Goal: Communication & Community: Connect with others

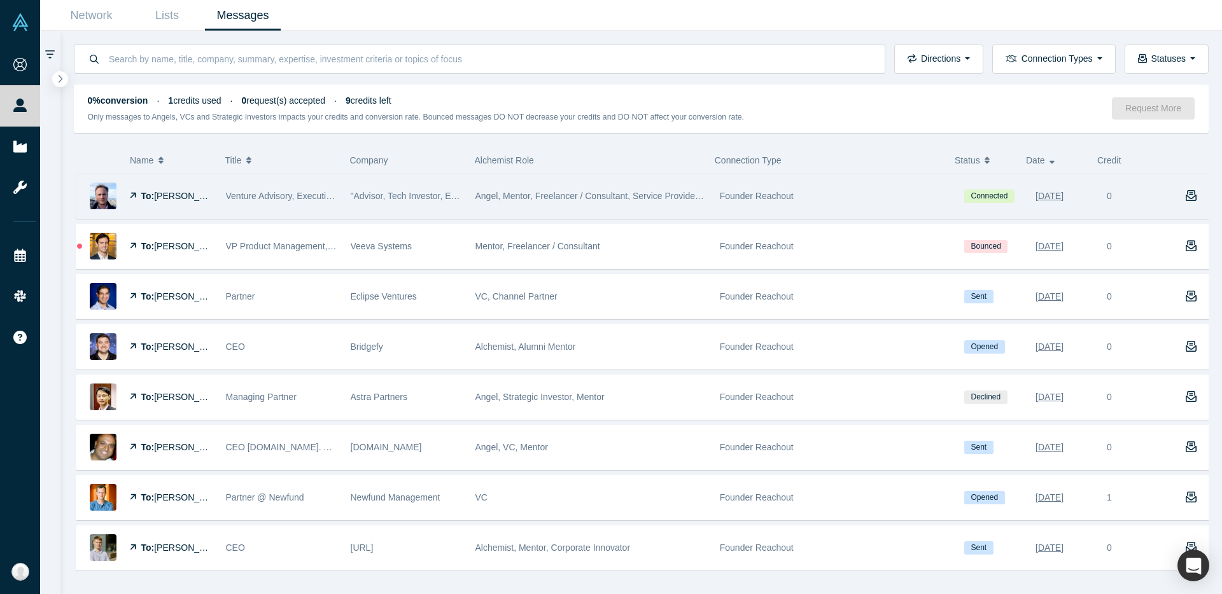
click at [470, 190] on div "Angel, Mentor, Freelancer / Consultant, Service Provider, Channel Partner" at bounding box center [590, 196] width 244 height 44
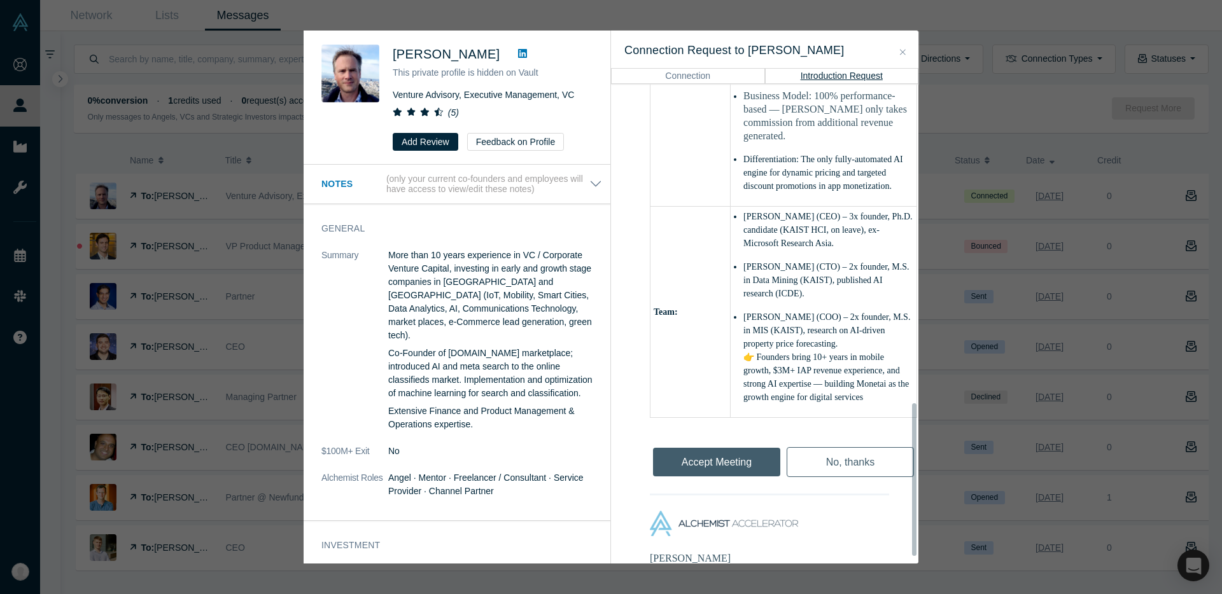
scroll to position [1026, 0]
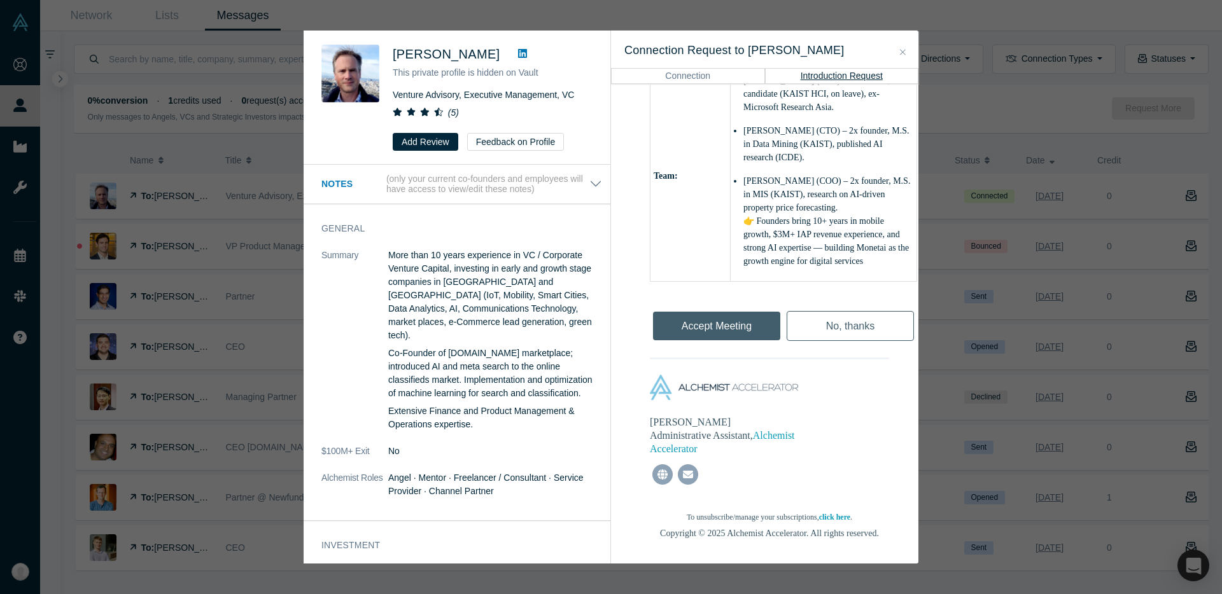
click at [722, 302] on div "Accept Meeting" at bounding box center [717, 323] width 134 height 43
click at [715, 302] on div "Accept Meeting" at bounding box center [717, 323] width 134 height 43
click at [904, 48] on icon "Close" at bounding box center [903, 52] width 6 height 9
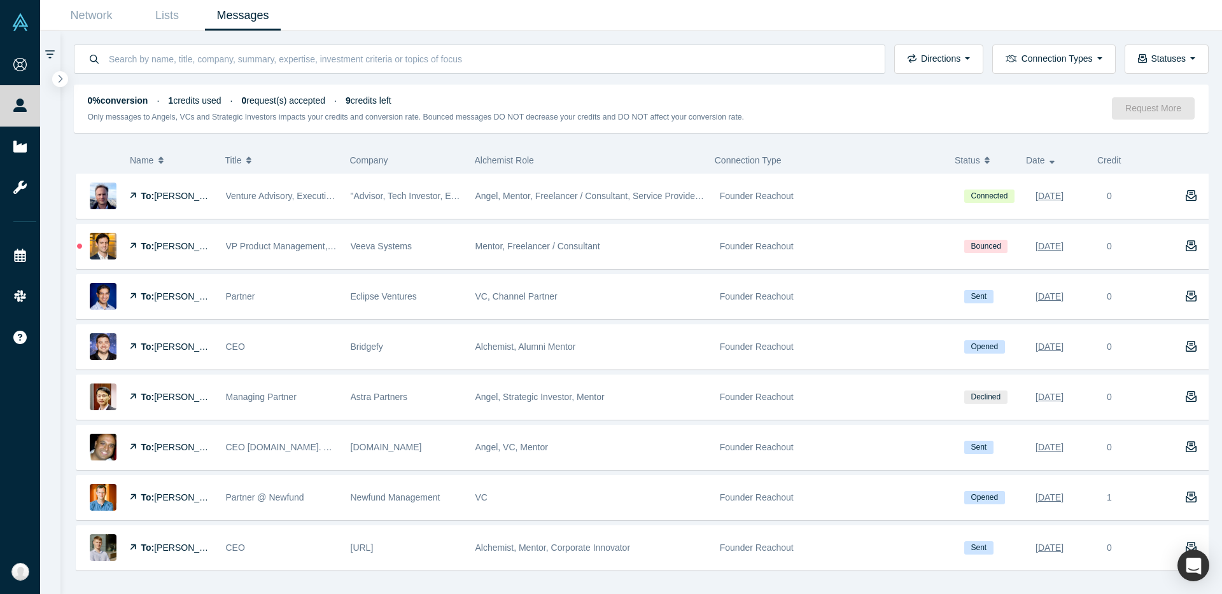
click at [796, 106] on div "0% conversion · 1 credits used · 0 request(s) accepted · 9 credits left" at bounding box center [600, 100] width 1025 height 13
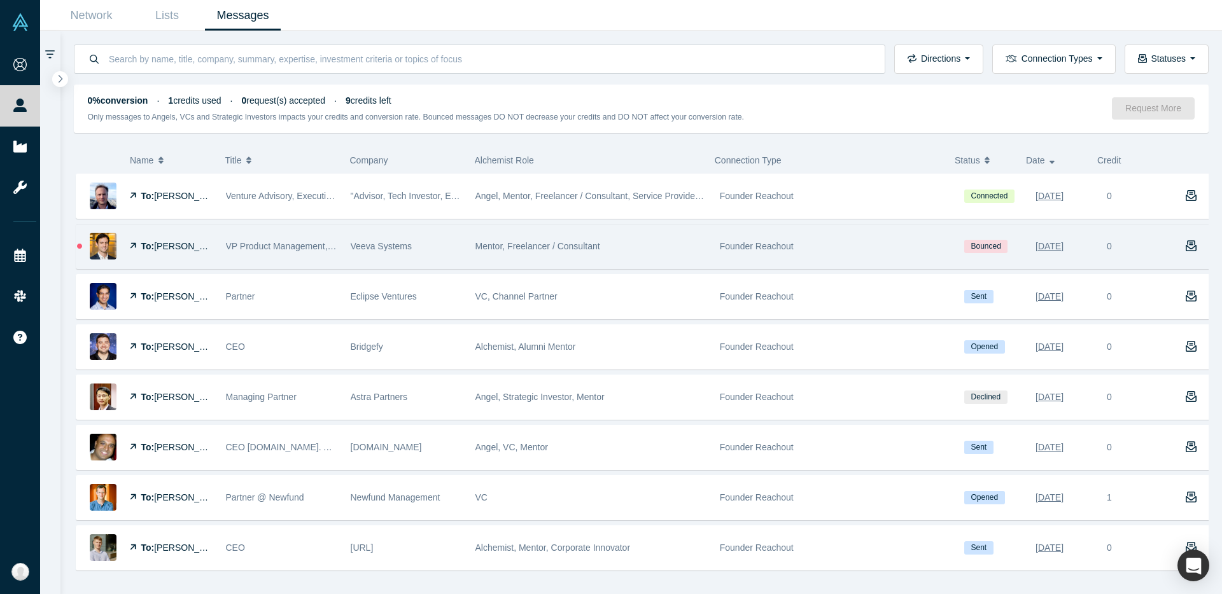
click at [788, 260] on div "Founder Reachout" at bounding box center [835, 247] width 231 height 44
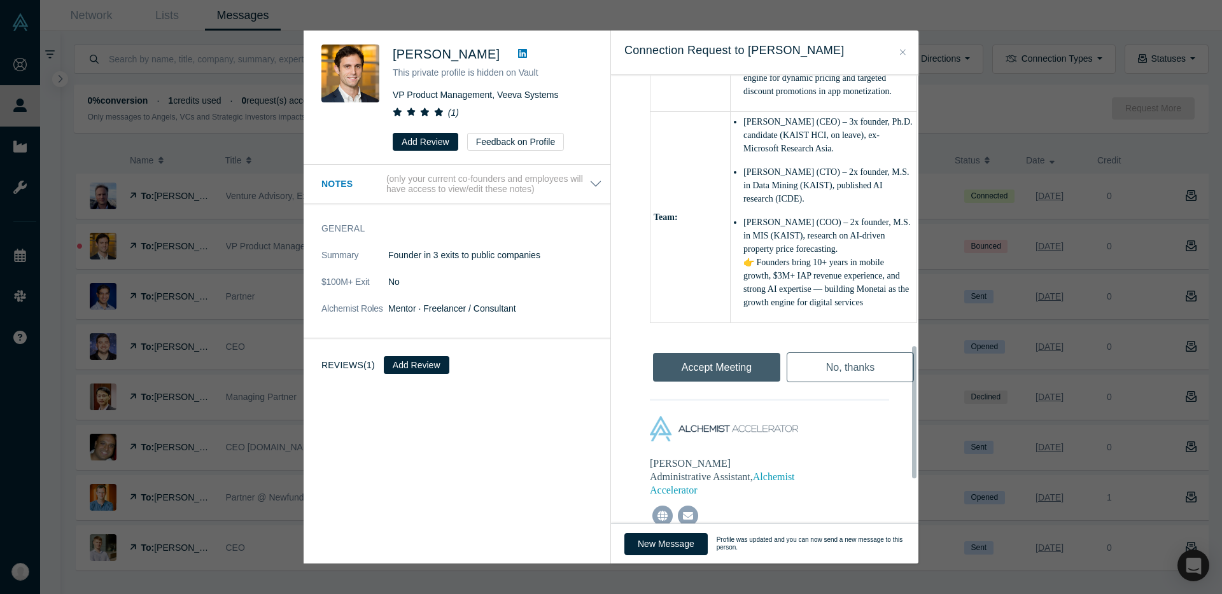
scroll to position [1066, 0]
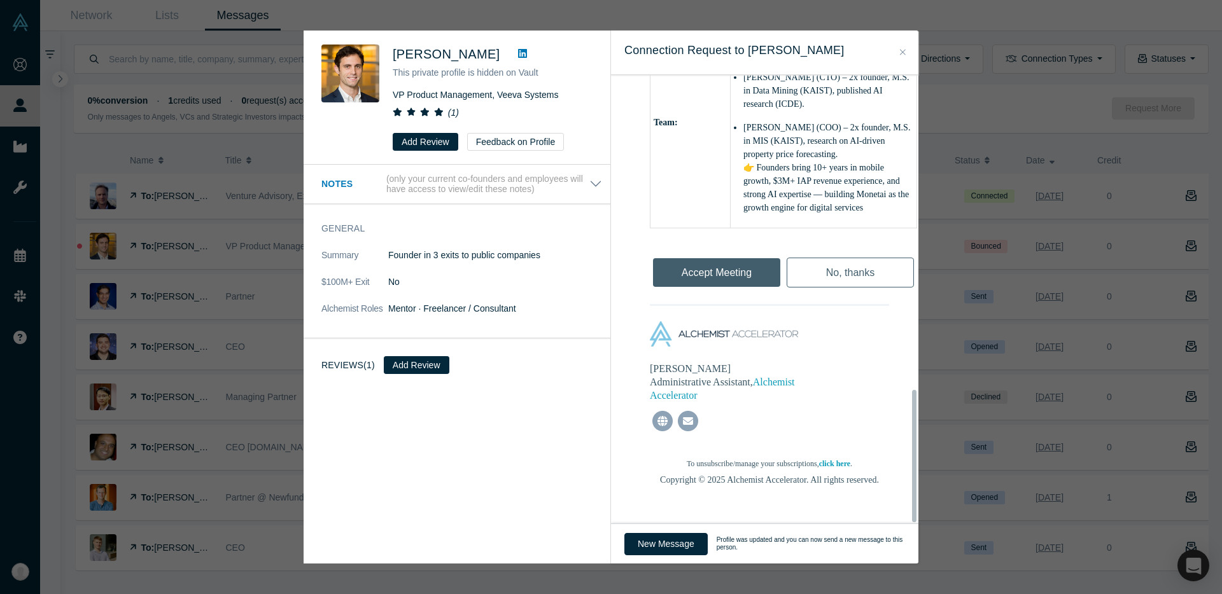
click at [742, 267] on div "Accept Meeting" at bounding box center [717, 269] width 134 height 43
click at [739, 262] on div "Accept Meeting" at bounding box center [717, 269] width 134 height 43
click at [738, 262] on div "Accept Meeting" at bounding box center [717, 269] width 134 height 43
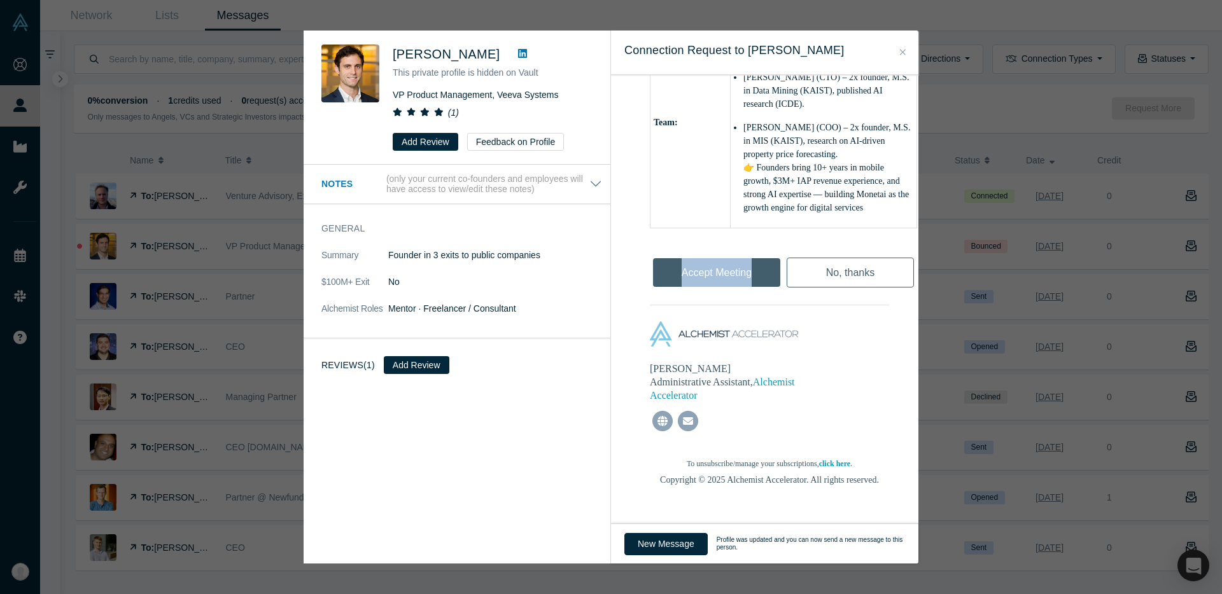
click at [738, 262] on div "Accept Meeting" at bounding box center [717, 269] width 134 height 43
click at [904, 50] on icon "Close" at bounding box center [903, 52] width 6 height 9
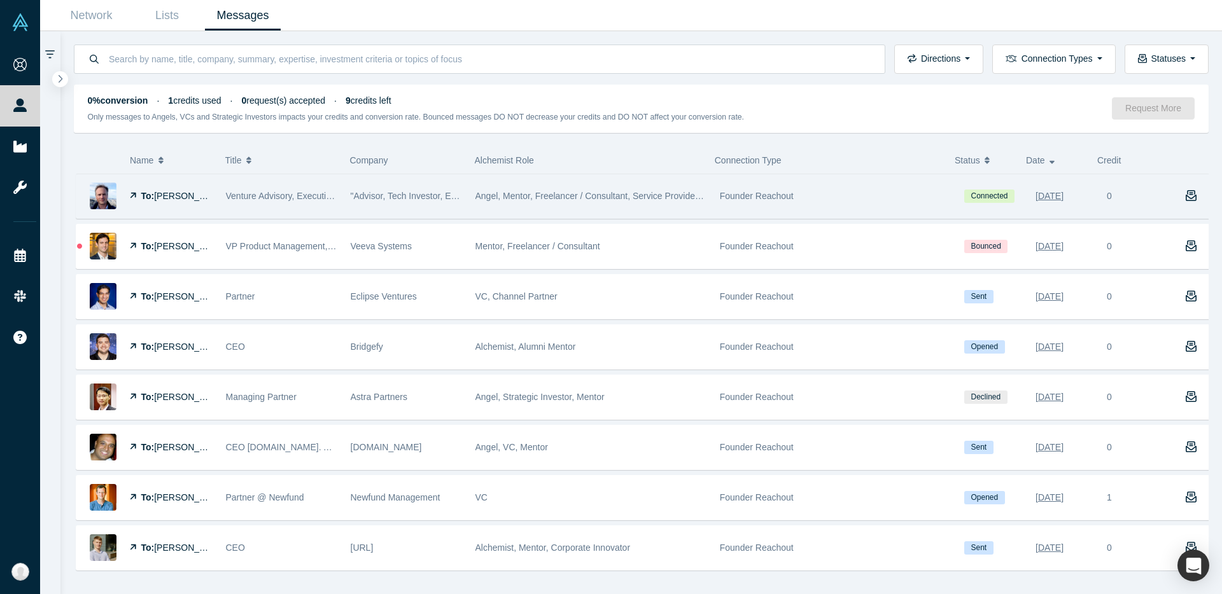
click at [720, 203] on div "Founder Reachout" at bounding box center [835, 196] width 231 height 44
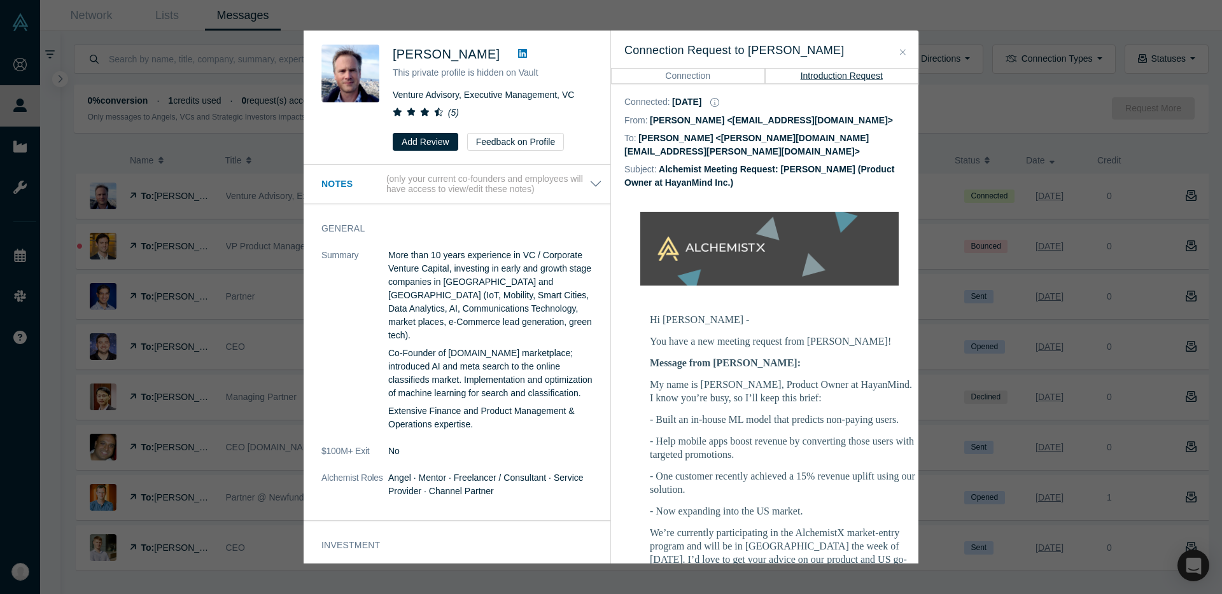
click at [702, 78] on button "Connection" at bounding box center [688, 75] width 154 height 15
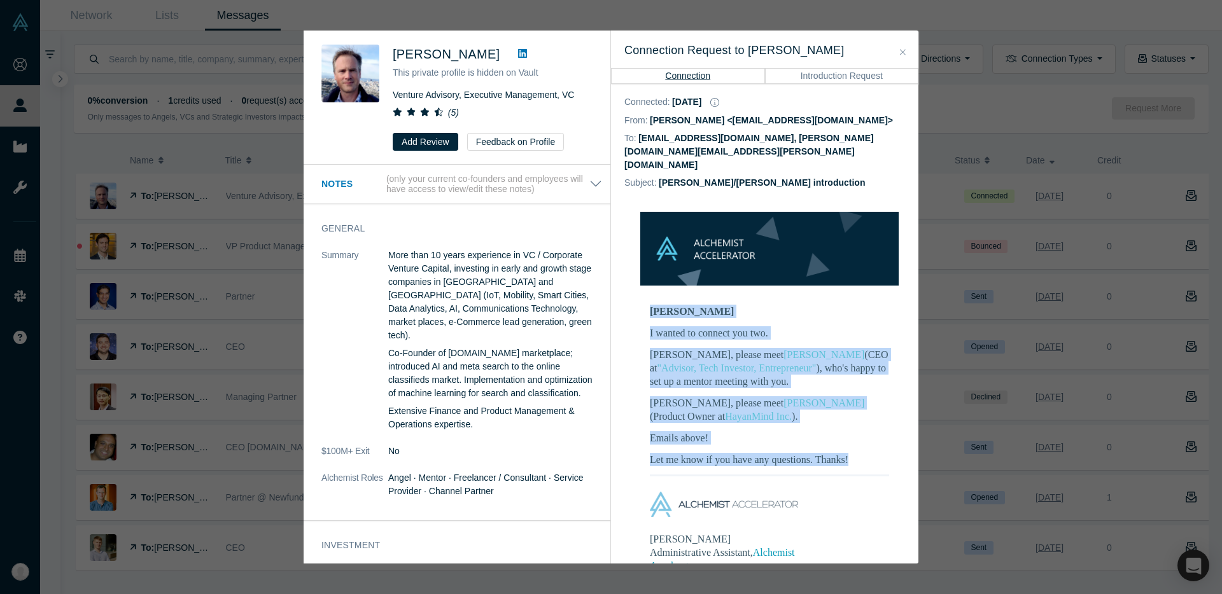
drag, startPoint x: 687, startPoint y: 269, endPoint x: 850, endPoint y: 434, distance: 232.2
click at [847, 435] on td "Thomas, Suhan I wanted to connect you two. Suhan, please meet Thomas Vogel (CEO…" at bounding box center [769, 383] width 290 height 183
click at [850, 453] on p "Let me know if you have any questions. Thanks!" at bounding box center [769, 459] width 239 height 13
drag, startPoint x: 855, startPoint y: 433, endPoint x: 649, endPoint y: 289, distance: 251.3
click at [650, 305] on div "Thomas, Suhan I wanted to connect you two. Suhan, please meet Thomas Vogel (CEO…" at bounding box center [769, 386] width 239 height 162
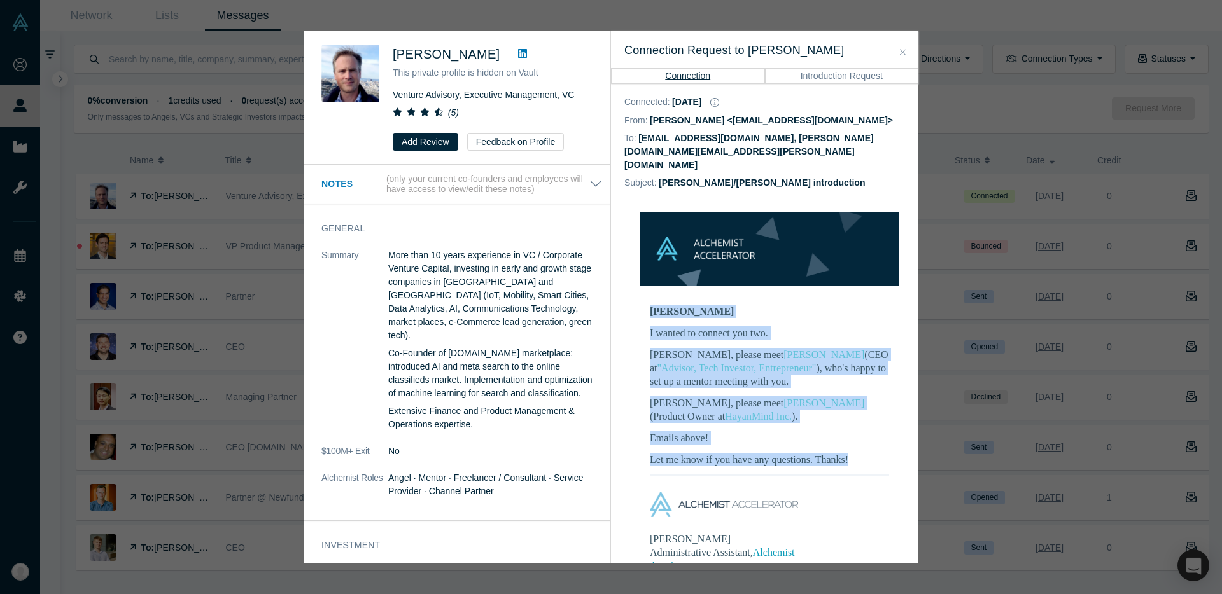
click at [753, 420] on div "Thomas, Suhan I wanted to connect you two. Suhan, please meet Thomas Vogel (CEO…" at bounding box center [769, 386] width 239 height 162
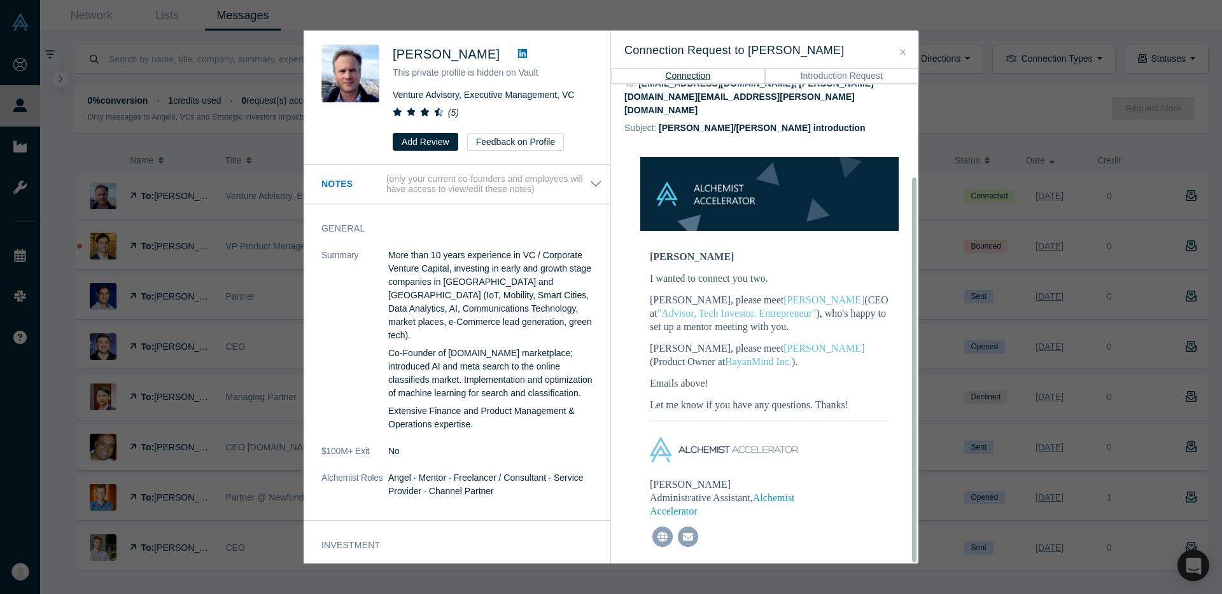
scroll to position [116, 0]
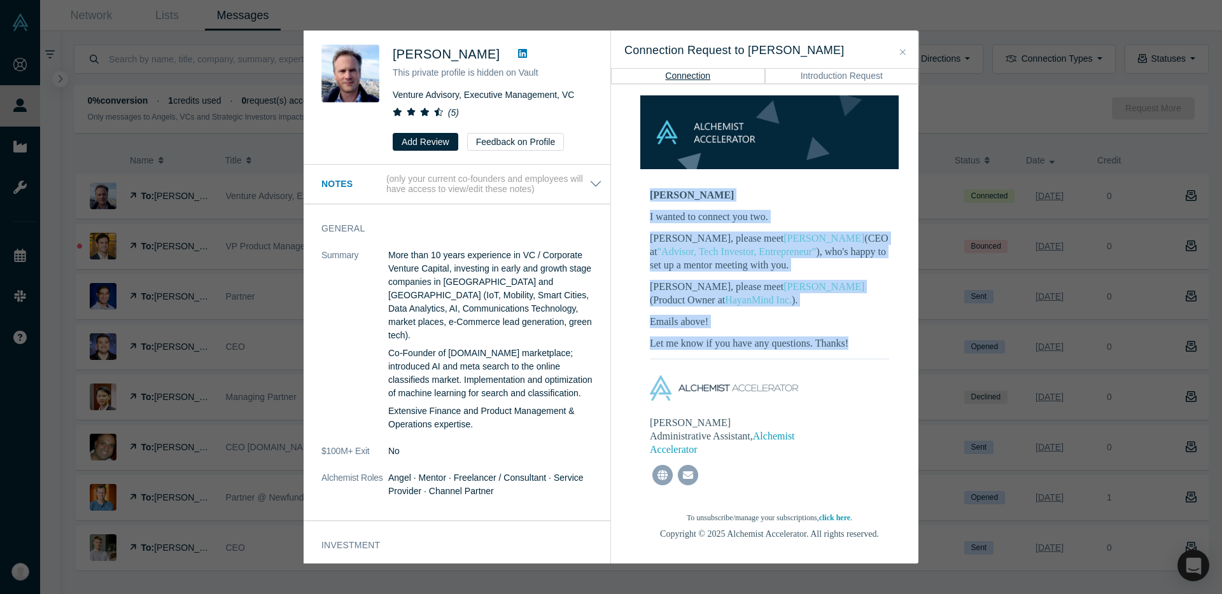
drag, startPoint x: 860, startPoint y: 318, endPoint x: 649, endPoint y: 167, distance: 259.6
click at [649, 188] on td "Thomas, Suhan I wanted to connect you two. Suhan, please meet Thomas Vogel (CEO…" at bounding box center [769, 273] width 290 height 170
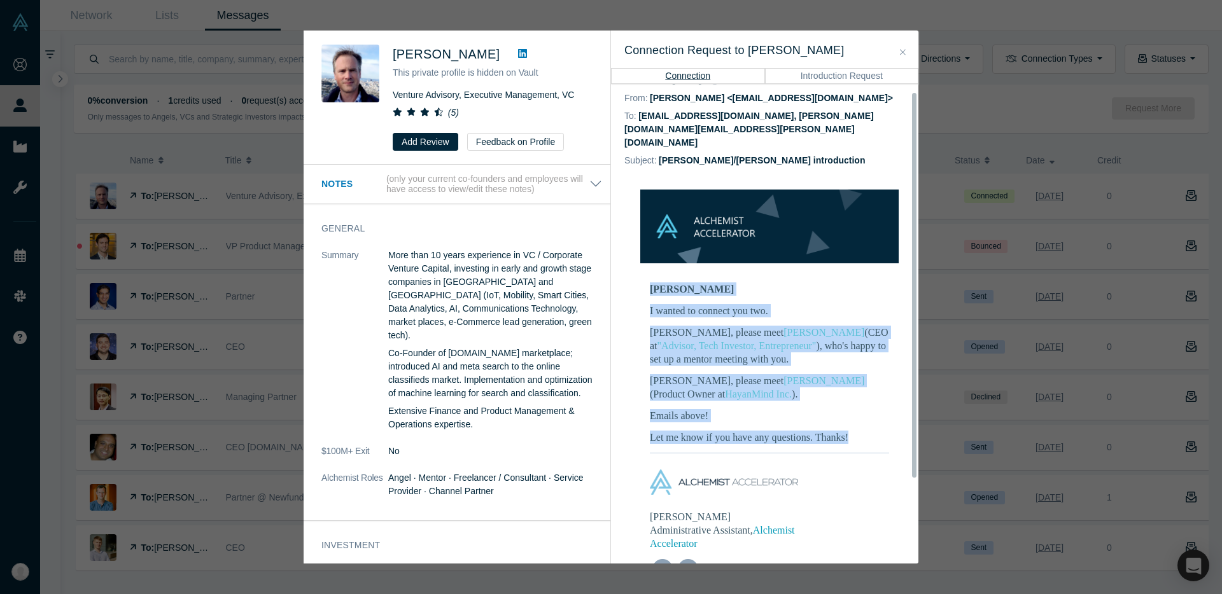
scroll to position [31, 0]
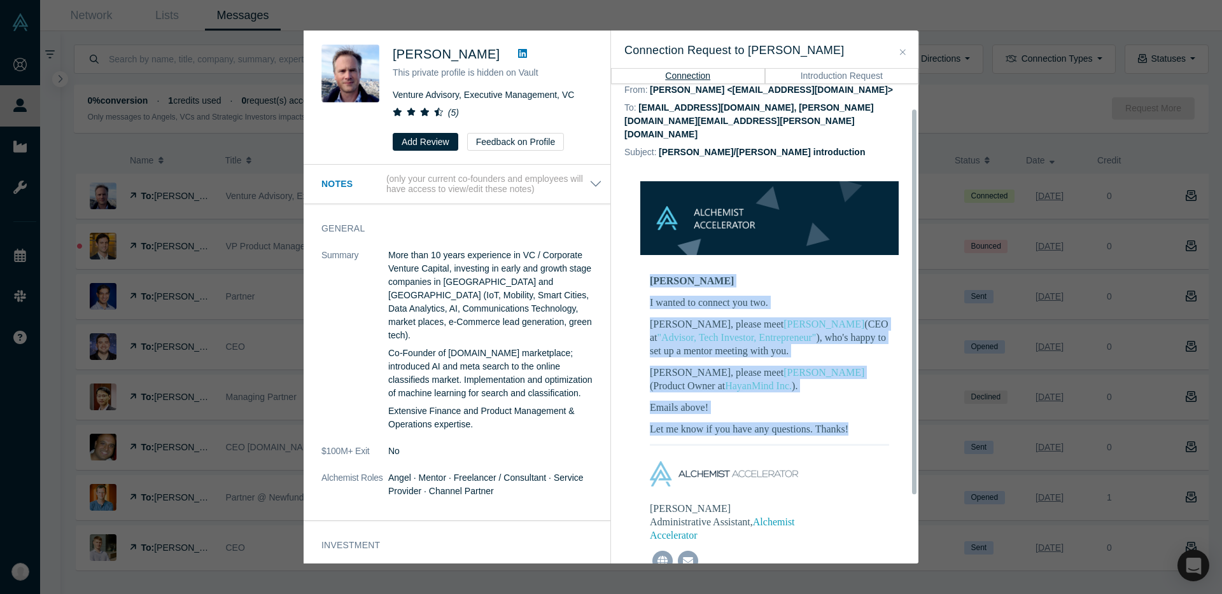
click at [806, 76] on button "Introduction Request" at bounding box center [842, 75] width 154 height 15
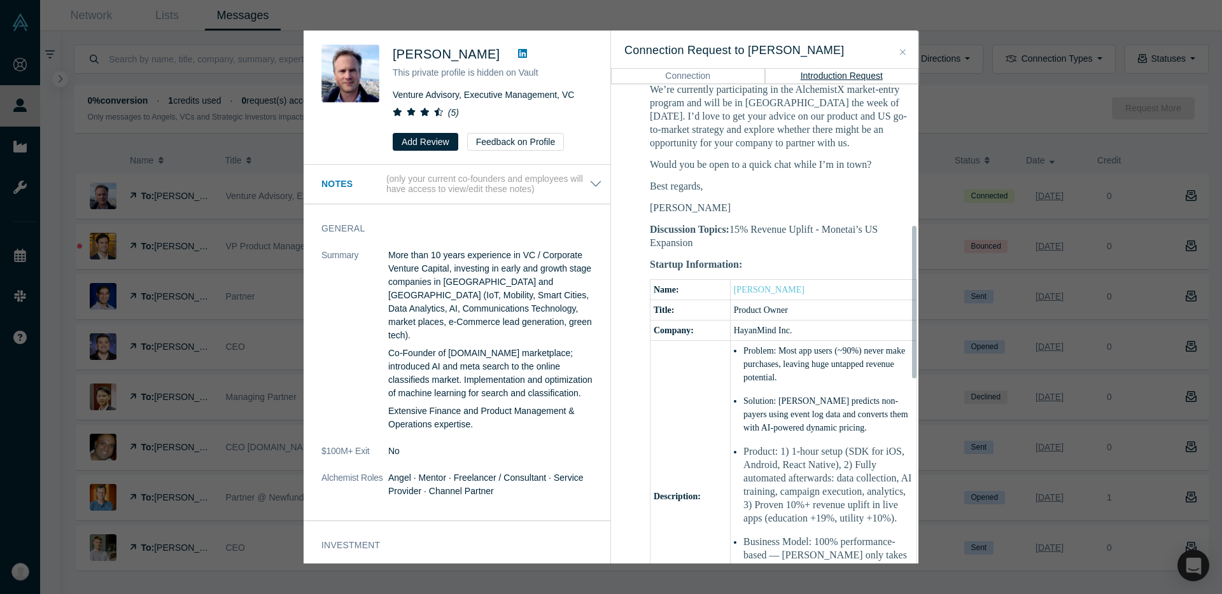
scroll to position [446, 0]
click at [720, 74] on button "Connection" at bounding box center [688, 75] width 154 height 15
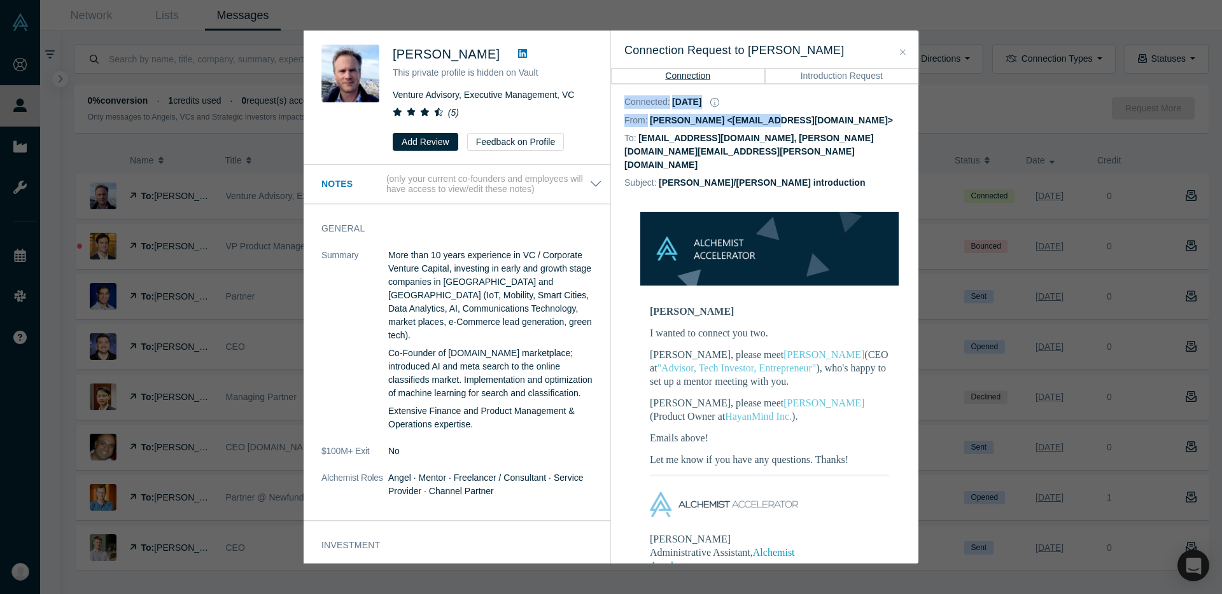
drag, startPoint x: 761, startPoint y: 94, endPoint x: 761, endPoint y: 113, distance: 19.1
click at [762, 114] on div "Connected : Sep 12, 2025 From: Mia Scott <mia@alchemistaccelerator.com> To: suh…" at bounding box center [769, 138] width 317 height 108
click at [719, 103] on icon "button" at bounding box center [714, 102] width 9 height 9
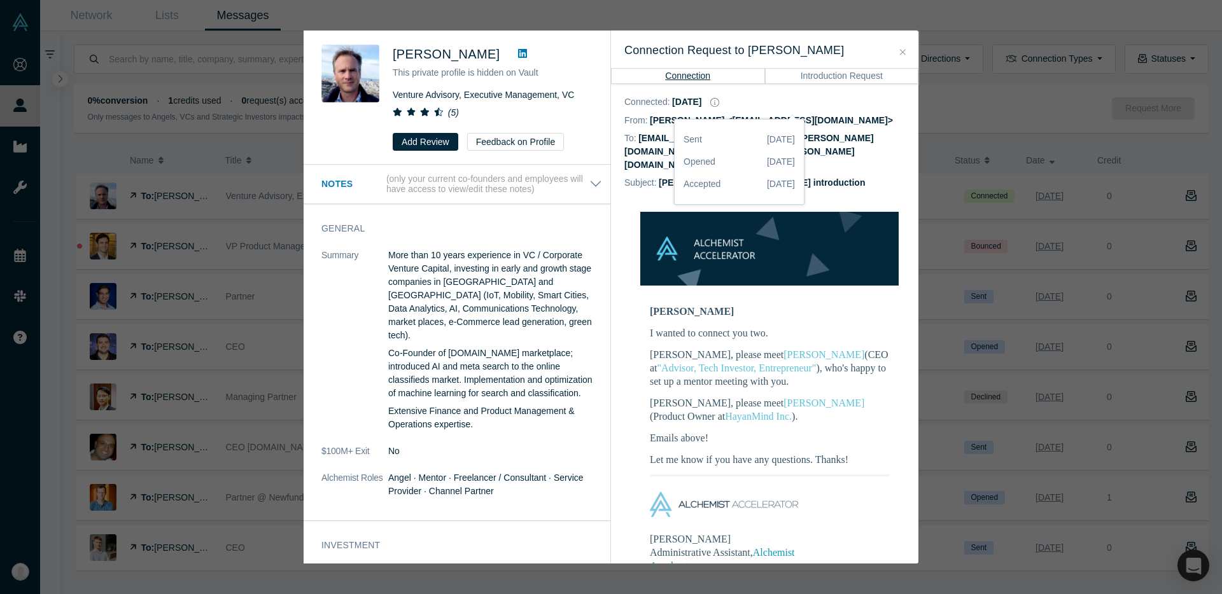
click at [760, 102] on div "Connected : Sep 12, 2025" at bounding box center [769, 102] width 290 height 19
click at [719, 100] on icon "button" at bounding box center [714, 102] width 9 height 9
click at [833, 305] on div "Thomas, Suhan I wanted to connect you two. Suhan, please meet Thomas Vogel (CEO…" at bounding box center [769, 386] width 239 height 162
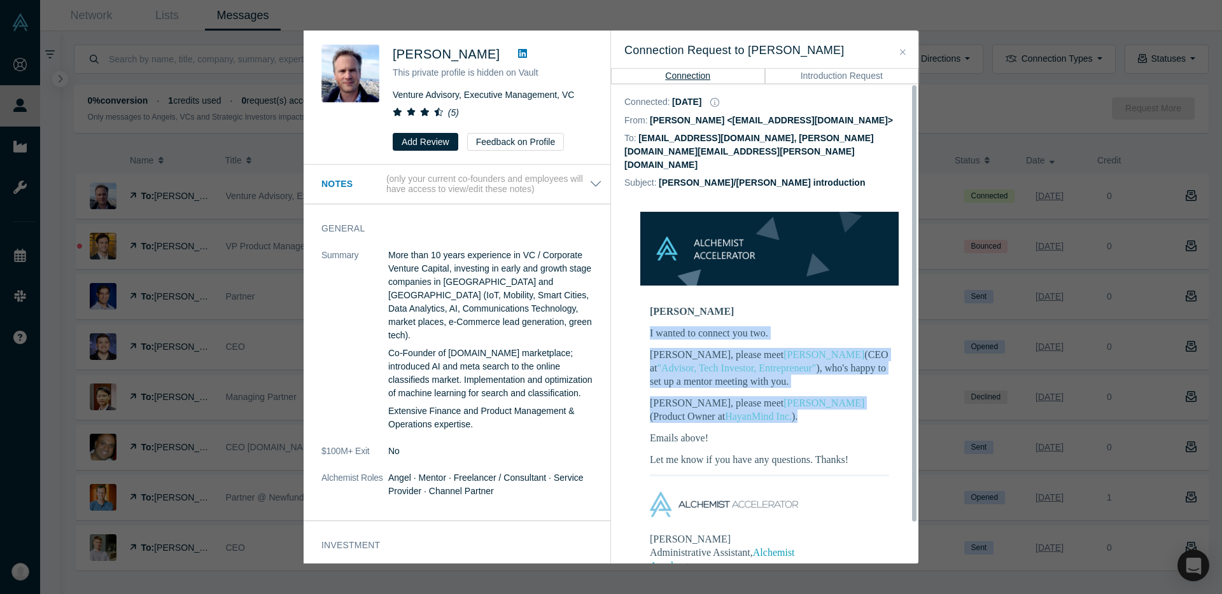
drag, startPoint x: 836, startPoint y: 284, endPoint x: 853, endPoint y: 395, distance: 112.1
click at [853, 395] on div "Thomas, Suhan I wanted to connect you two. Suhan, please meet Thomas Vogel (CEO…" at bounding box center [769, 386] width 239 height 162
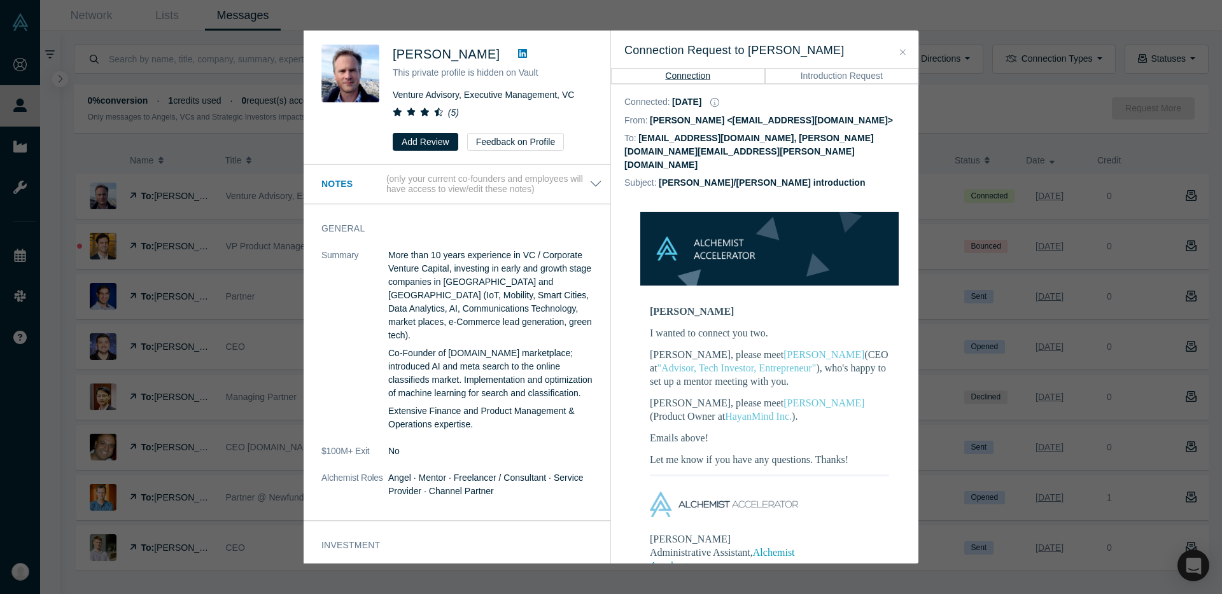
click at [857, 421] on div "Thomas, Suhan I wanted to connect you two. Suhan, please meet Thomas Vogel (CEO…" at bounding box center [769, 386] width 239 height 162
drag, startPoint x: 862, startPoint y: 432, endPoint x: 868, endPoint y: 401, distance: 31.1
click at [868, 401] on div "Thomas, Suhan I wanted to connect you two. Suhan, please meet Thomas Vogel (CEO…" at bounding box center [769, 386] width 239 height 162
click at [784, 398] on link "[PERSON_NAME]" at bounding box center [824, 403] width 81 height 11
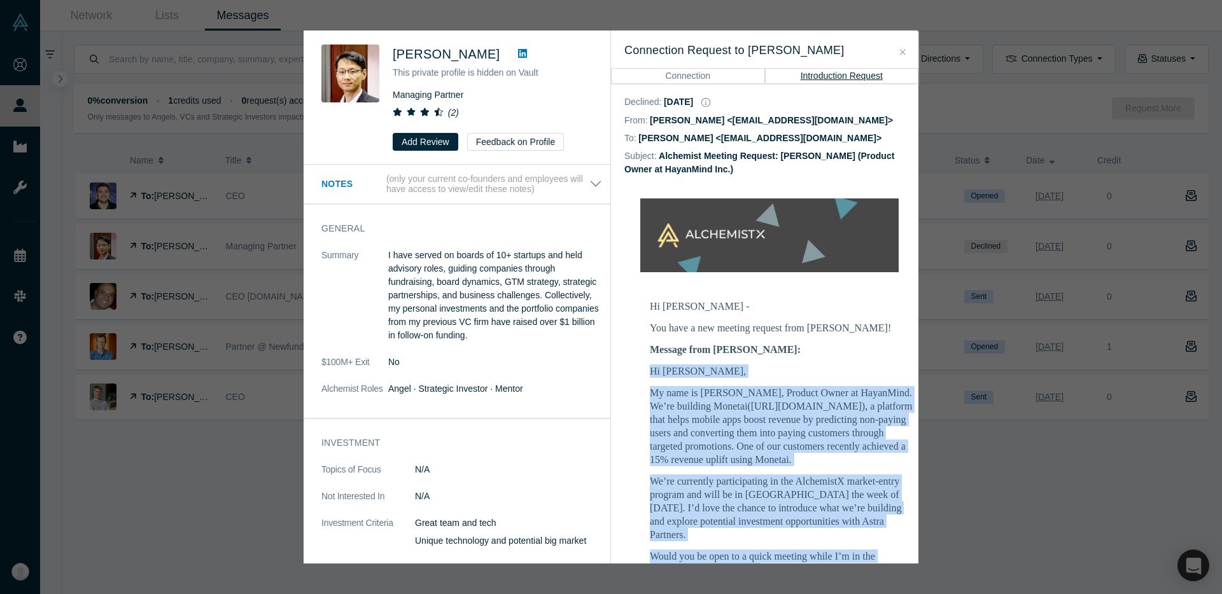
scroll to position [247, 14]
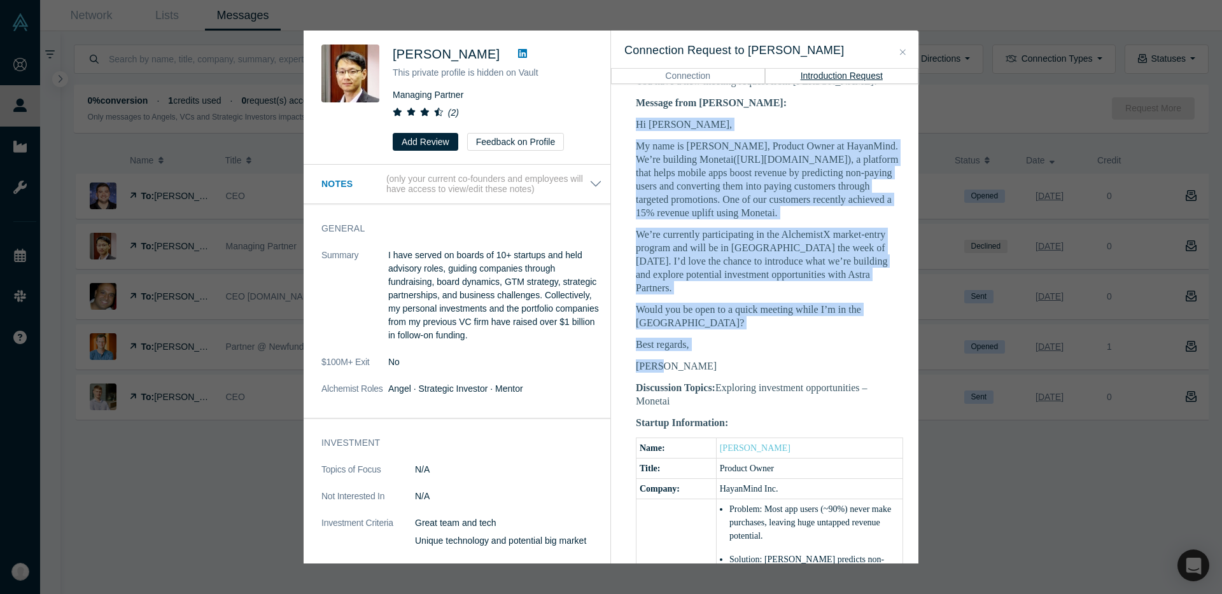
click at [769, 260] on p "We’re currently participating in the AlchemistX market-entry program and will b…" at bounding box center [769, 261] width 267 height 67
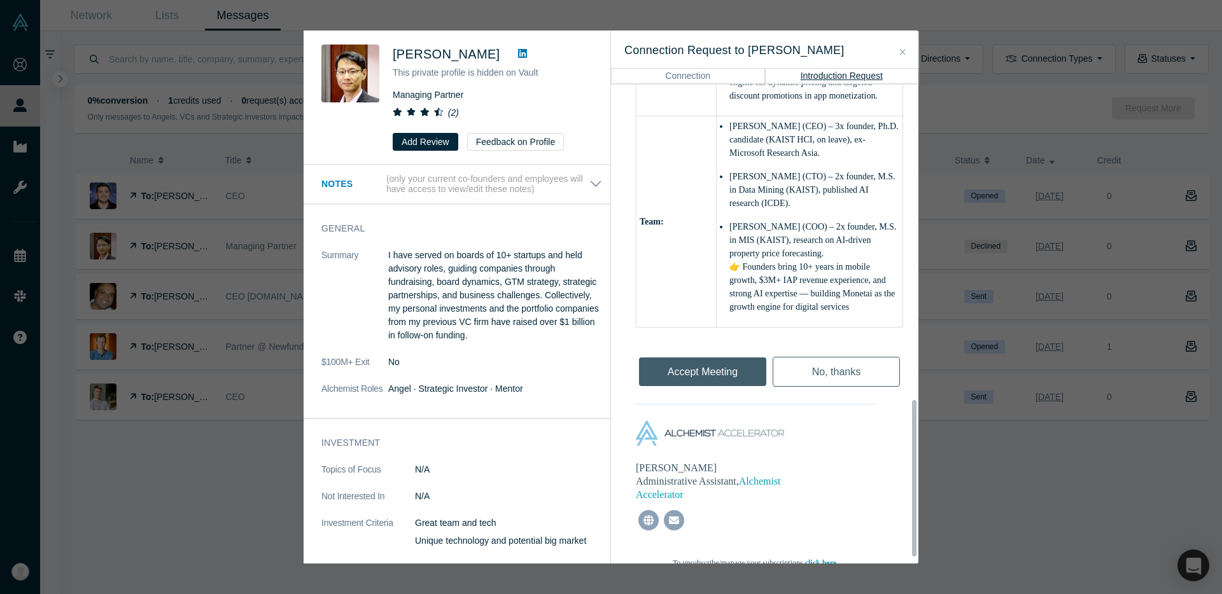
scroll to position [988, 14]
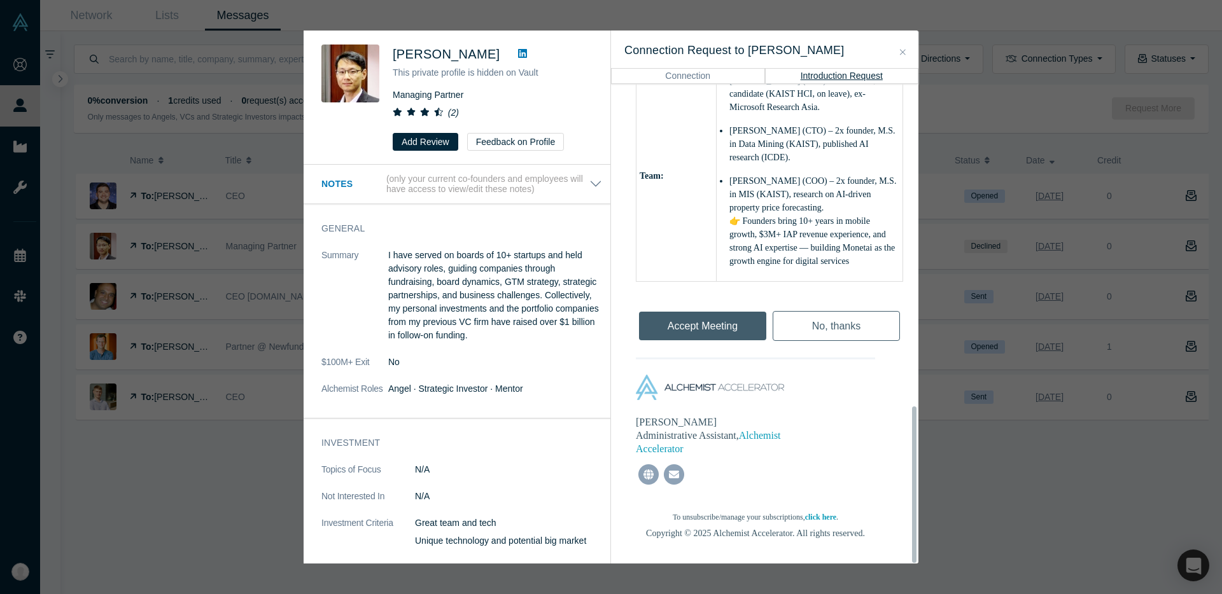
click at [728, 302] on div "Accept Meeting" at bounding box center [703, 323] width 134 height 43
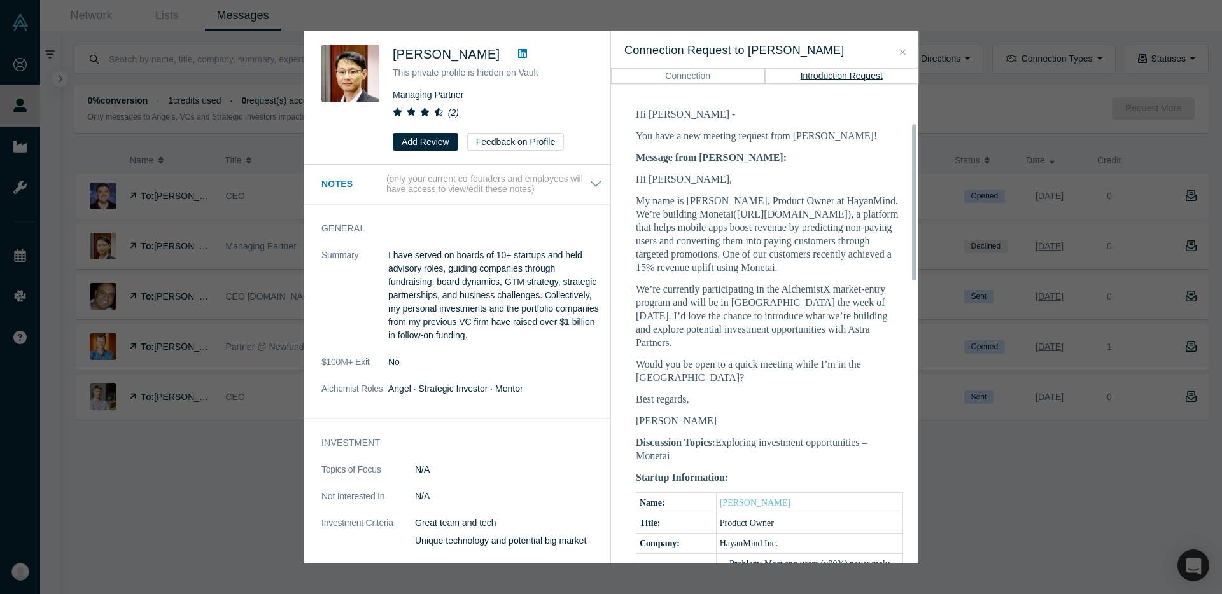
scroll to position [273, 14]
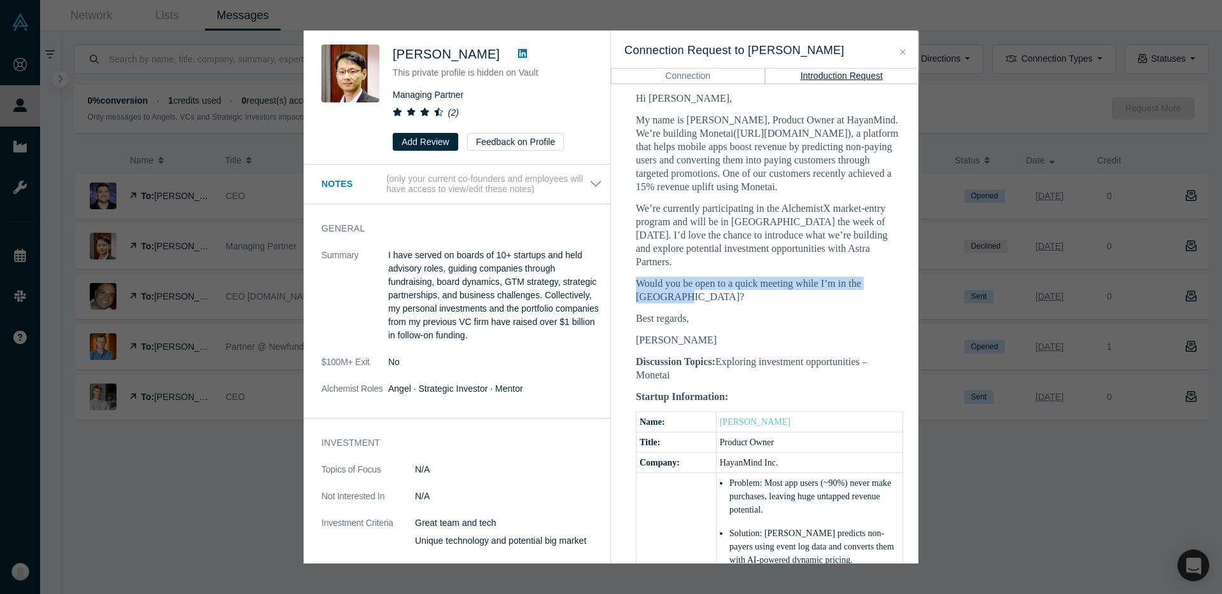
drag, startPoint x: 747, startPoint y: 262, endPoint x: 752, endPoint y: 283, distance: 21.5
click at [752, 283] on div "Hi Huang, My name is Suhan, Product Owner at HayanMind. We’re building Monetai(…" at bounding box center [769, 219] width 267 height 255
click at [752, 283] on p "Would you be open to a quick meeting while I’m in the Bay Area?" at bounding box center [769, 290] width 267 height 27
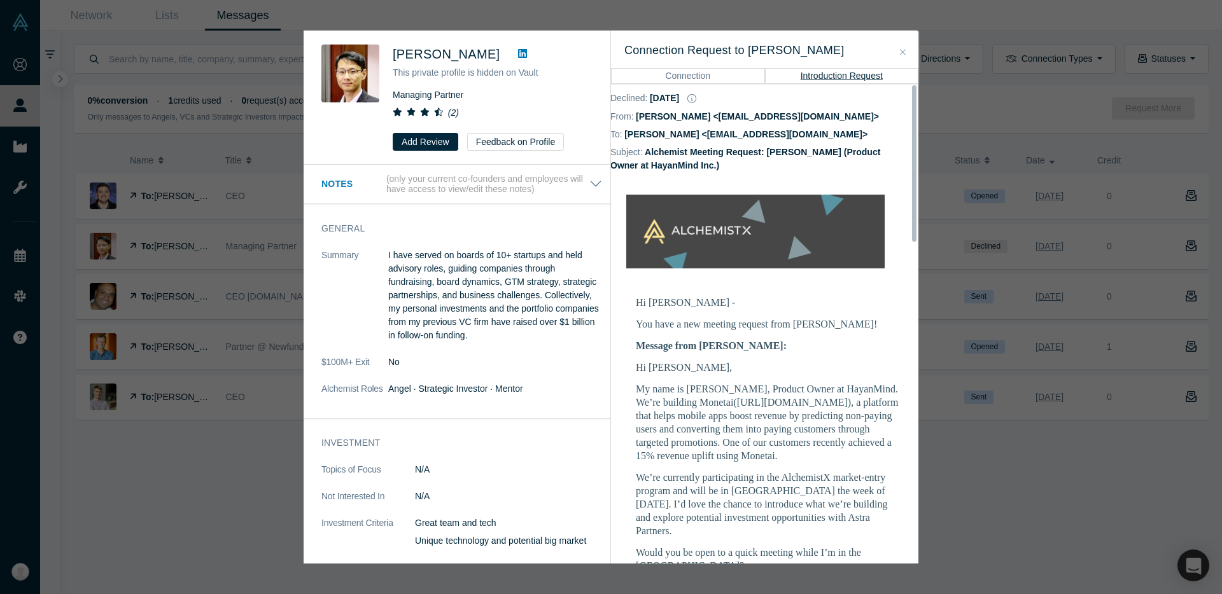
scroll to position [0, 14]
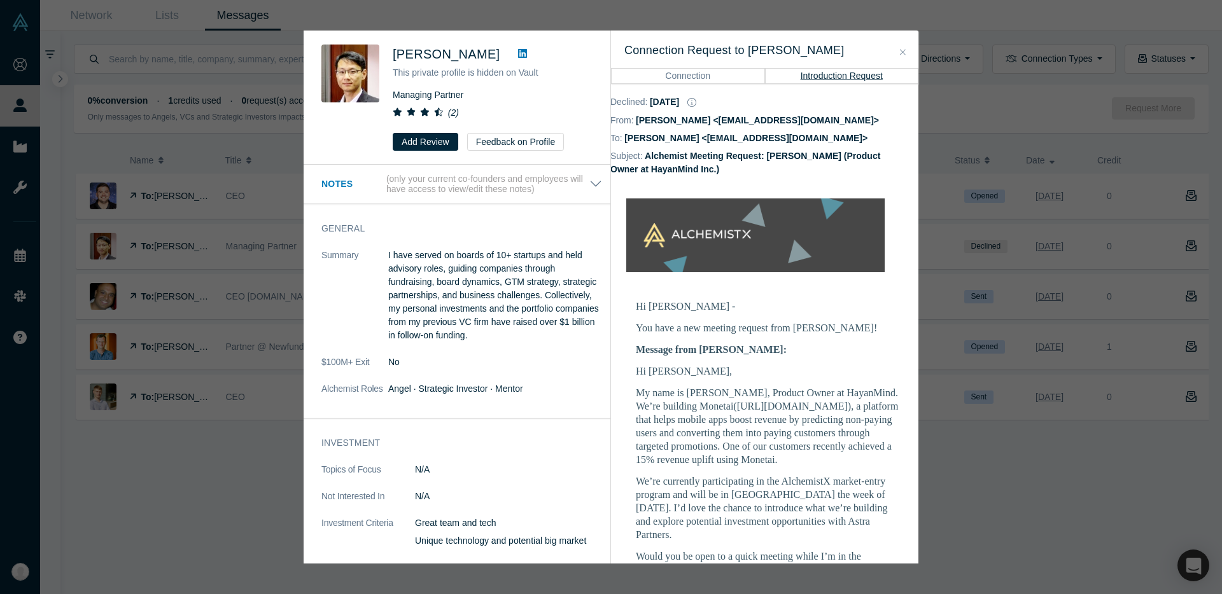
click at [897, 48] on button "Close" at bounding box center [902, 52] width 13 height 15
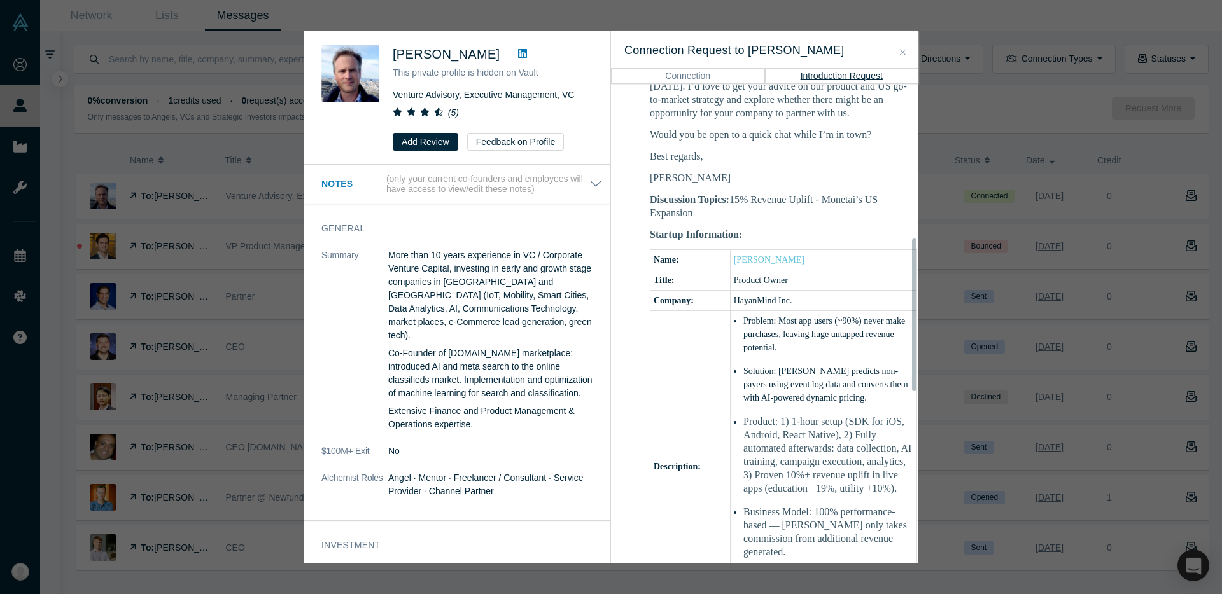
scroll to position [625, 0]
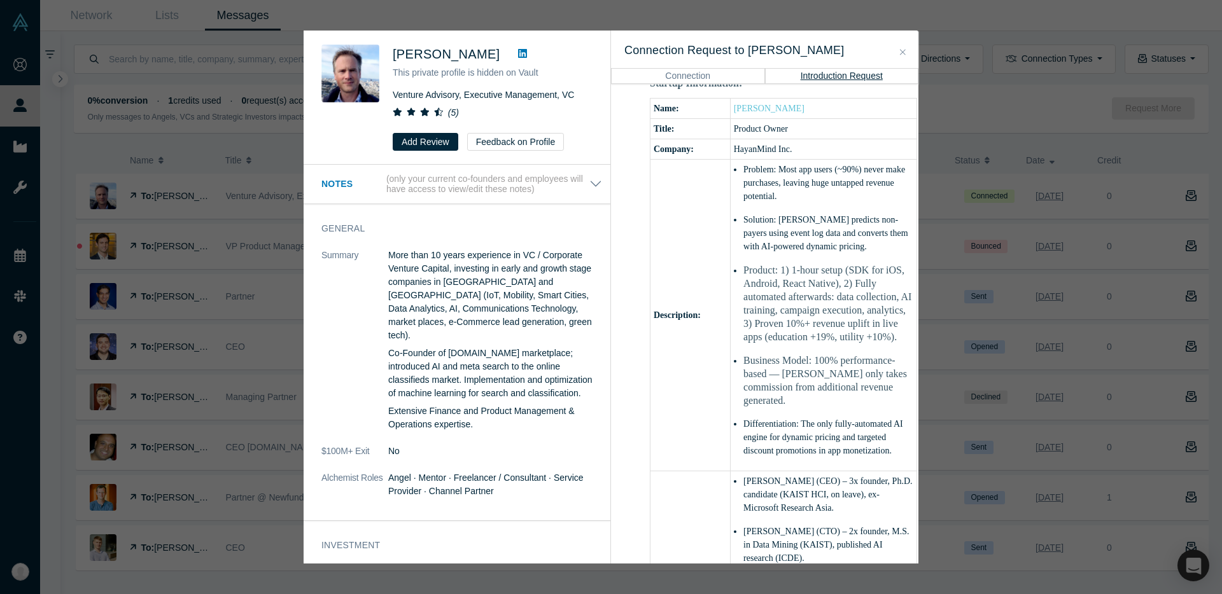
click at [559, 50] on div "Thomas Vogel" at bounding box center [493, 54] width 200 height 19
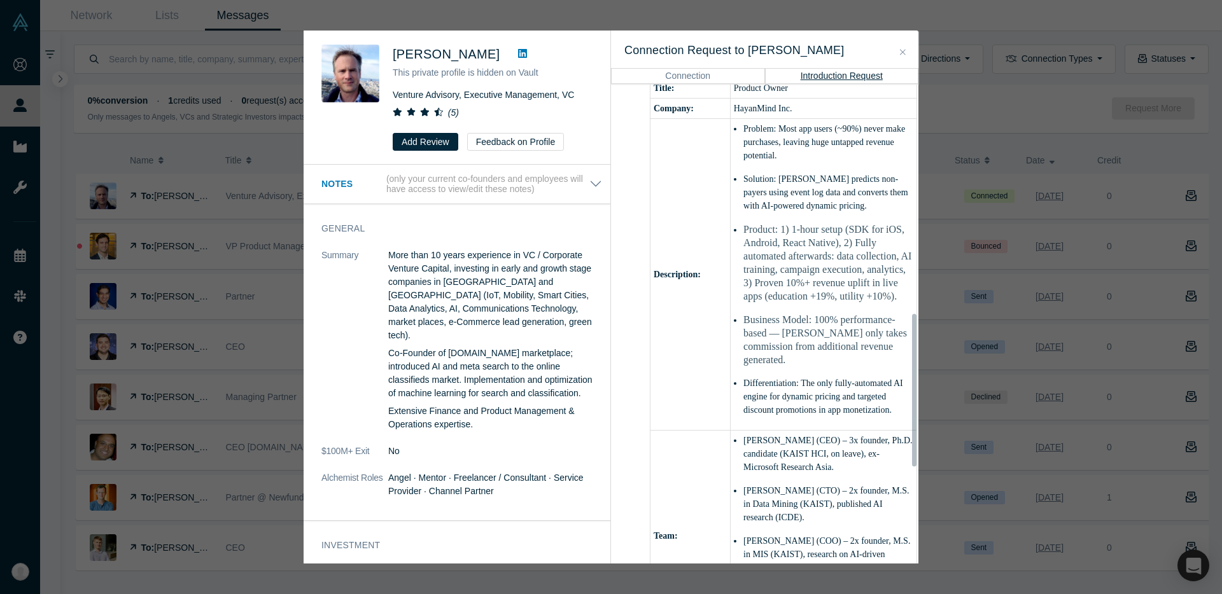
scroll to position [736, 0]
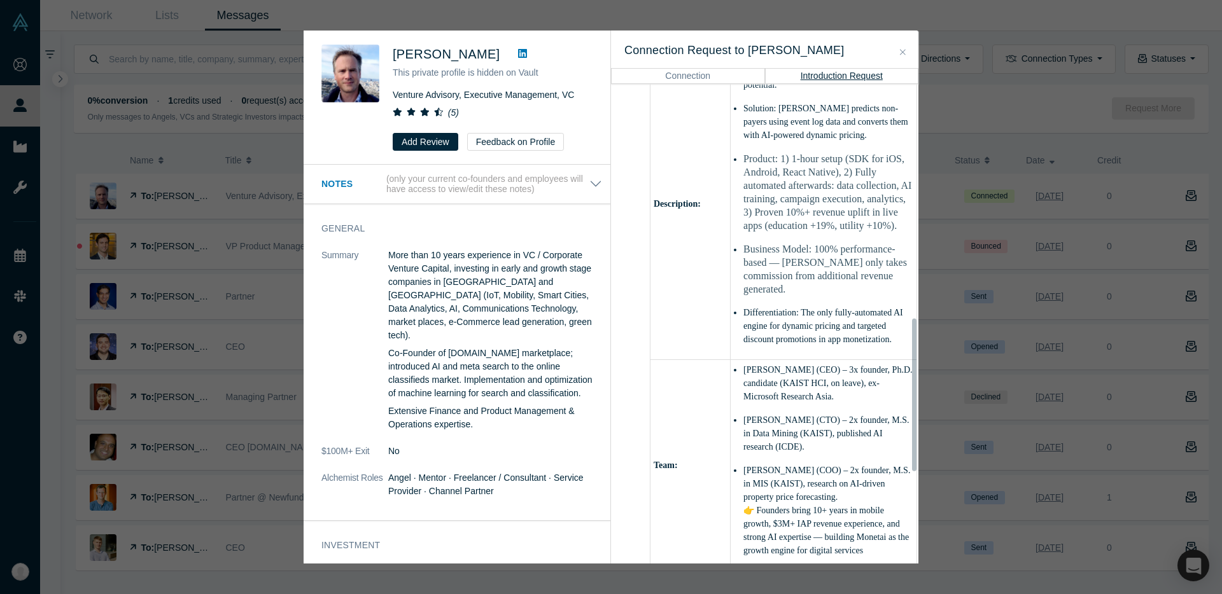
click at [712, 71] on button "Connection" at bounding box center [688, 75] width 154 height 15
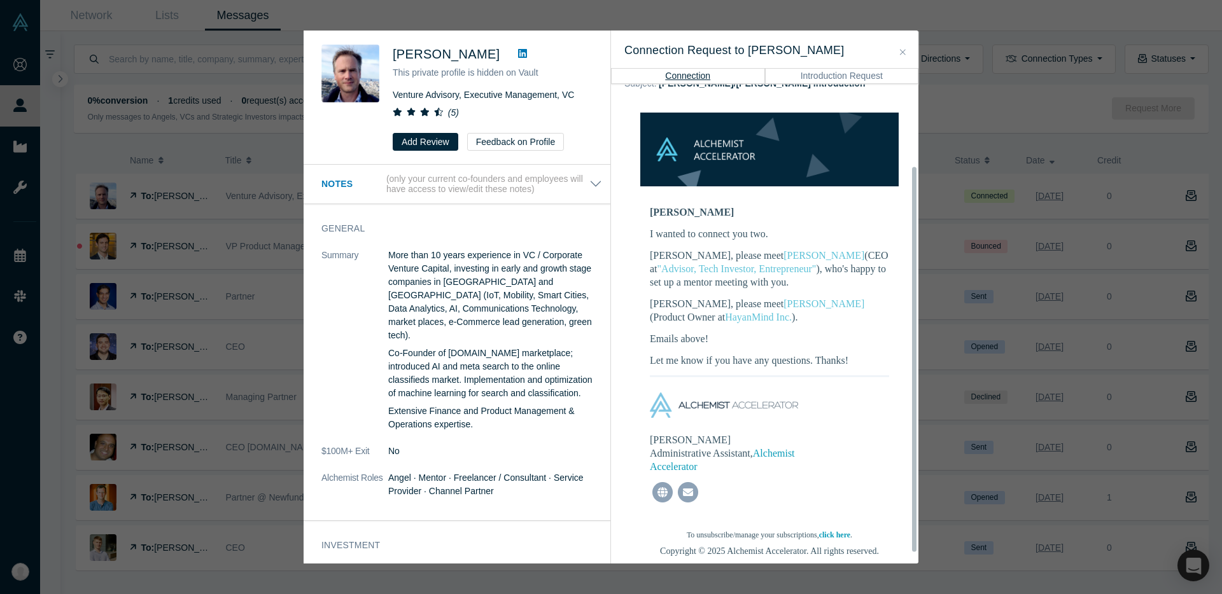
scroll to position [108, 0]
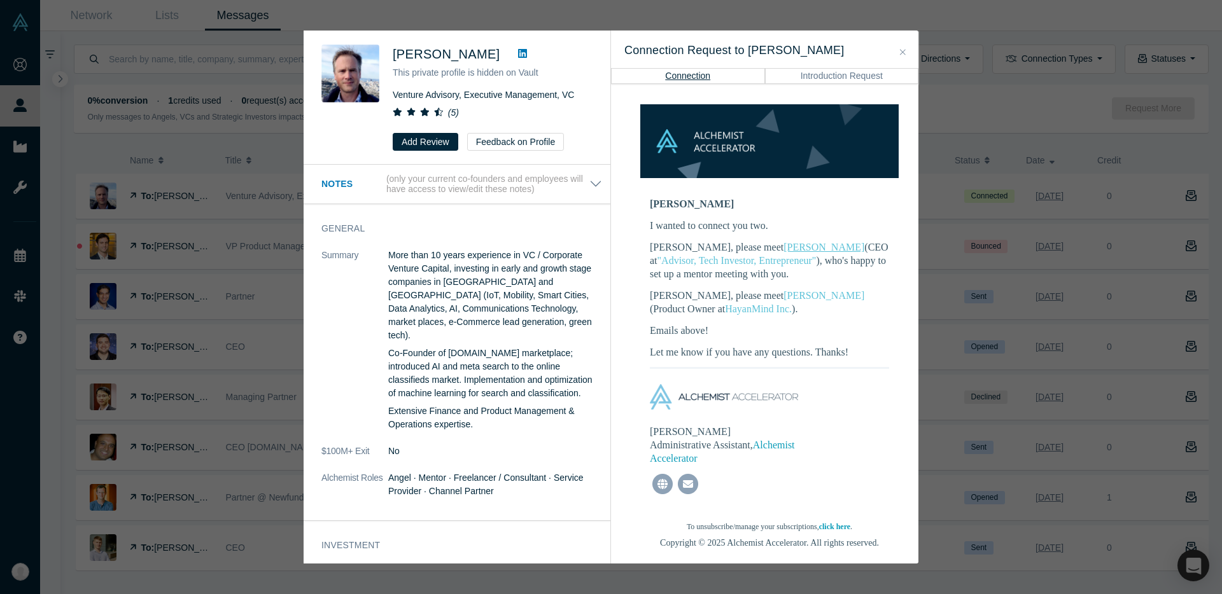
click at [784, 242] on link "[PERSON_NAME]" at bounding box center [824, 247] width 81 height 11
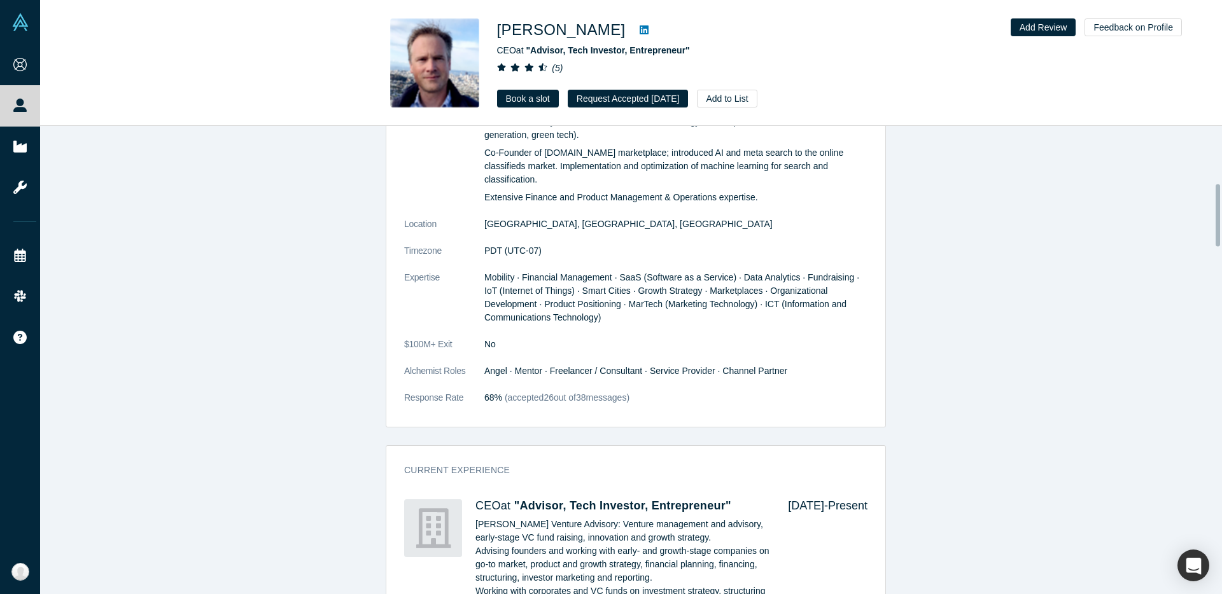
scroll to position [345, 0]
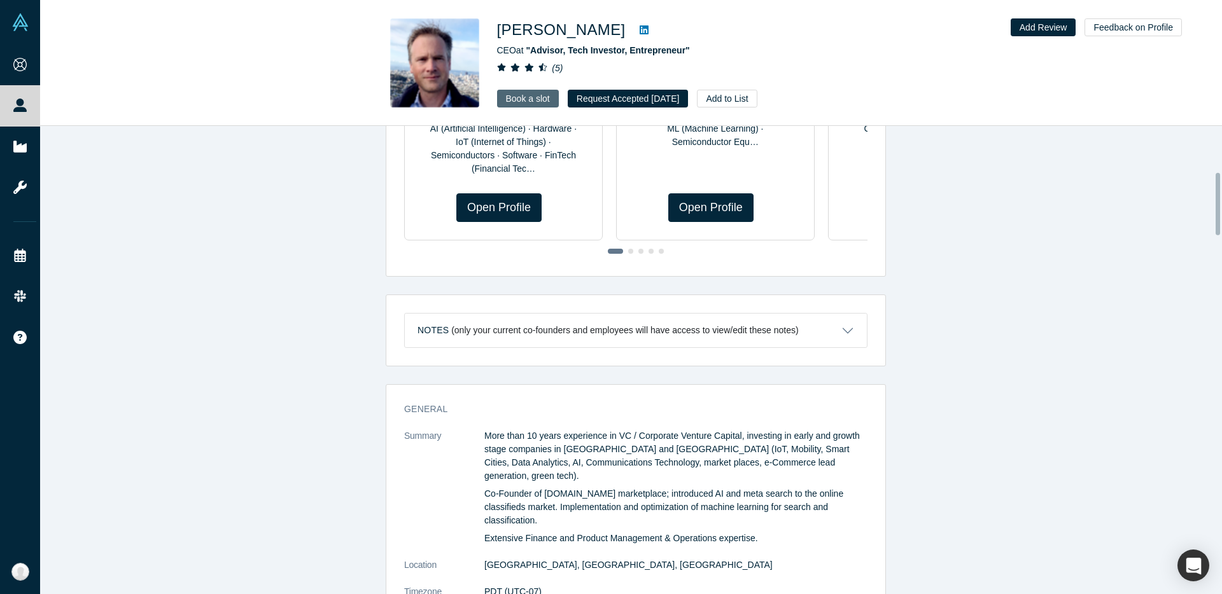
click at [545, 91] on link "Book a slot" at bounding box center [528, 99] width 62 height 18
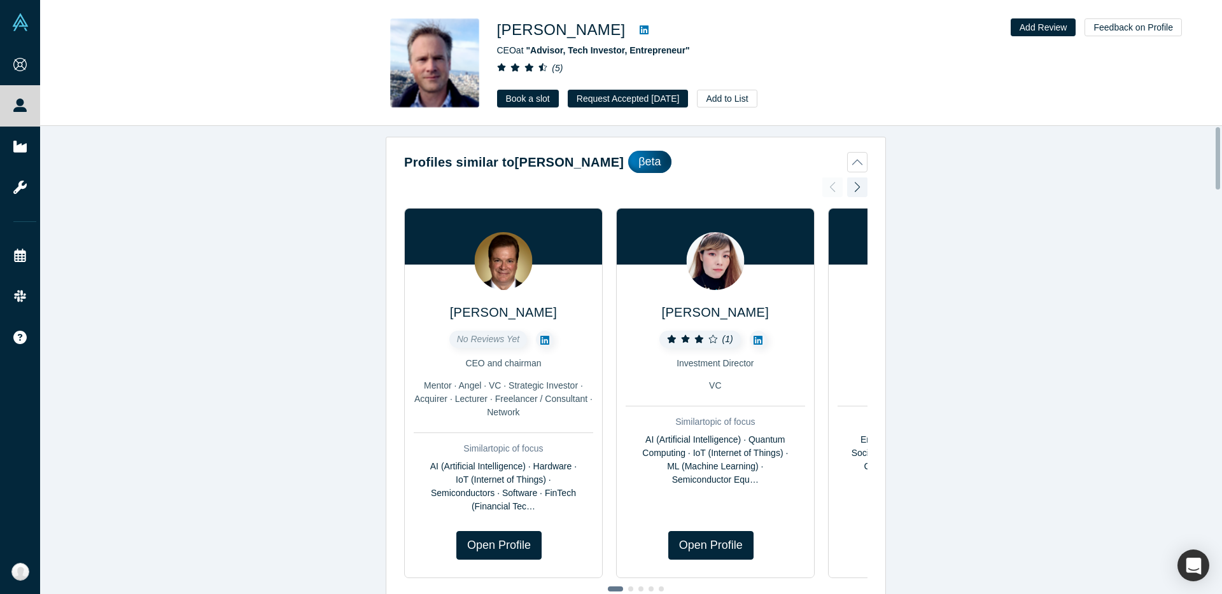
scroll to position [0, 0]
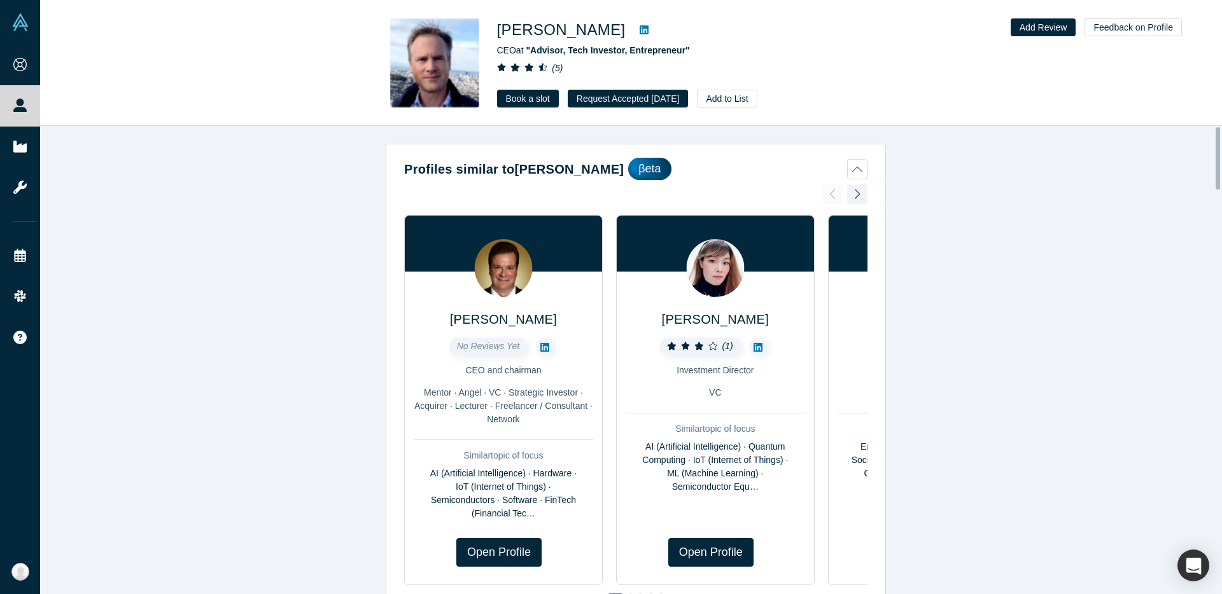
click at [433, 71] on img at bounding box center [434, 62] width 89 height 89
click at [538, 32] on h1 "[PERSON_NAME]" at bounding box center [561, 29] width 129 height 23
click at [565, 31] on h1 "[PERSON_NAME]" at bounding box center [561, 29] width 129 height 23
click at [847, 64] on div "( 5 )" at bounding box center [675, 68] width 356 height 13
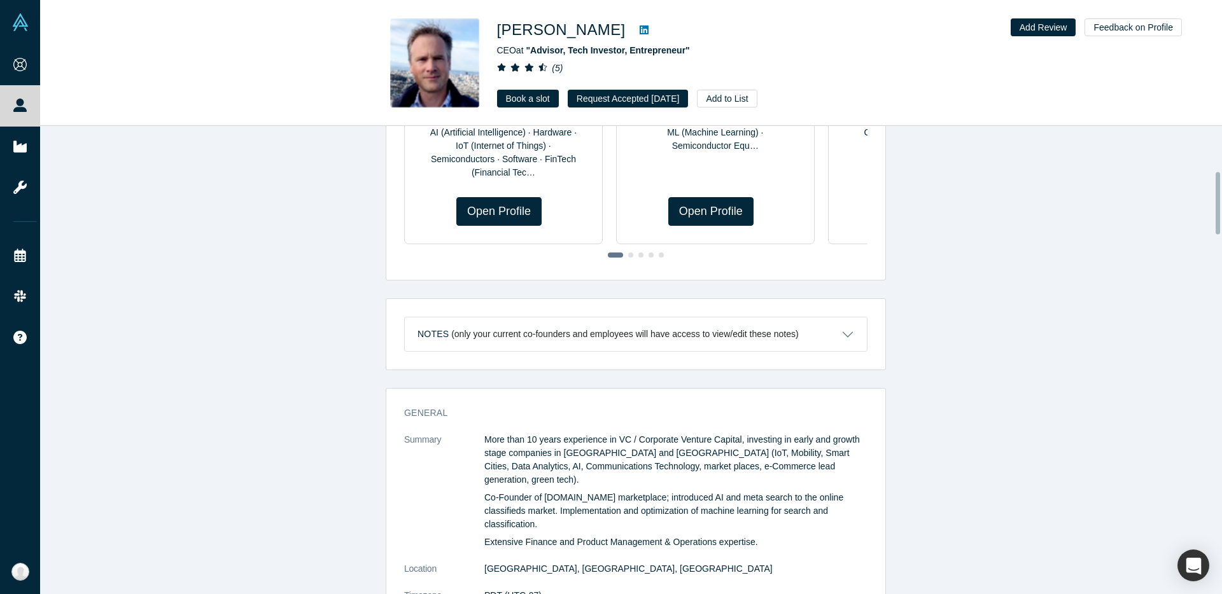
scroll to position [340, 0]
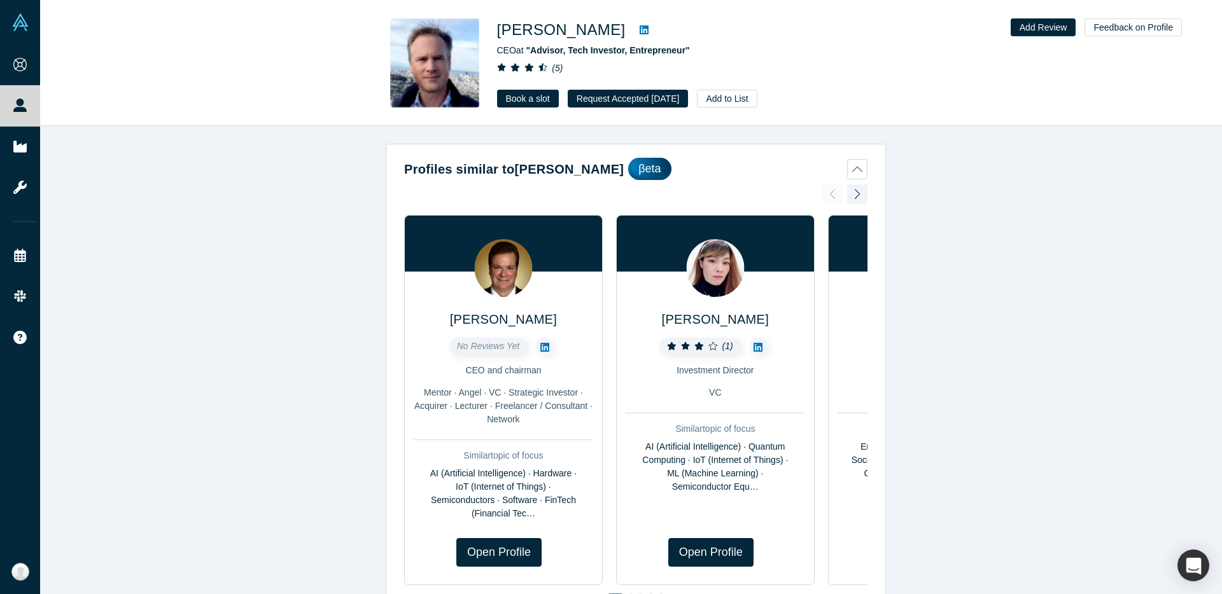
click at [566, 33] on h1 "[PERSON_NAME]" at bounding box center [561, 29] width 129 height 23
click at [457, 41] on img at bounding box center [434, 62] width 89 height 89
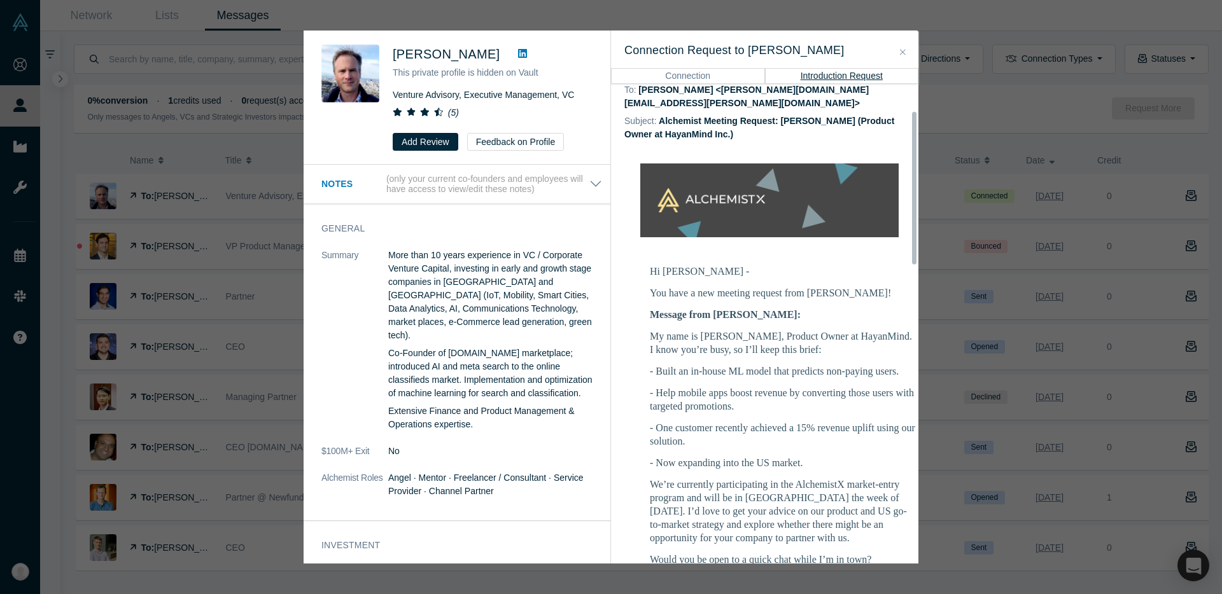
scroll to position [124, 0]
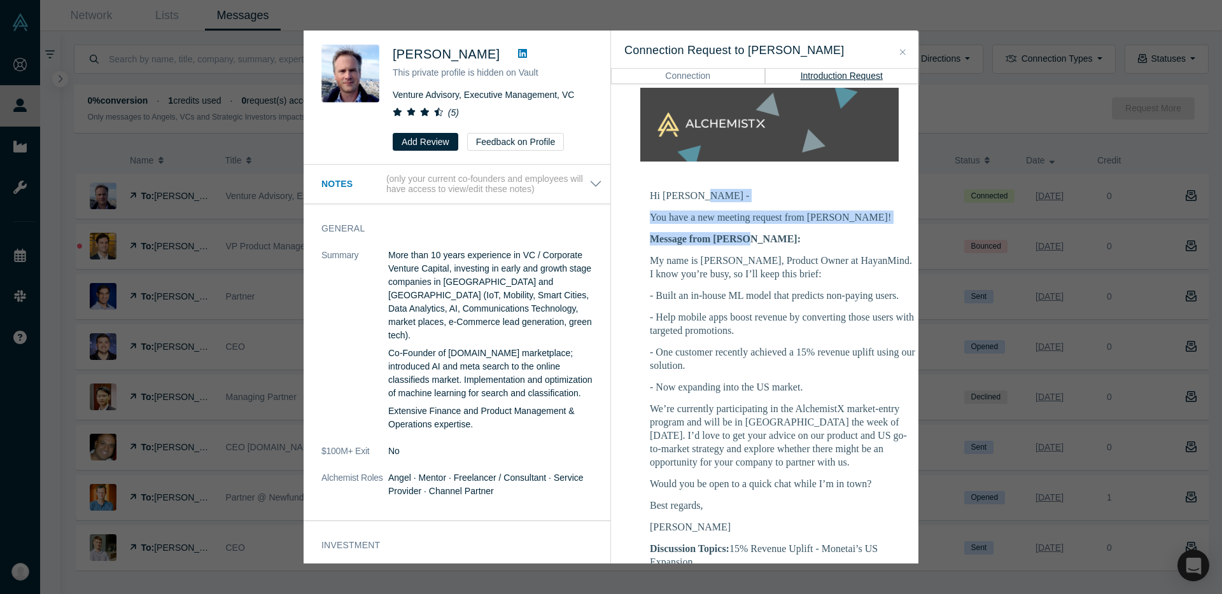
drag, startPoint x: 759, startPoint y: 190, endPoint x: 765, endPoint y: 223, distance: 34.3
drag, startPoint x: 666, startPoint y: 174, endPoint x: 672, endPoint y: 234, distance: 60.1
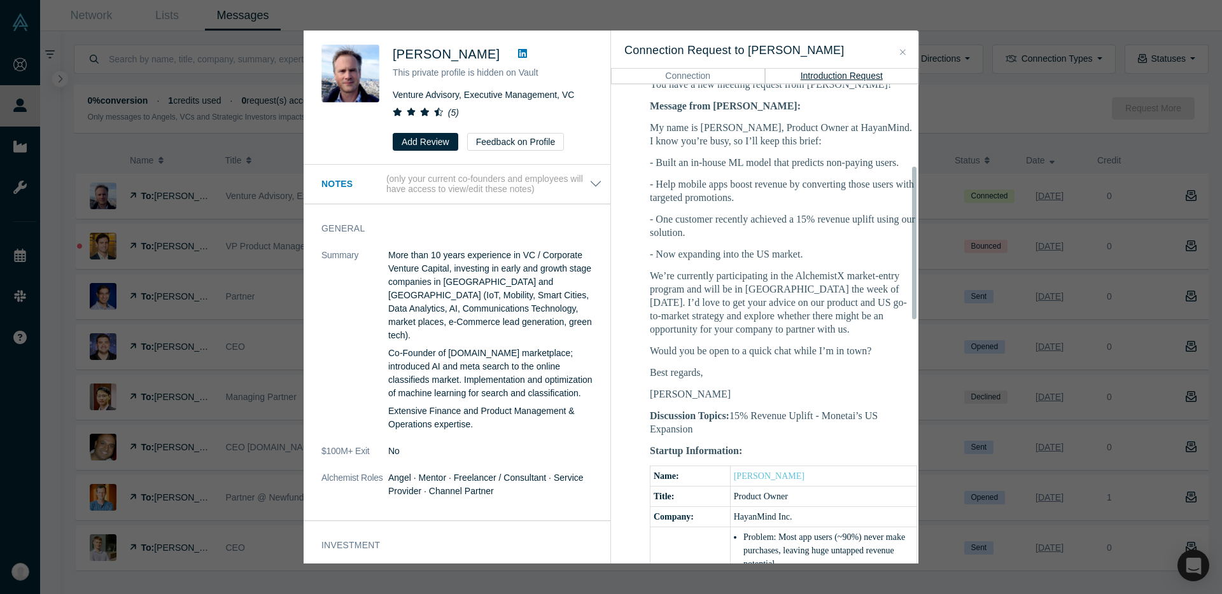
click at [725, 213] on p "- One customer recently achieved a 15% revenue uplift using our solution." at bounding box center [783, 226] width 267 height 27
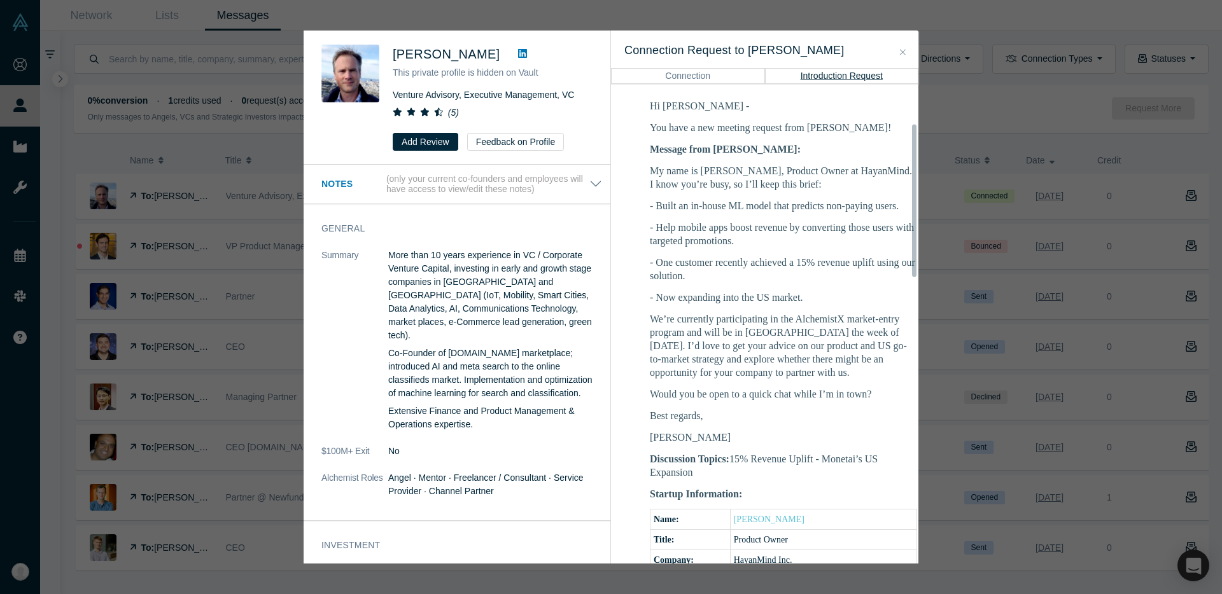
scroll to position [118, 0]
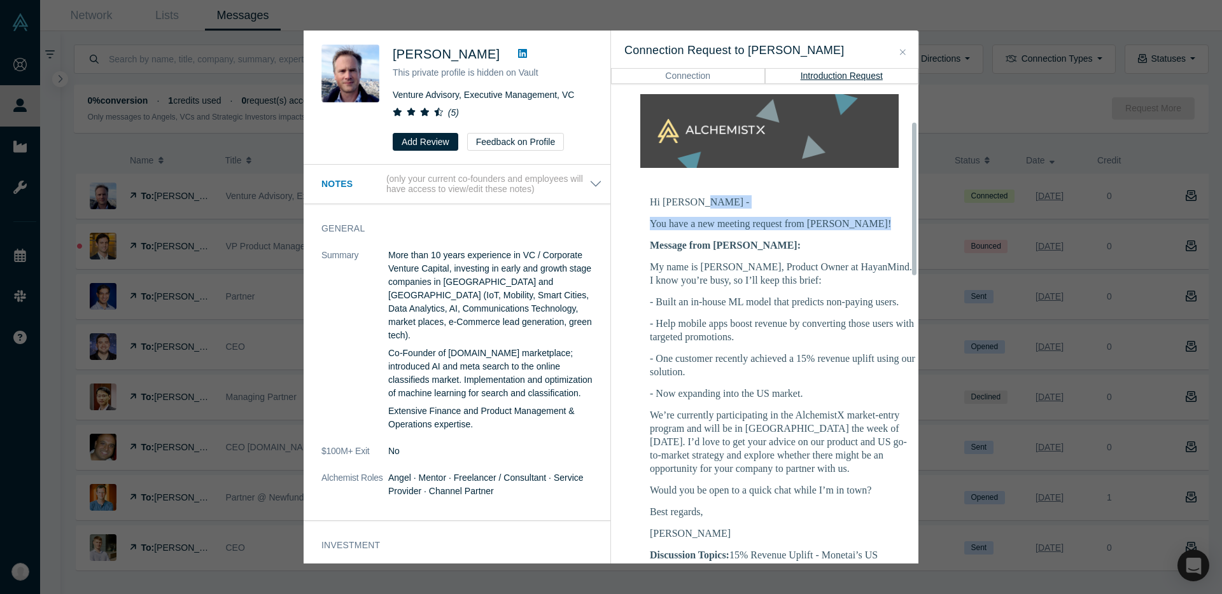
drag, startPoint x: 728, startPoint y: 183, endPoint x: 741, endPoint y: 220, distance: 39.1
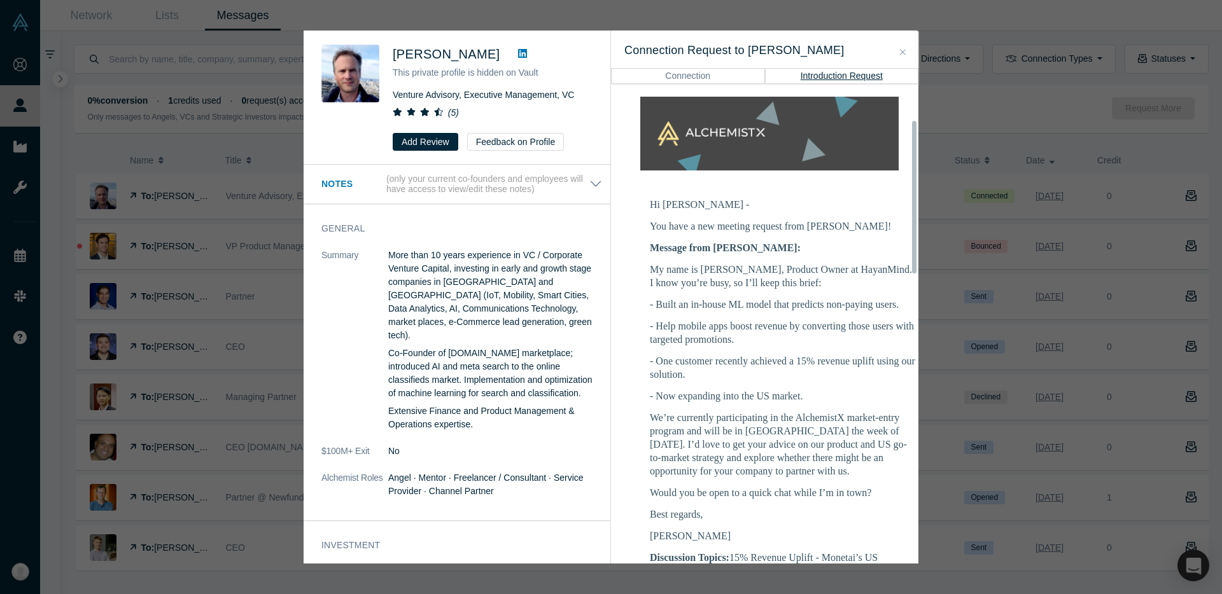
scroll to position [116, 0]
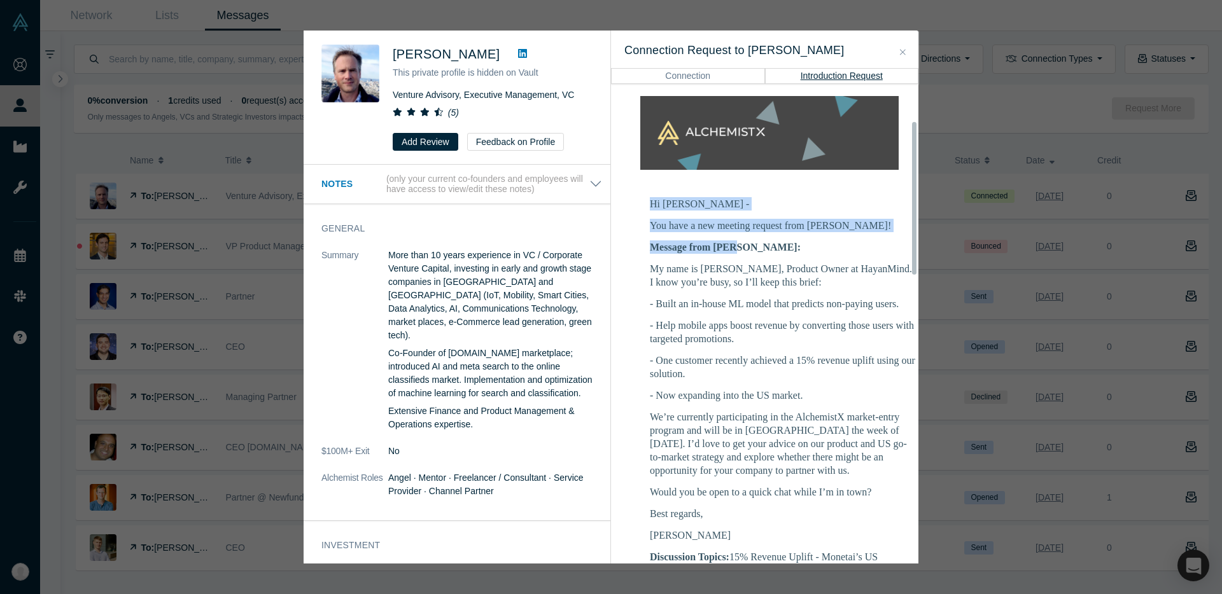
drag, startPoint x: 711, startPoint y: 181, endPoint x: 735, endPoint y: 240, distance: 63.4
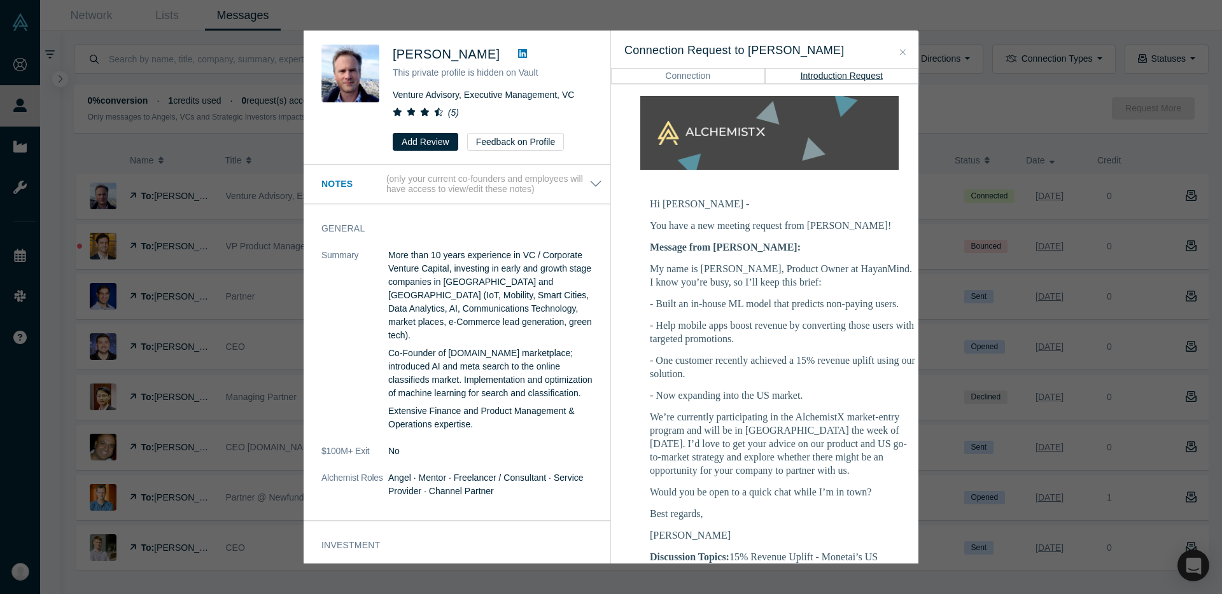
click at [785, 262] on p "My name is Suhan, Product Owner at HayanMind. I know you’re busy, so I’ll keep …" at bounding box center [783, 275] width 267 height 27
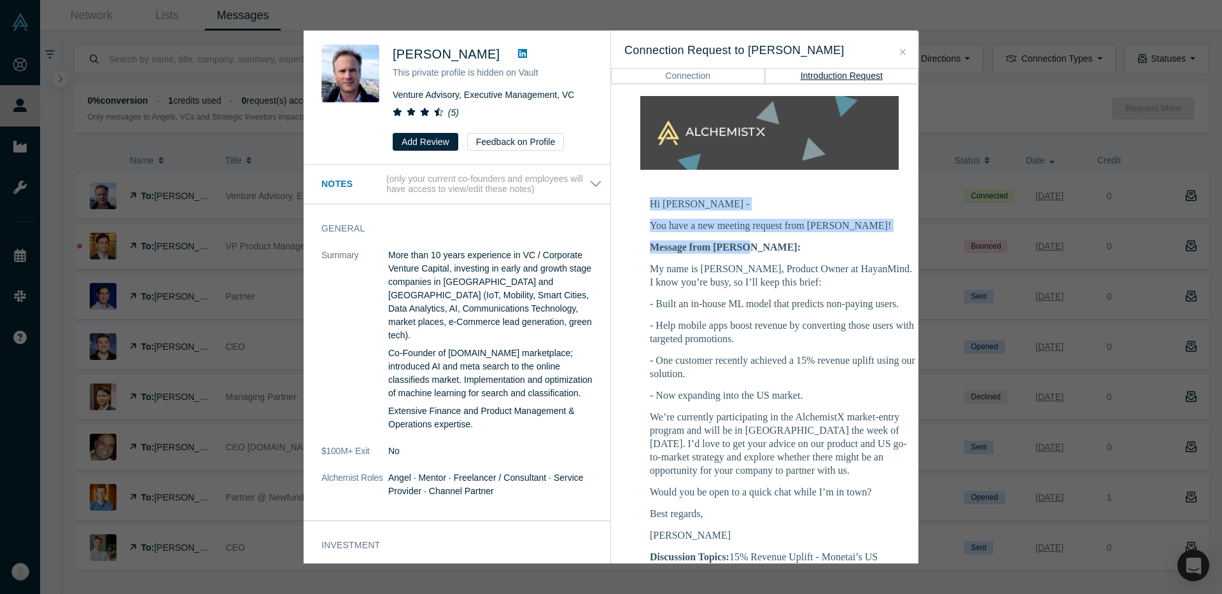
drag, startPoint x: 802, startPoint y: 201, endPoint x: 802, endPoint y: 236, distance: 34.4
click at [802, 241] on div "Message from Suhan: My name is Suhan, Product Owner at HayanMind. I know you’re…" at bounding box center [783, 392] width 267 height 302
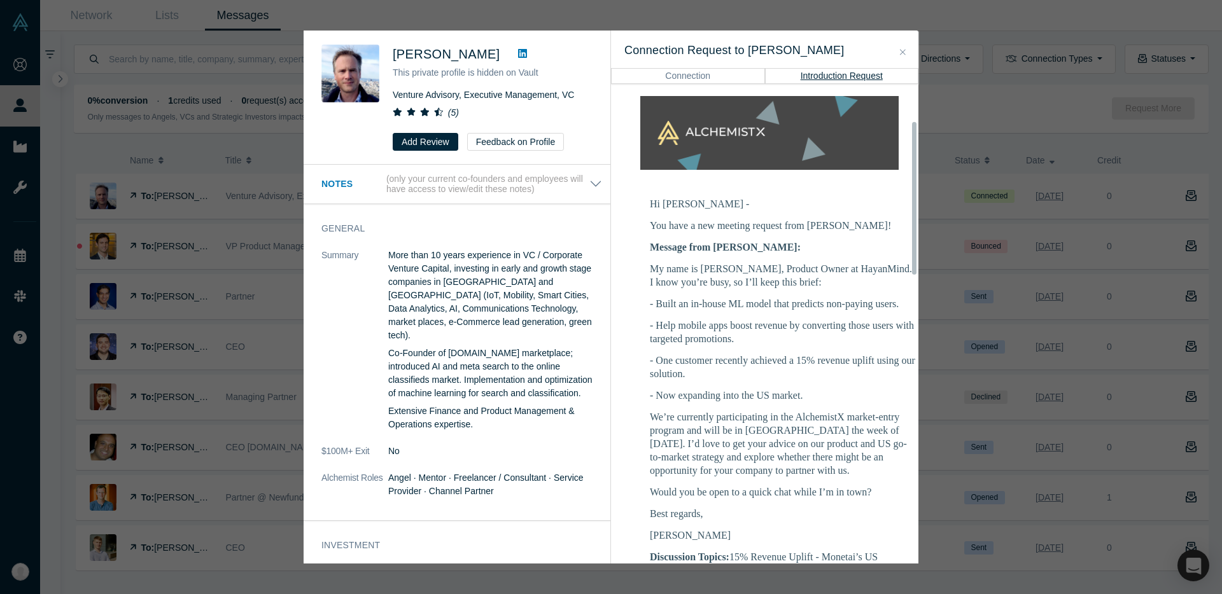
scroll to position [172, 0]
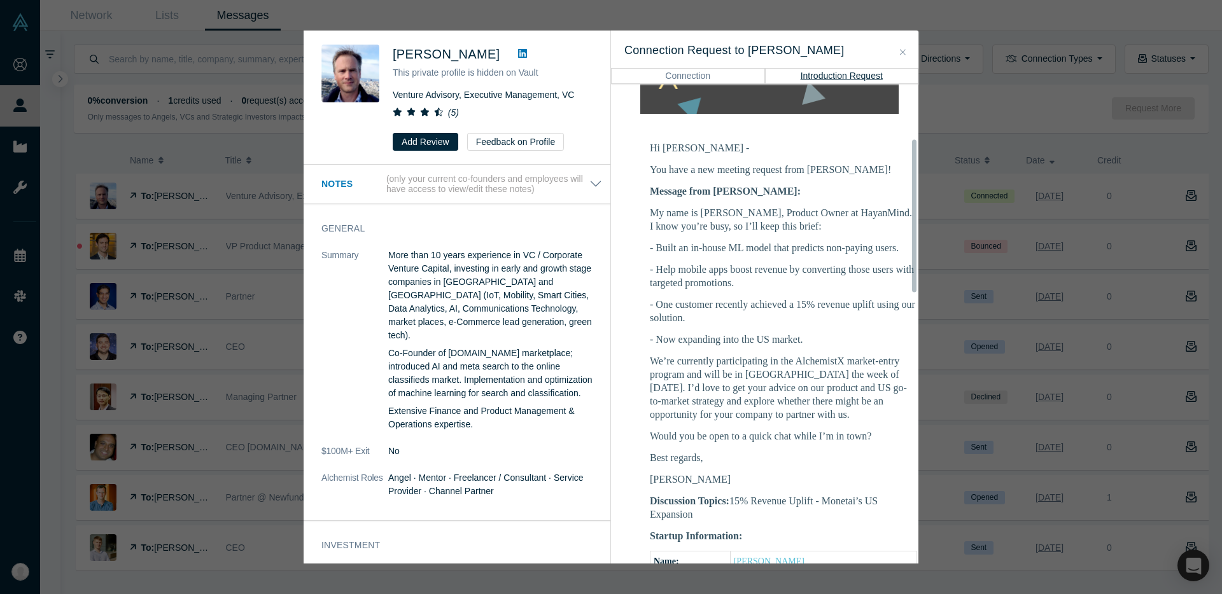
click at [917, 221] on div at bounding box center [915, 324] width 4 height 478
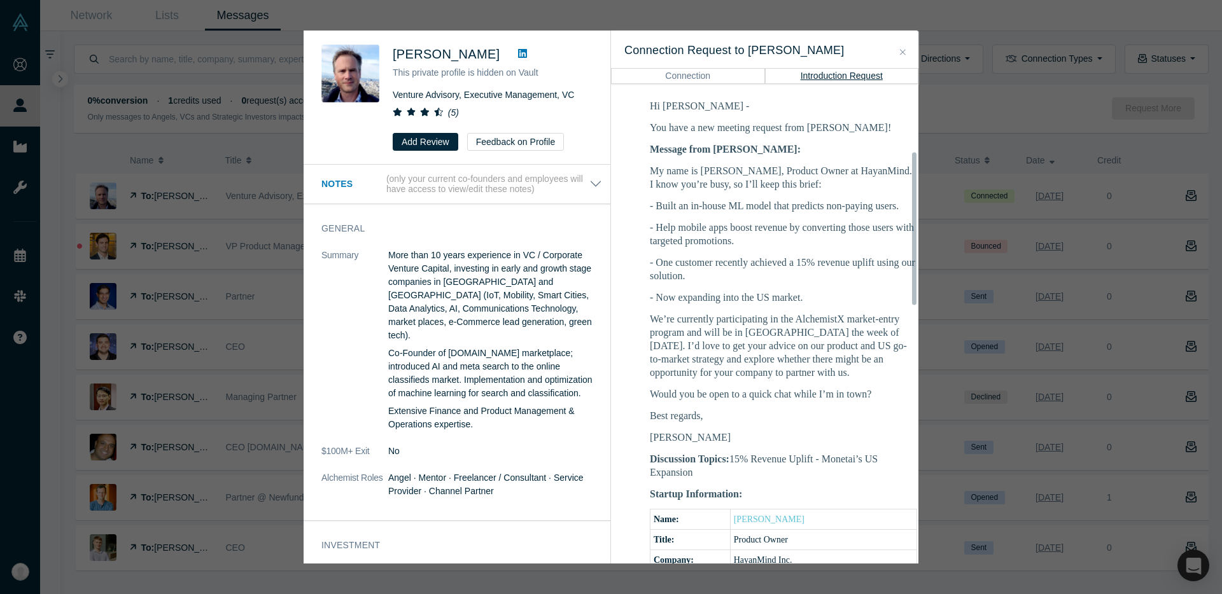
scroll to position [216, 0]
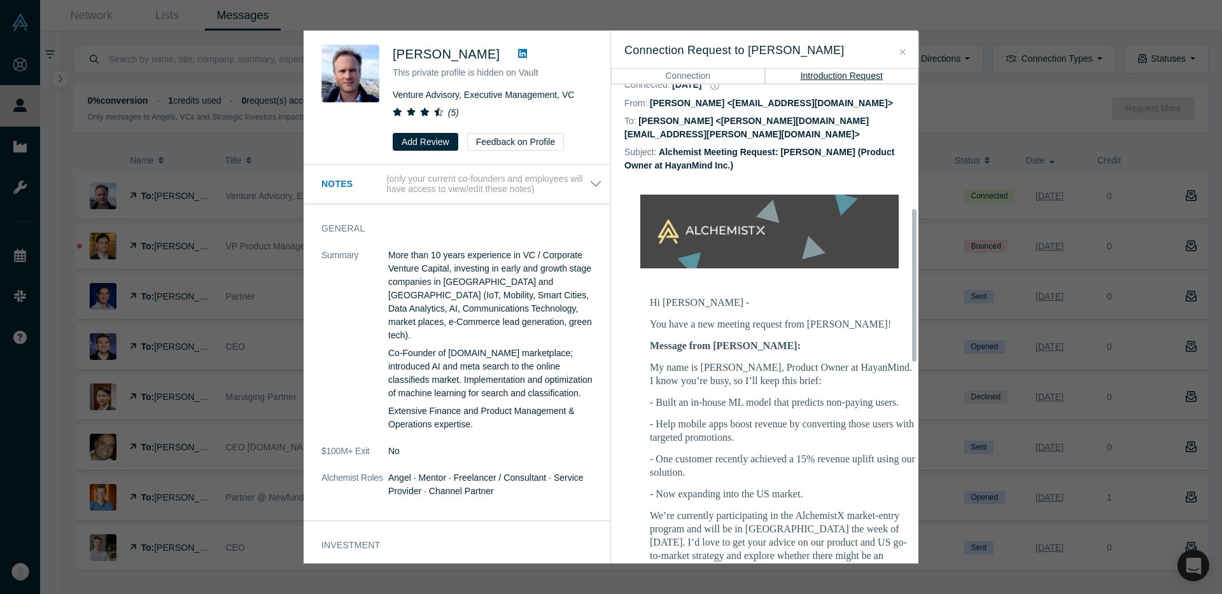
drag, startPoint x: 915, startPoint y: 211, endPoint x: 914, endPoint y: 160, distance: 50.3
click at [915, 209] on div at bounding box center [914, 285] width 4 height 153
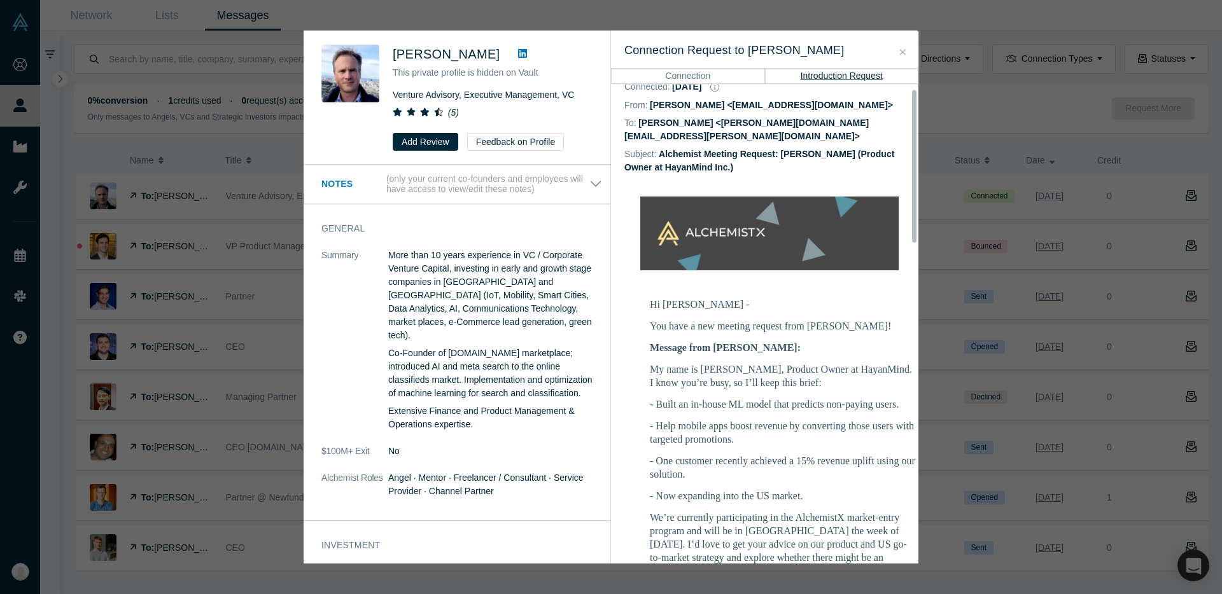
click at [705, 74] on button "Connection" at bounding box center [688, 75] width 154 height 15
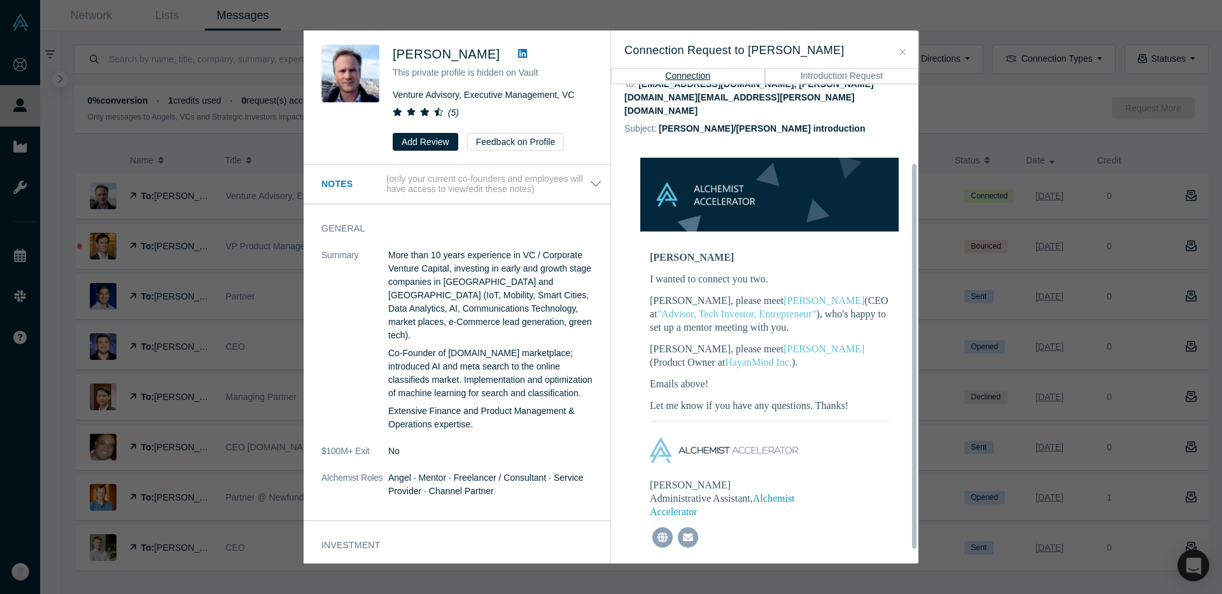
scroll to position [0, 0]
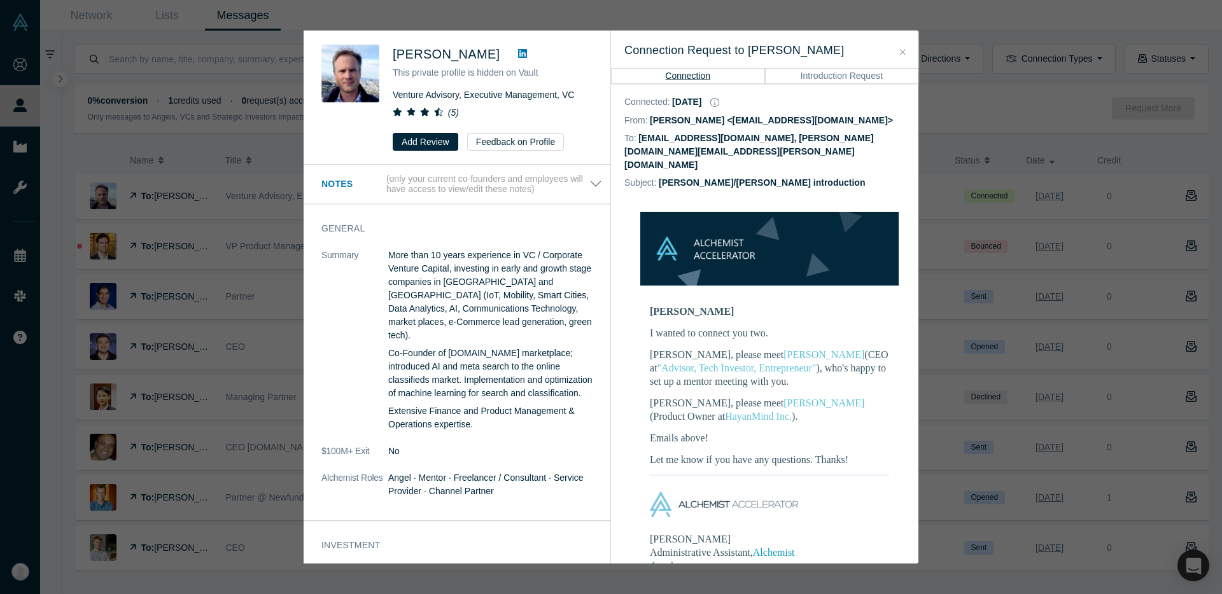
drag, startPoint x: 747, startPoint y: 135, endPoint x: 758, endPoint y: 139, distance: 11.5
click at [758, 139] on dd "suhan1@hayanmind.com, thomas.vogel.us@outlook.com" at bounding box center [749, 151] width 250 height 37
drag, startPoint x: 749, startPoint y: 139, endPoint x: 882, endPoint y: 143, distance: 132.4
click at [882, 143] on div "To: suhan1@hayanmind.com, thomas.vogel.us@outlook.com" at bounding box center [769, 152] width 290 height 45
copy dd "thomas.vogel.us@outlook.com"
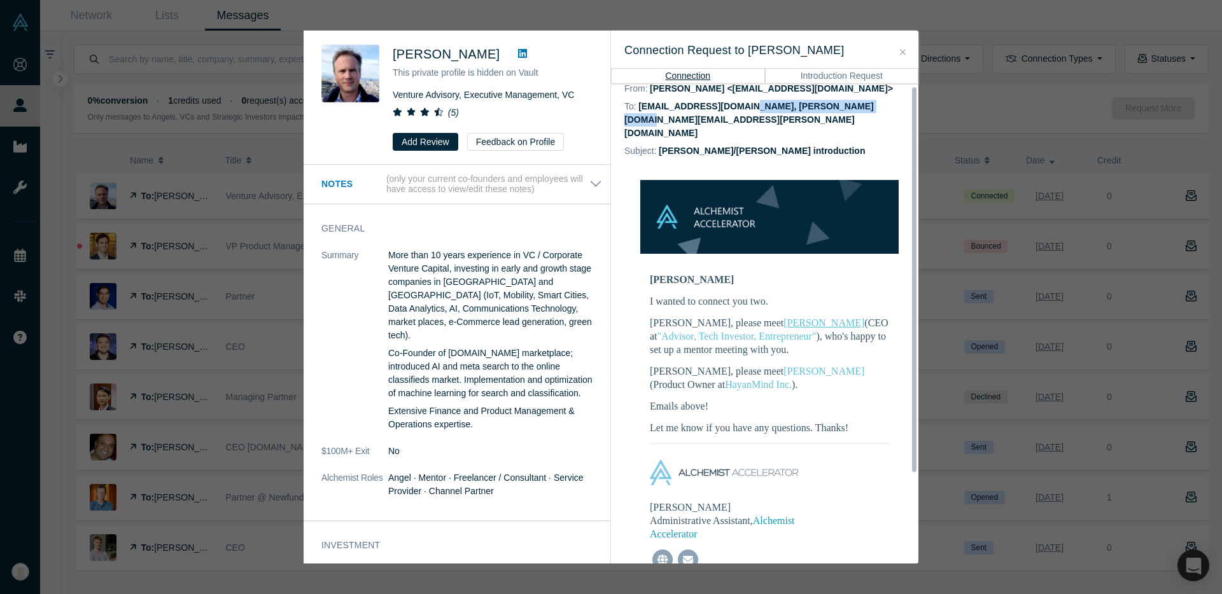
scroll to position [116, 0]
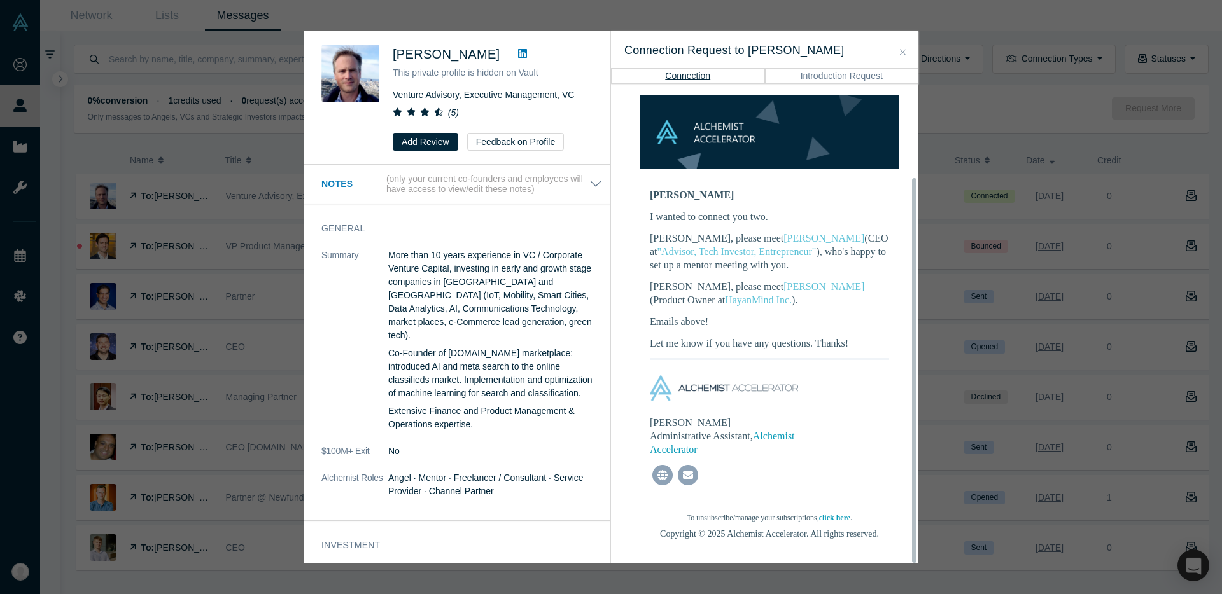
click at [996, 98] on div "Thomas Vogel This private profile is hidden on Vault Venture Advisory, Executiv…" at bounding box center [611, 297] width 1222 height 594
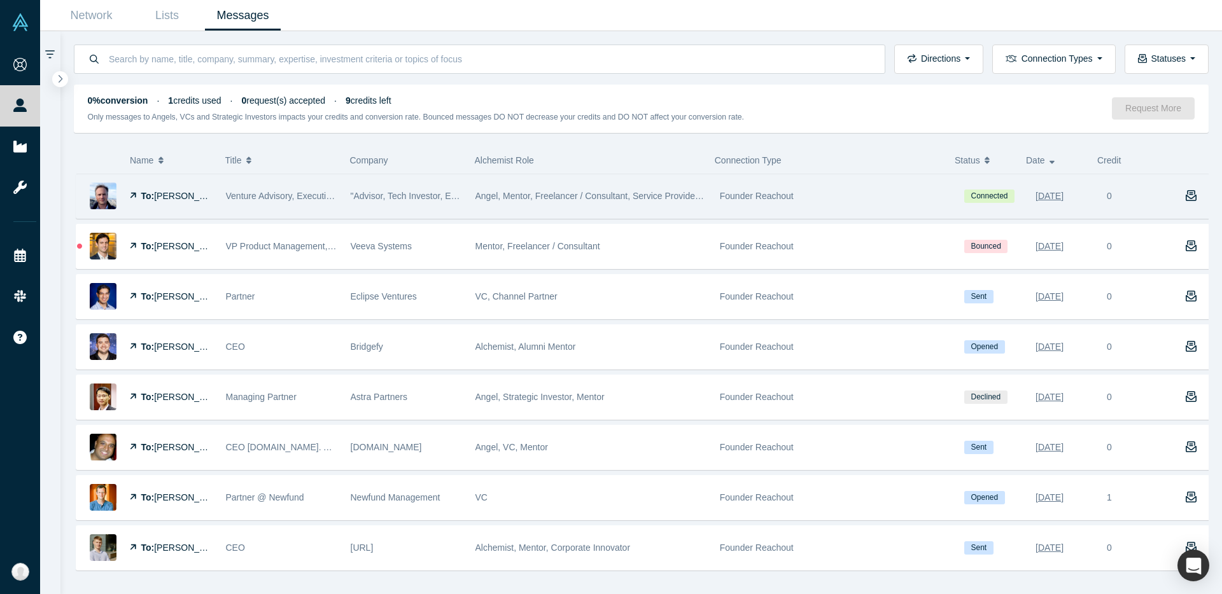
click at [202, 195] on span "Thomas Vogel" at bounding box center [190, 196] width 73 height 10
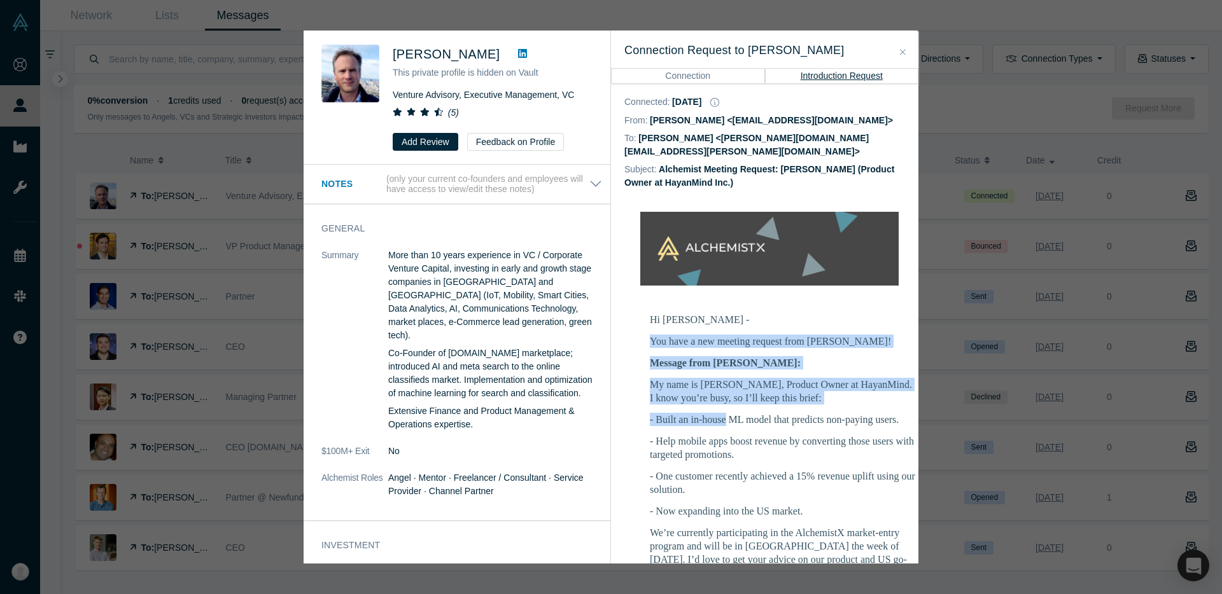
drag, startPoint x: 712, startPoint y: 314, endPoint x: 724, endPoint y: 405, distance: 91.8
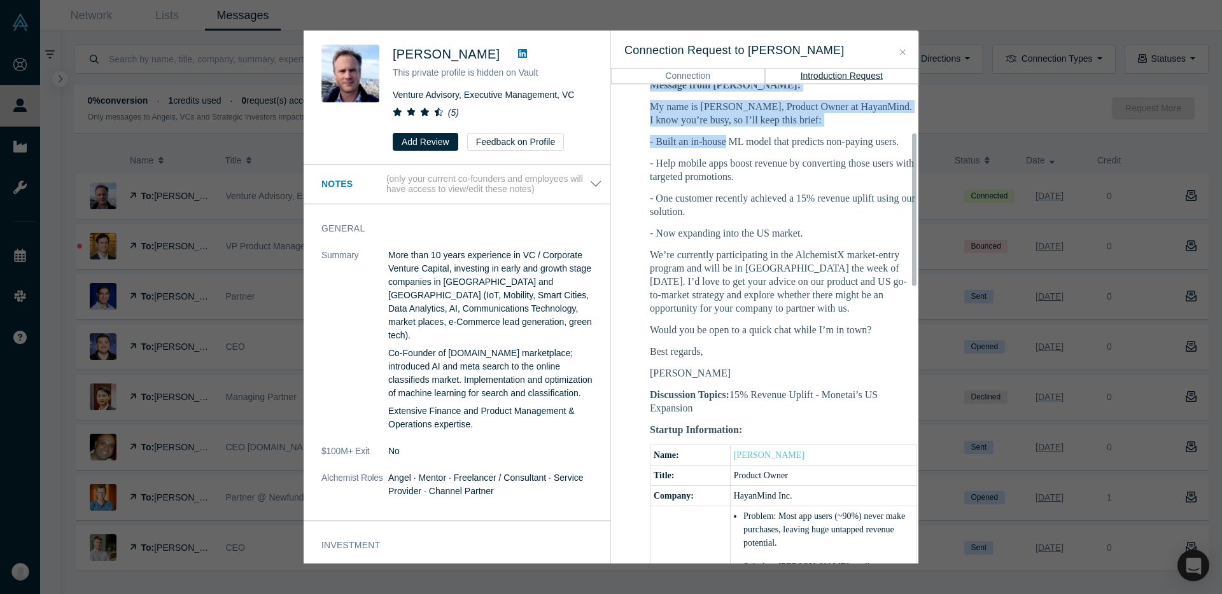
scroll to position [454, 0]
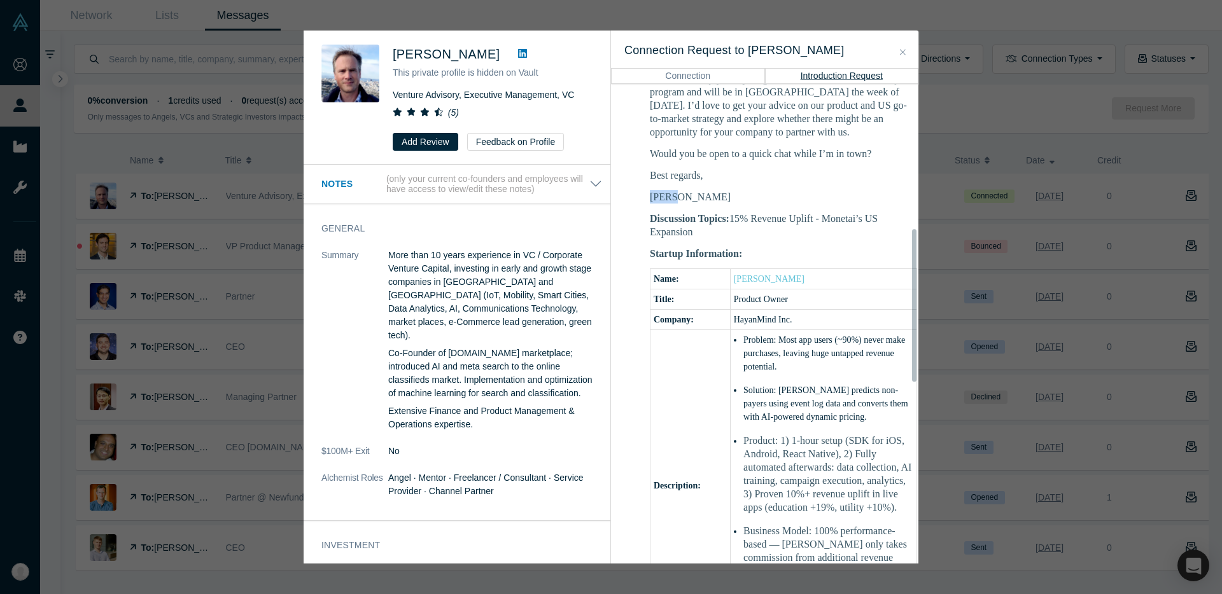
drag, startPoint x: 743, startPoint y: 163, endPoint x: 748, endPoint y: 188, distance: 25.8
click at [748, 188] on div "My name is Suhan, Product Owner at HayanMind. I know you’re busy, so I’ll keep …" at bounding box center [783, 64] width 267 height 280
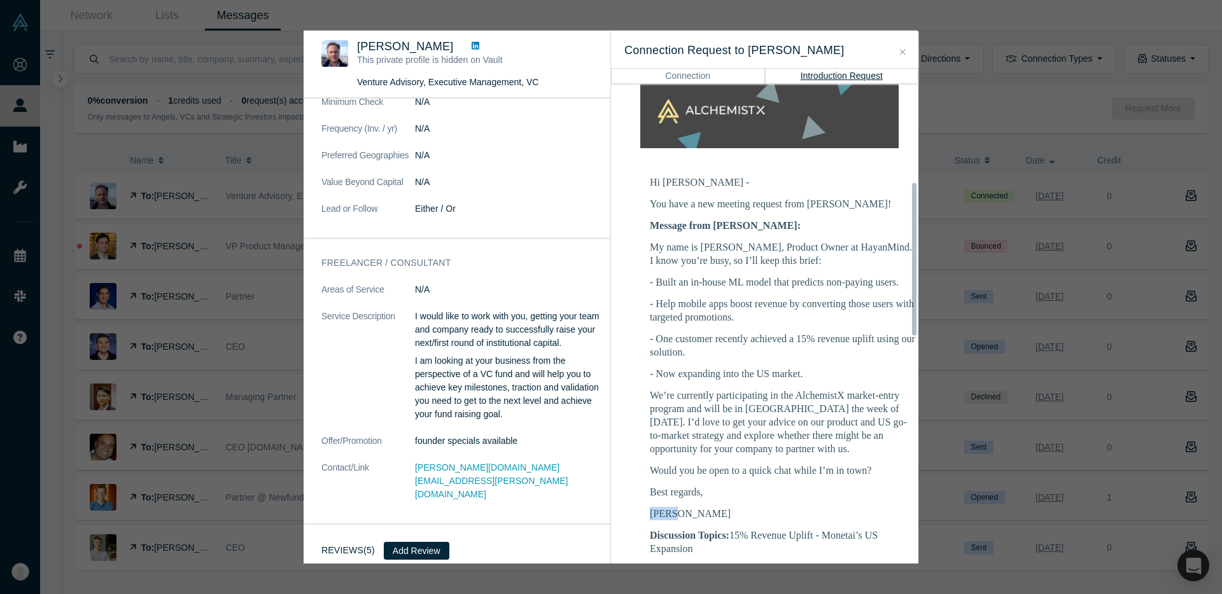
scroll to position [308, 0]
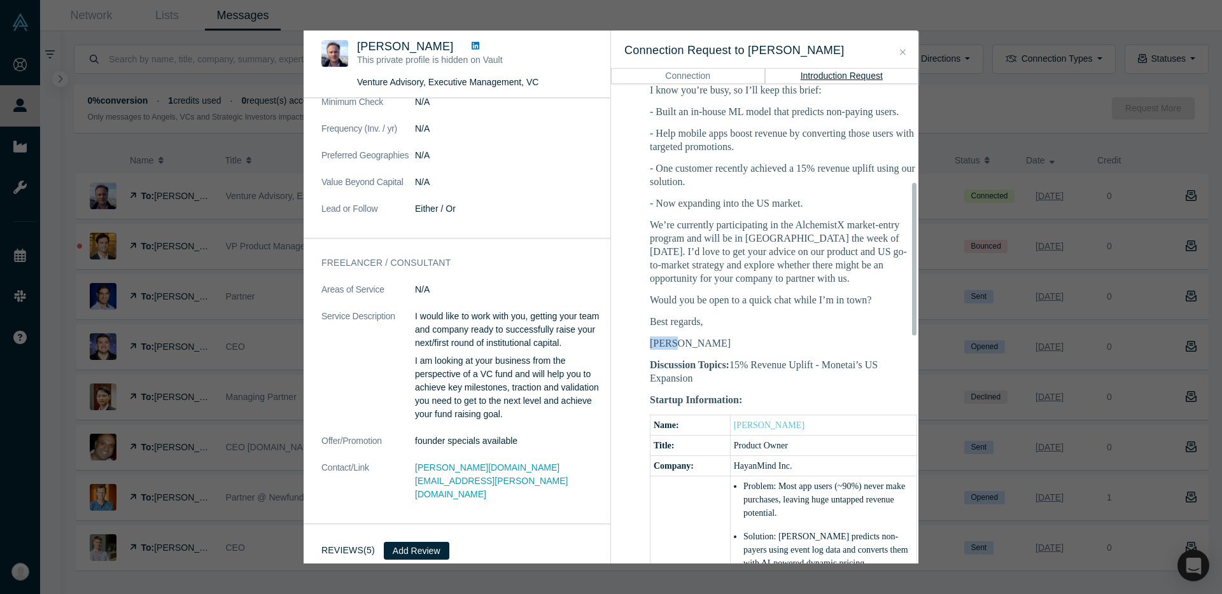
click at [681, 73] on button "Connection" at bounding box center [688, 75] width 154 height 15
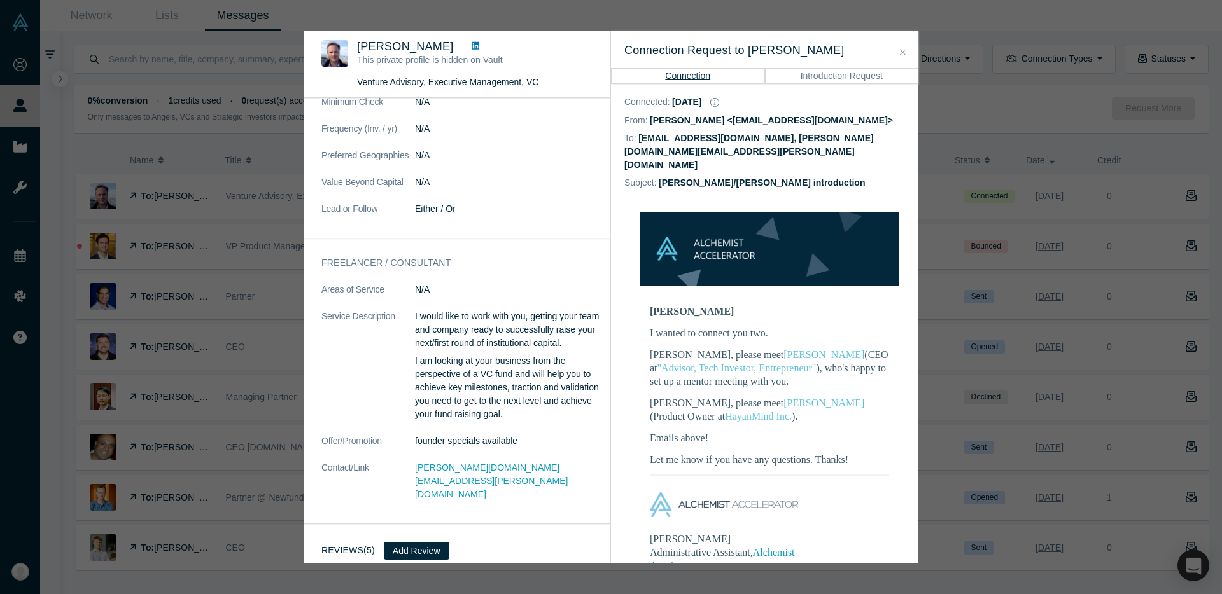
click at [808, 73] on button "Introduction Request" at bounding box center [842, 75] width 154 height 15
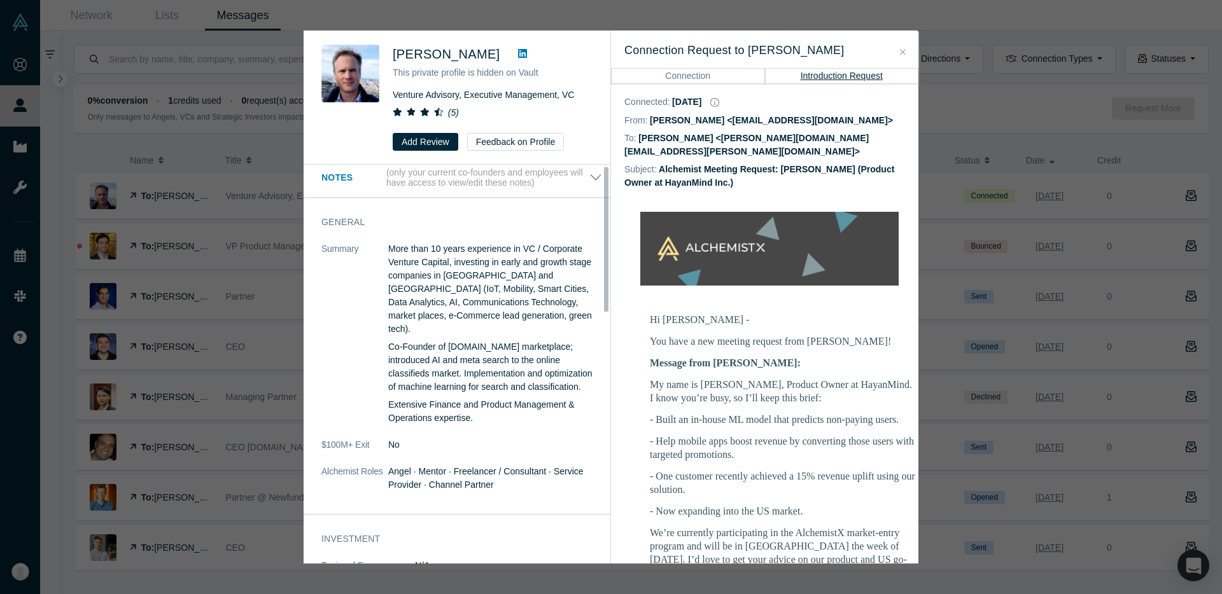
scroll to position [0, 0]
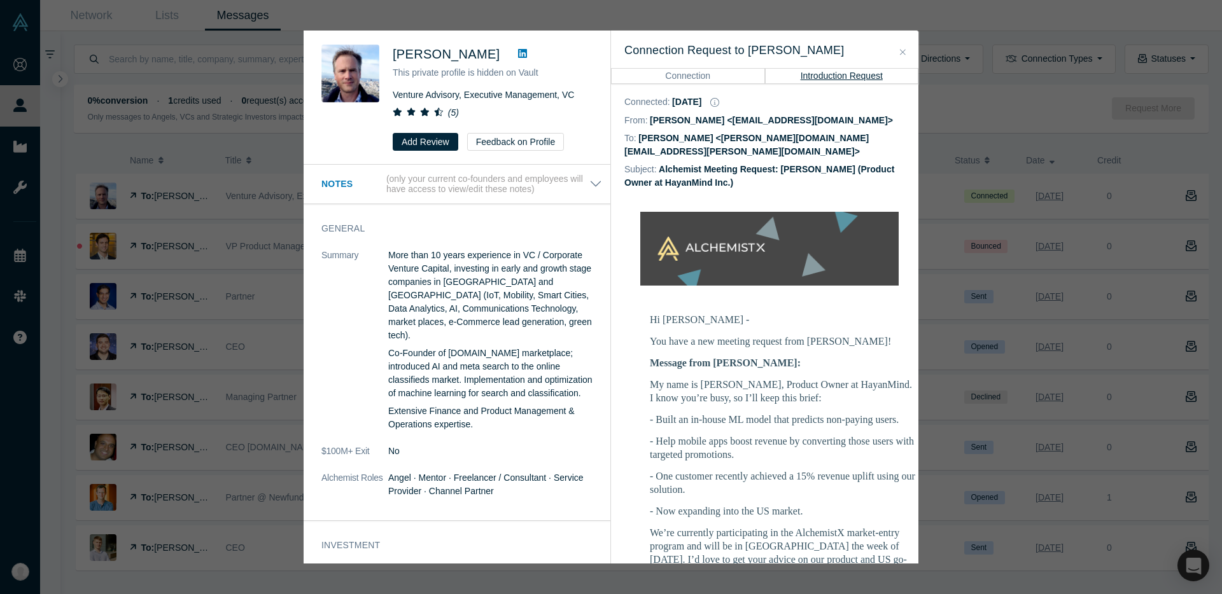
click at [749, 206] on td at bounding box center [769, 249] width 290 height 87
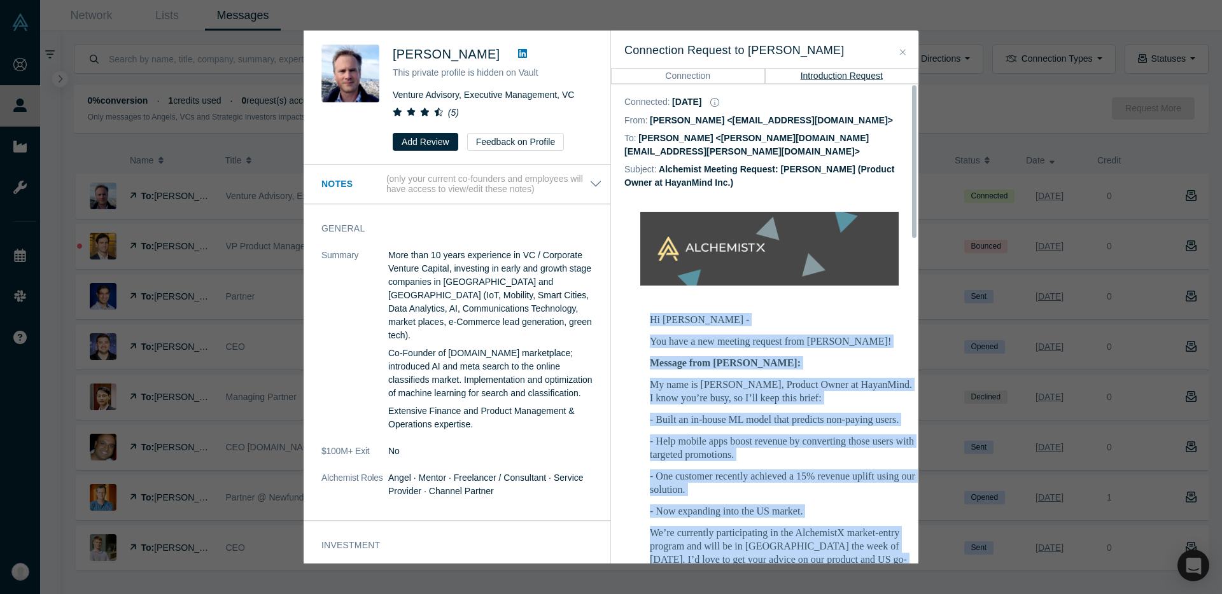
drag, startPoint x: 741, startPoint y: 323, endPoint x: 651, endPoint y: 308, distance: 90.9
copy div "Hi Thomas - You have a new meeting request from Suhan Lee! Message from Suhan: …"
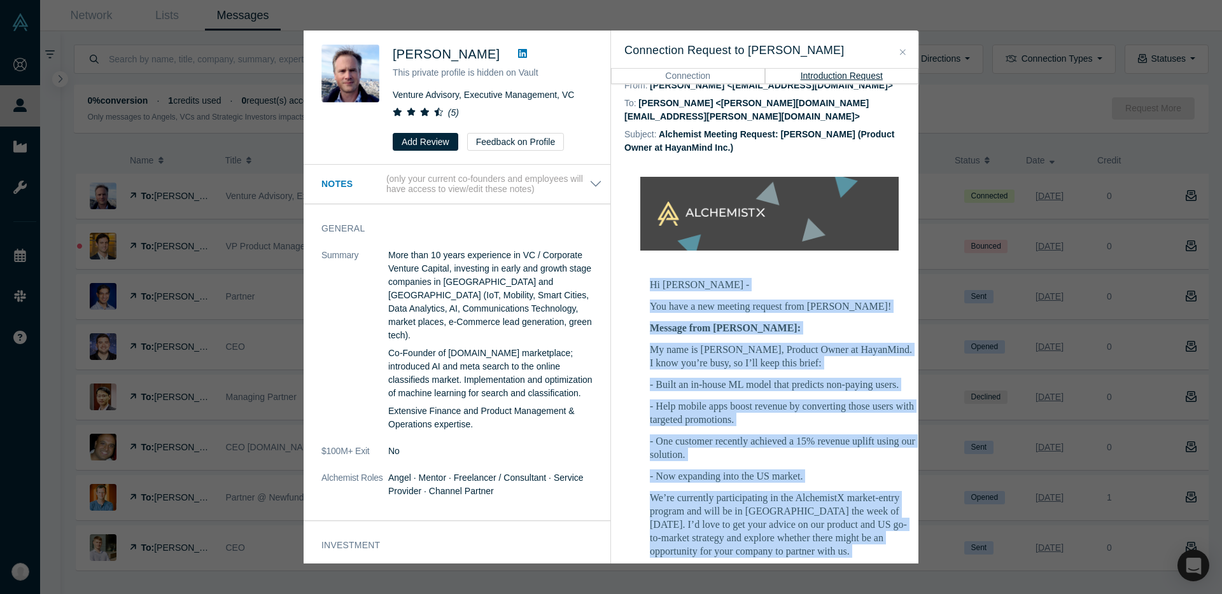
scroll to position [137, 0]
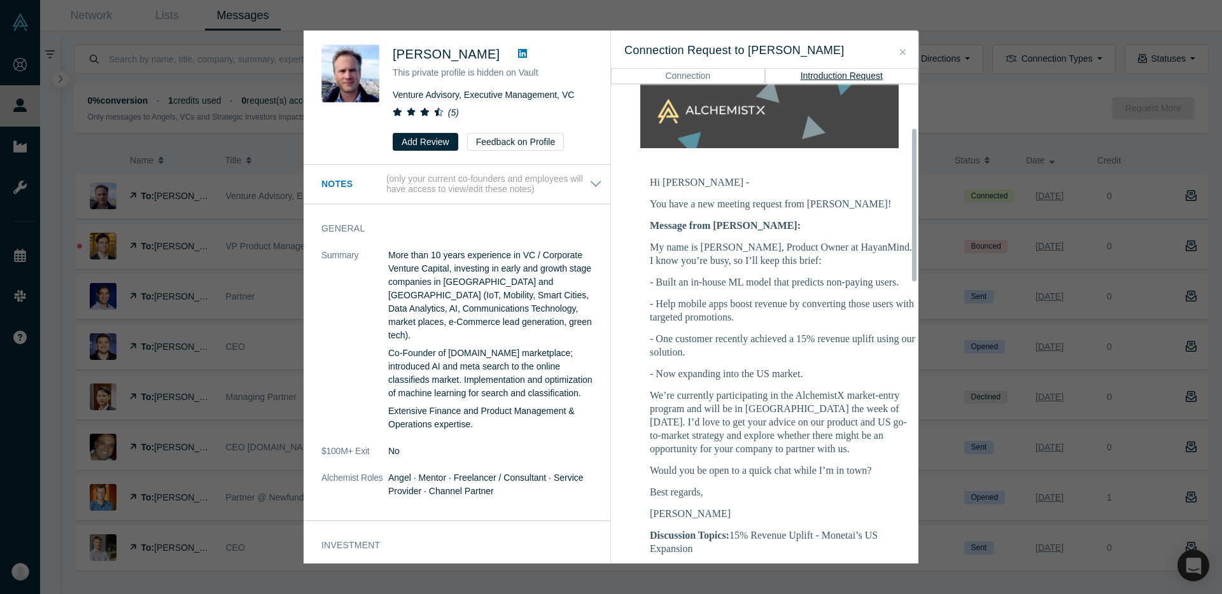
click at [740, 276] on p "- Built an in-house ML model that predicts non-paying users." at bounding box center [783, 282] width 267 height 13
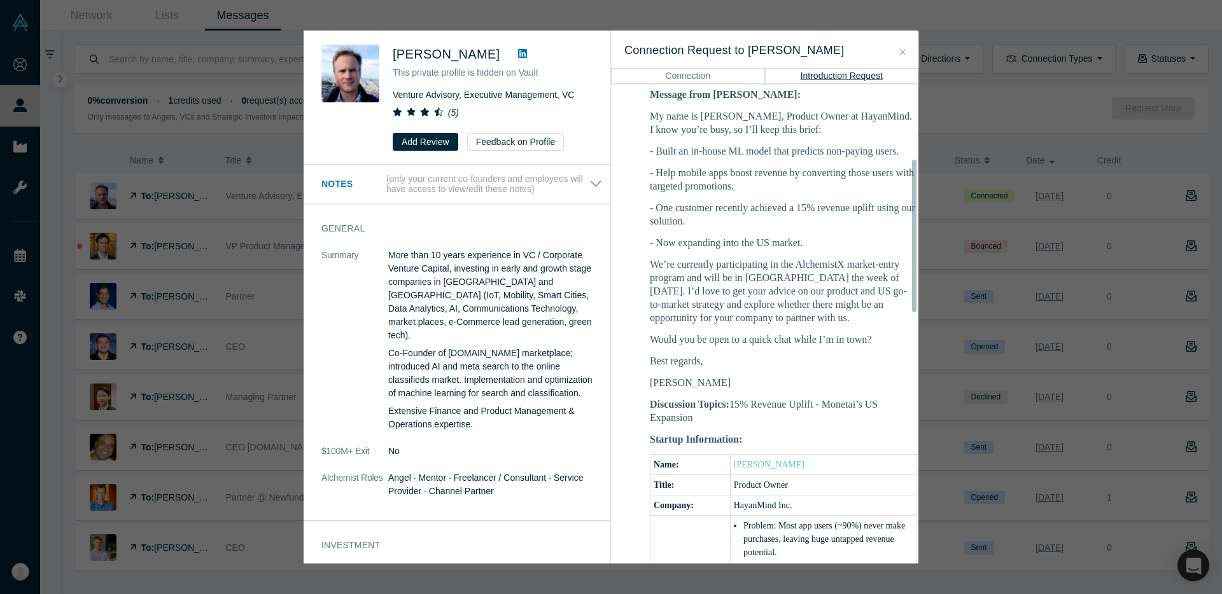
scroll to position [271, 0]
click at [718, 217] on div "My name is Suhan, Product Owner at HayanMind. I know you’re busy, so I’ll keep …" at bounding box center [783, 248] width 267 height 280
click at [906, 165] on p "- Help mobile apps boost revenue by converting those users with targeted promot…" at bounding box center [783, 177] width 267 height 27
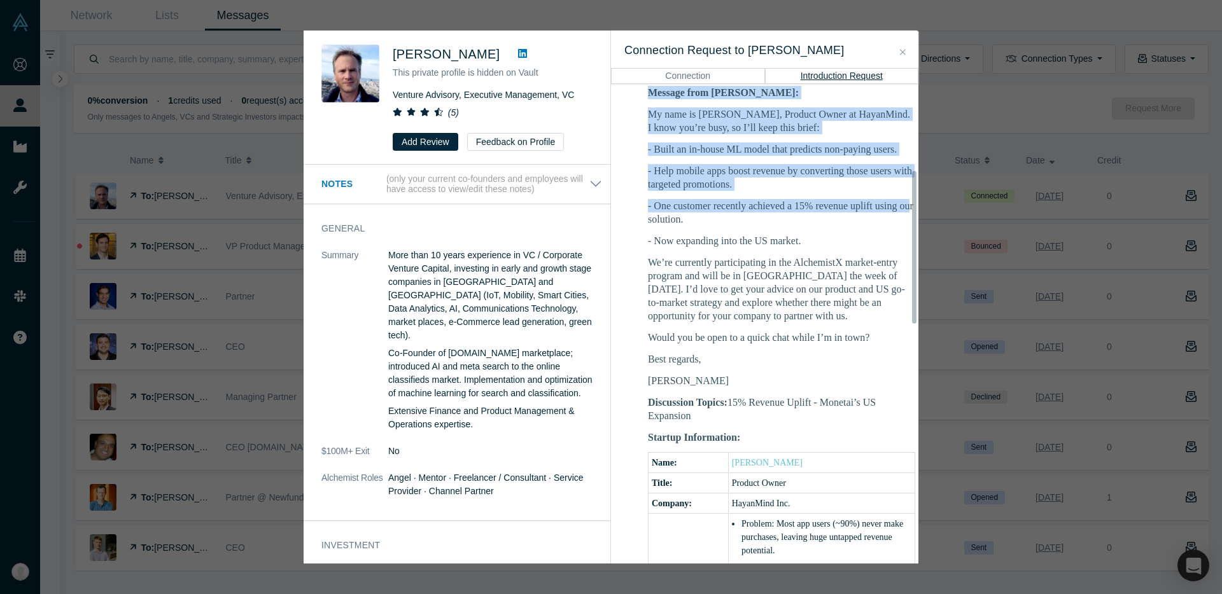
scroll to position [271, 24]
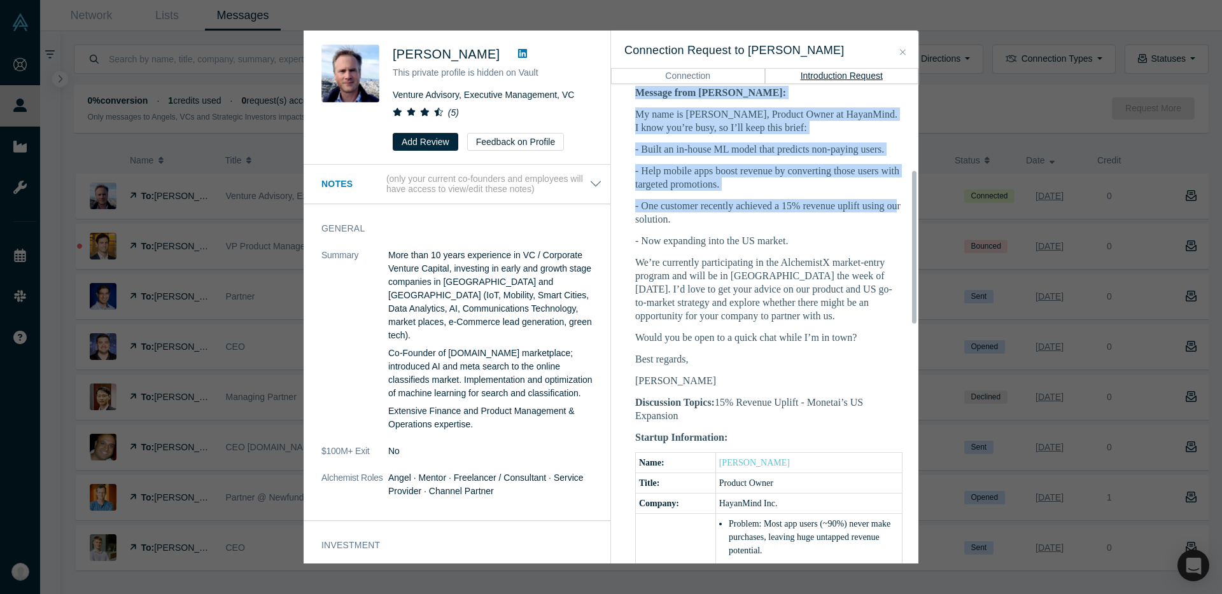
drag, startPoint x: 909, startPoint y: 186, endPoint x: 959, endPoint y: 185, distance: 49.7
click at [959, 185] on div "Thomas Vogel This private profile is hidden on Vault Venture Advisory, Executiv…" at bounding box center [611, 297] width 1222 height 594
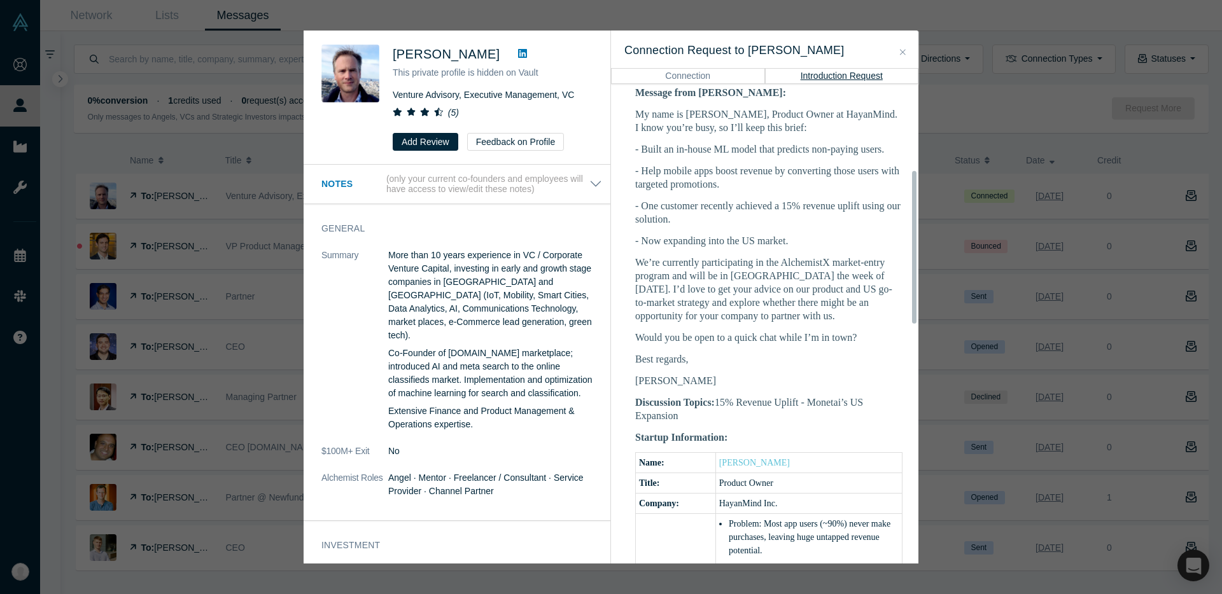
click at [906, 189] on td "Hi Thomas - You have a new meeting request from Suhan Lee! Message from Suhan: …" at bounding box center [769, 573] width 318 height 1079
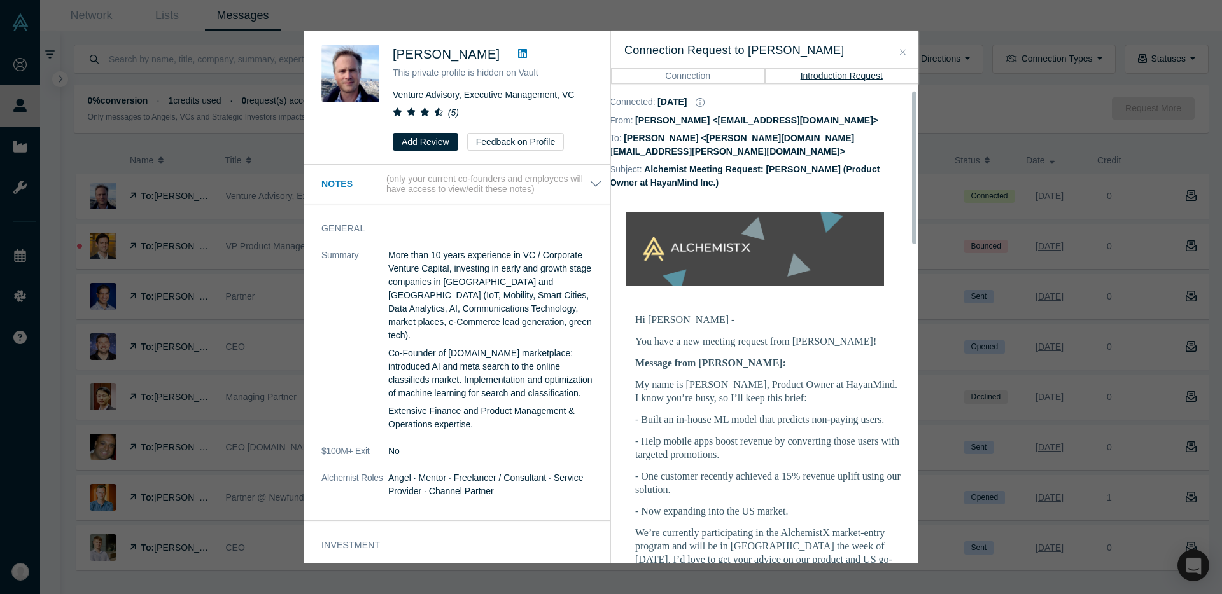
scroll to position [64, 24]
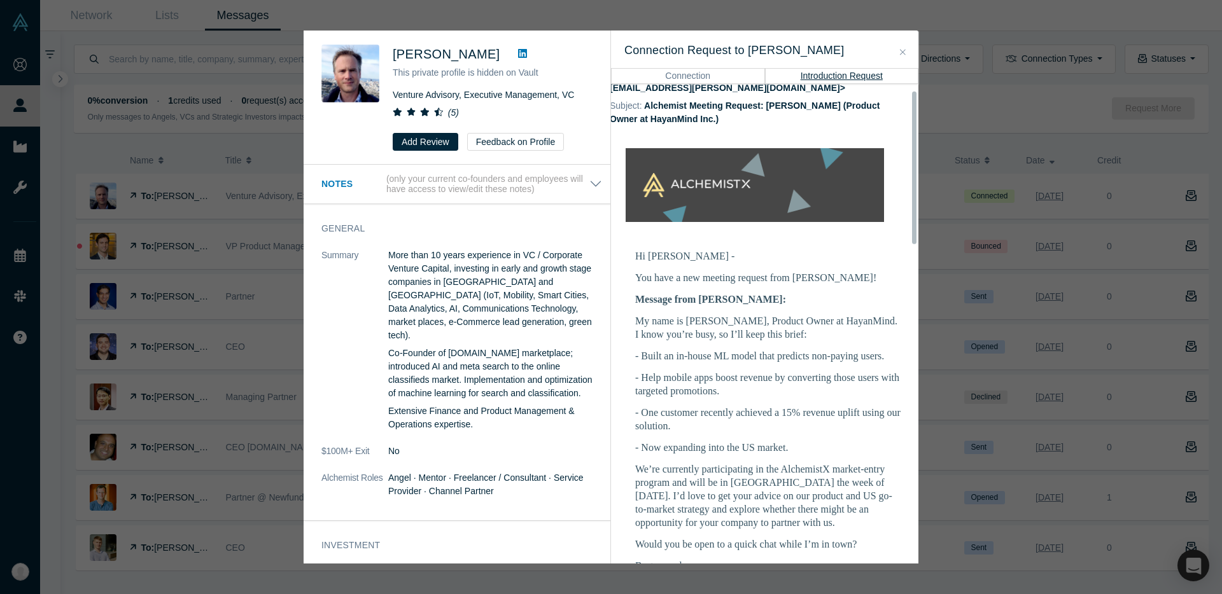
drag, startPoint x: 915, startPoint y: 205, endPoint x: 917, endPoint y: 139, distance: 65.6
click at [917, 139] on div at bounding box center [915, 324] width 4 height 478
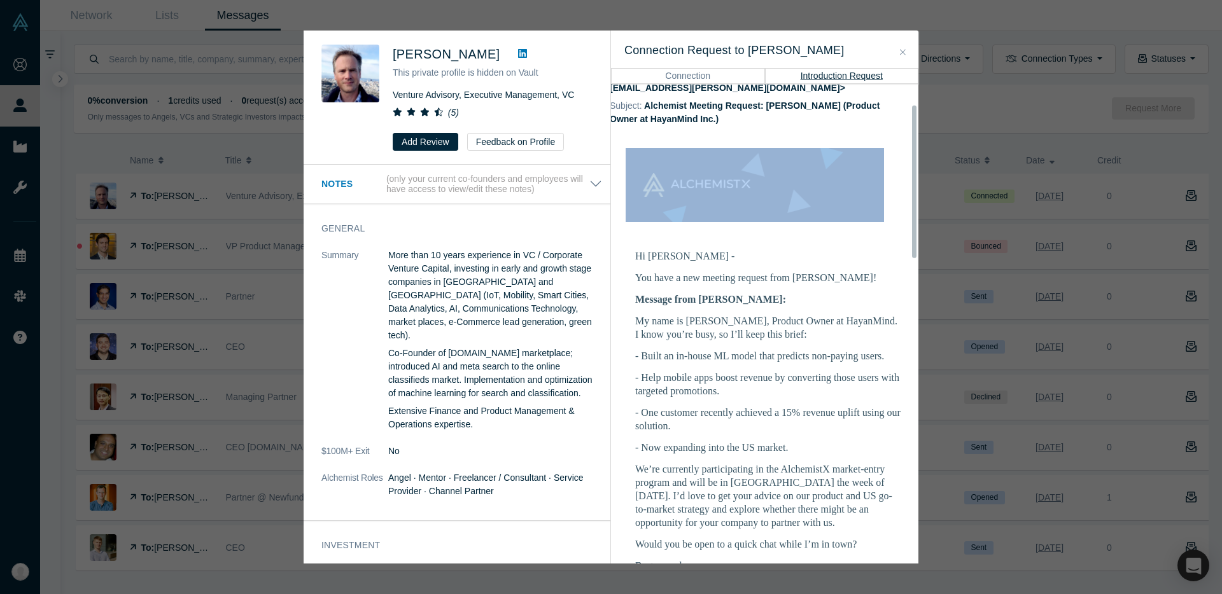
scroll to position [64, 0]
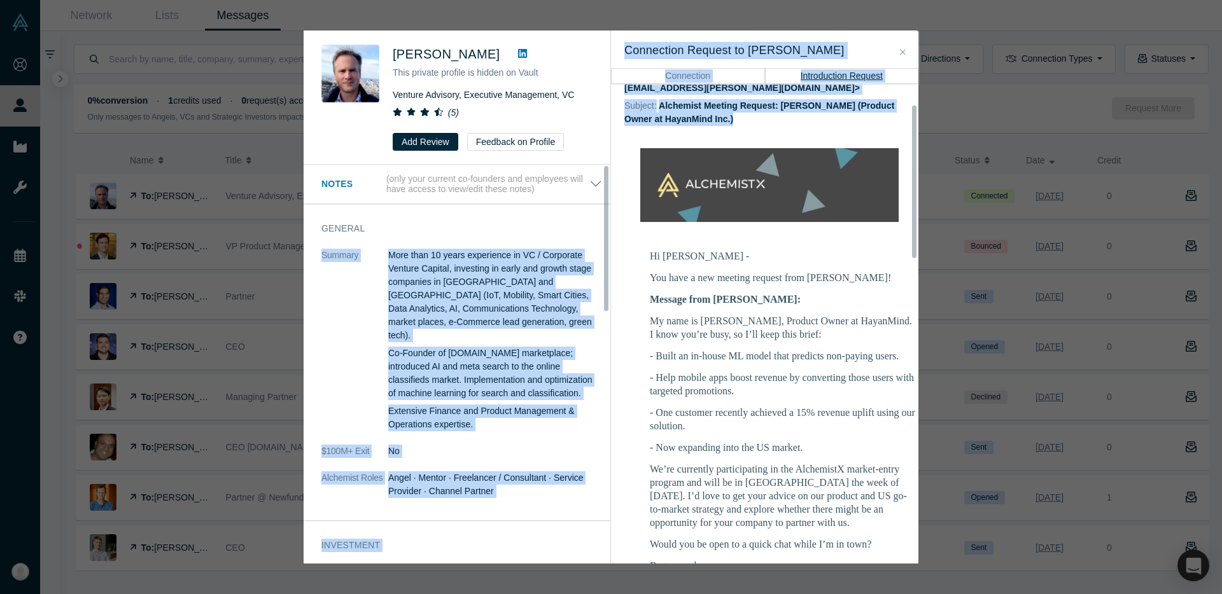
drag, startPoint x: 869, startPoint y: 199, endPoint x: 642, endPoint y: 230, distance: 229.4
click at [601, 229] on div "Thomas Vogel This private profile is hidden on Vault Venture Advisory, Executiv…" at bounding box center [611, 297] width 615 height 533
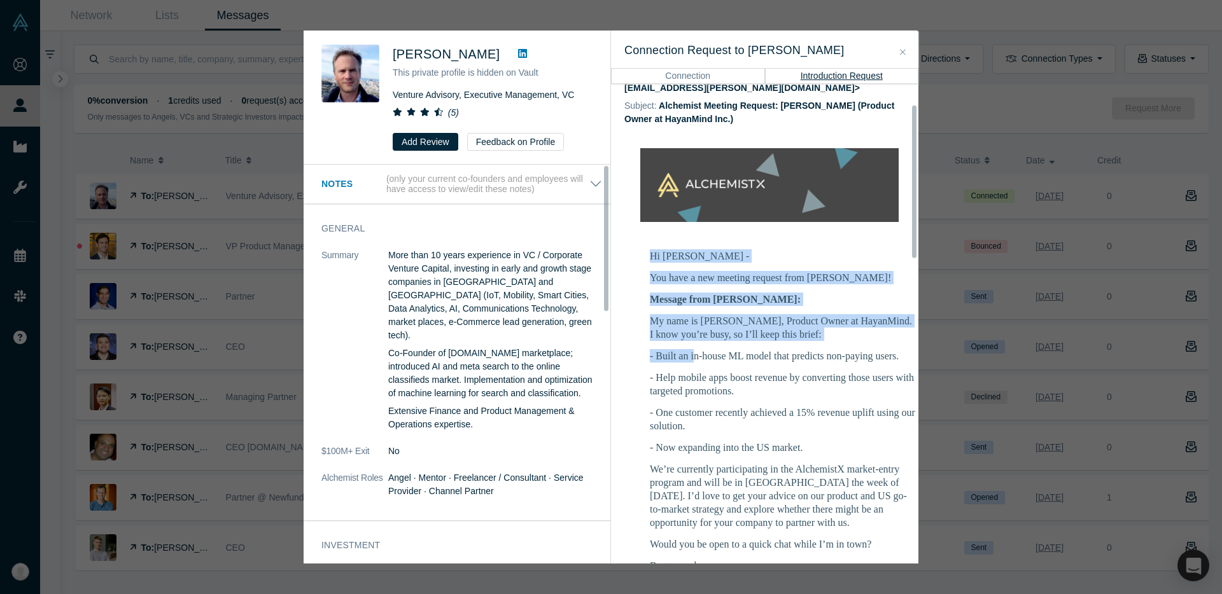
drag, startPoint x: 669, startPoint y: 224, endPoint x: 693, endPoint y: 345, distance: 123.3
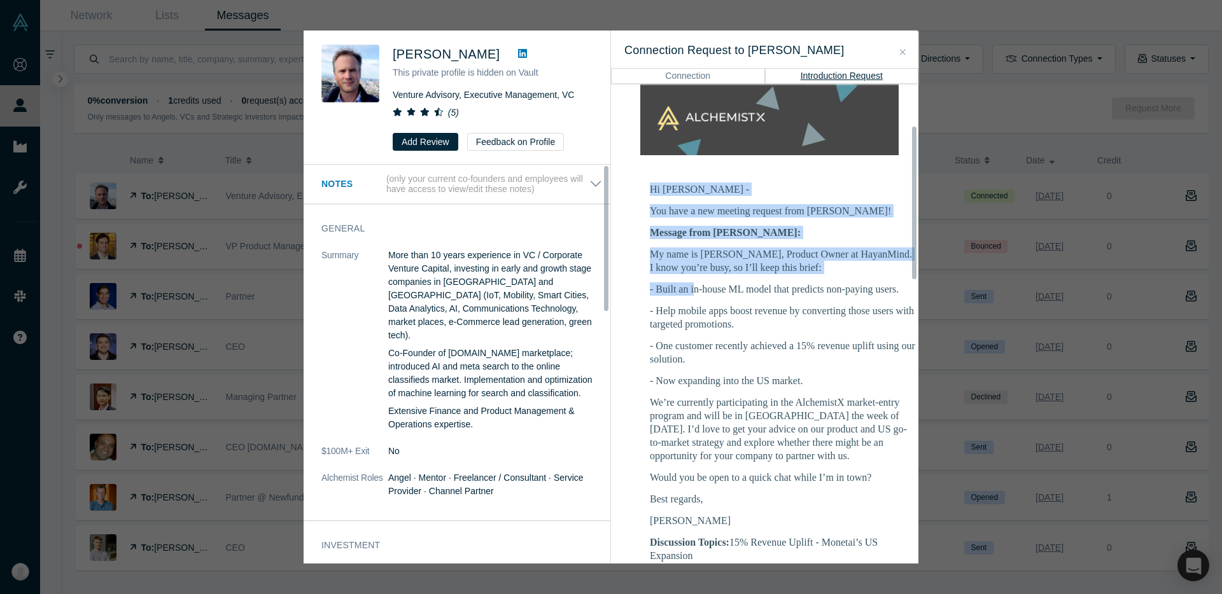
scroll to position [195, 0]
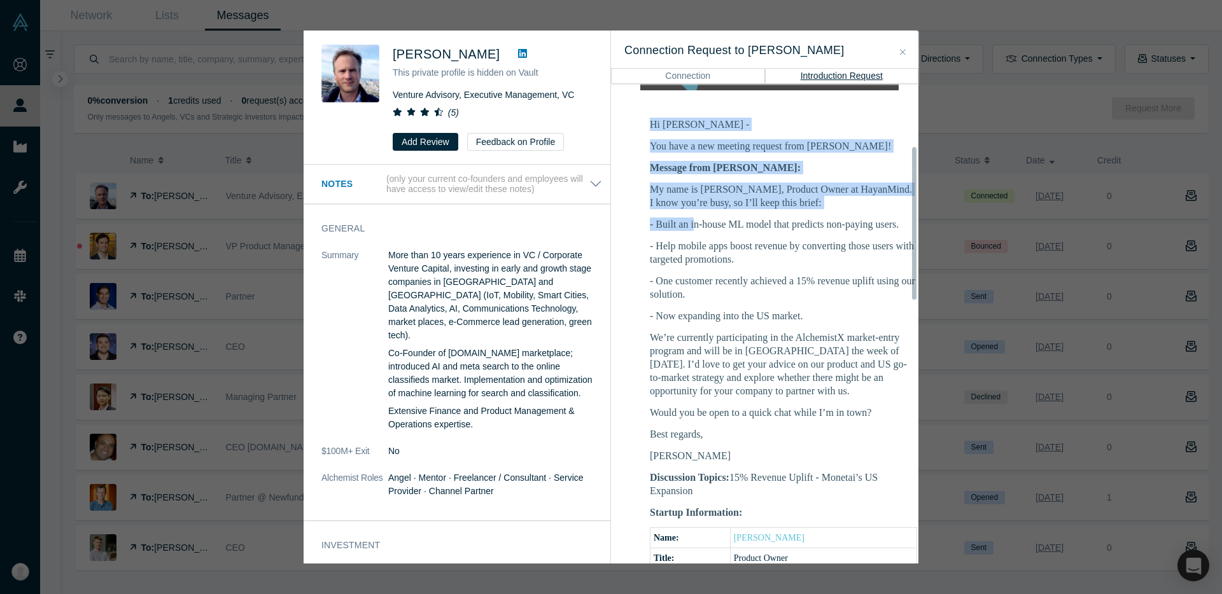
click at [700, 311] on div "My name is Suhan, Product Owner at HayanMind. I know you’re busy, so I’ll keep …" at bounding box center [783, 323] width 267 height 280
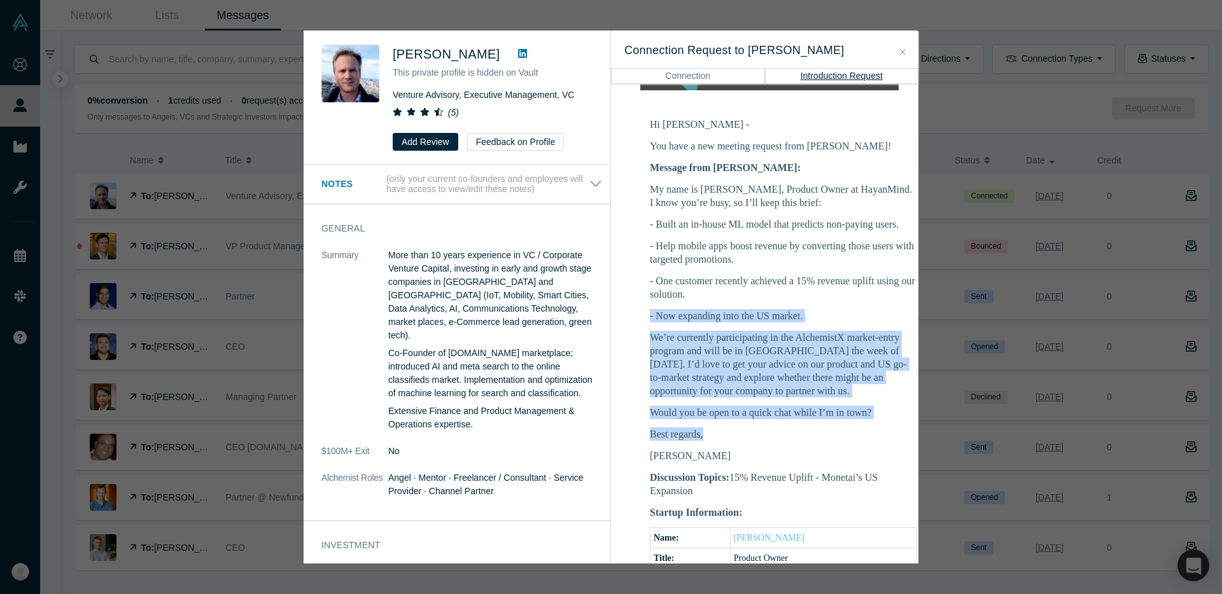
drag, startPoint x: 707, startPoint y: 298, endPoint x: 712, endPoint y: 423, distance: 124.9
click at [712, 423] on div "My name is Suhan, Product Owner at HayanMind. I know you’re busy, so I’ll keep …" at bounding box center [783, 323] width 267 height 280
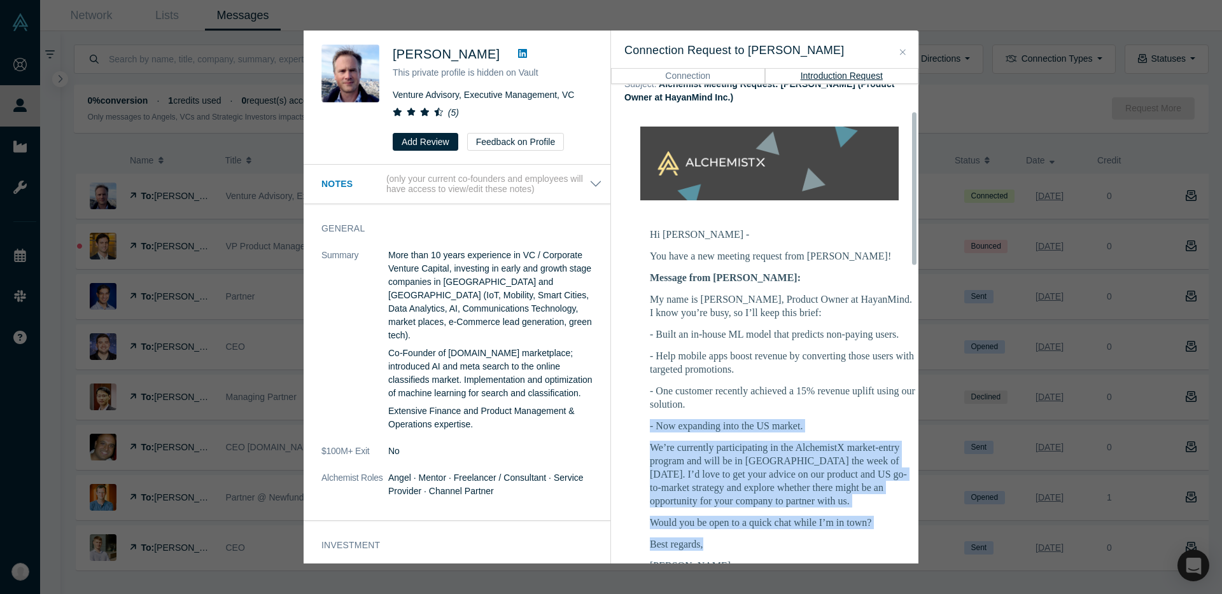
scroll to position [139, 0]
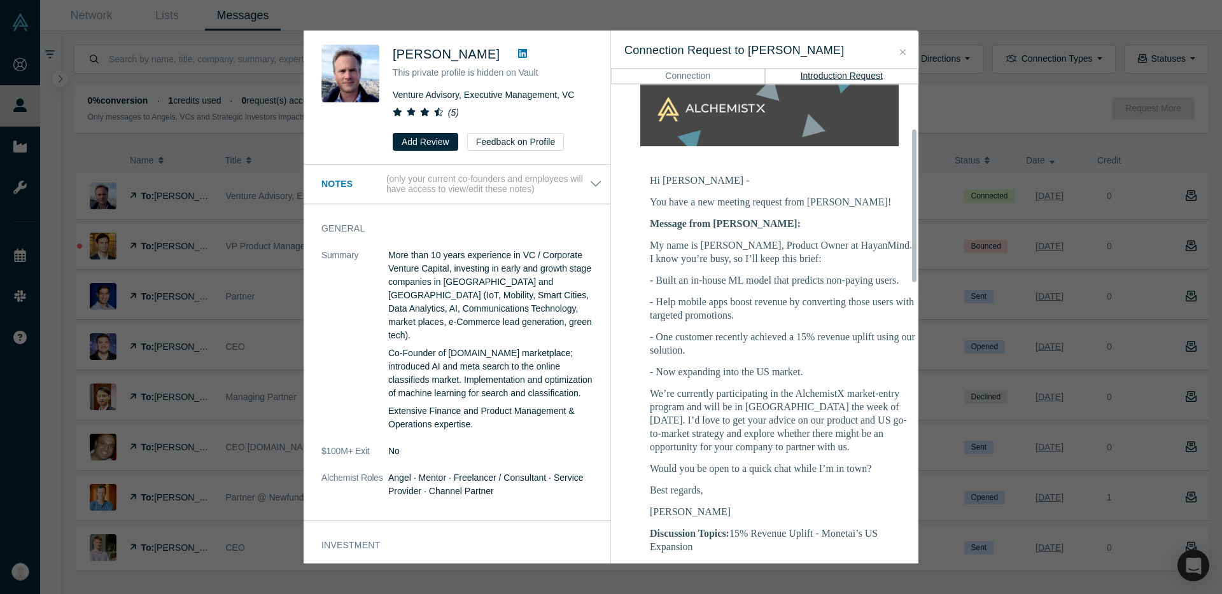
click at [701, 274] on p "- Built an in-house ML model that predicts non-paying users." at bounding box center [783, 280] width 267 height 13
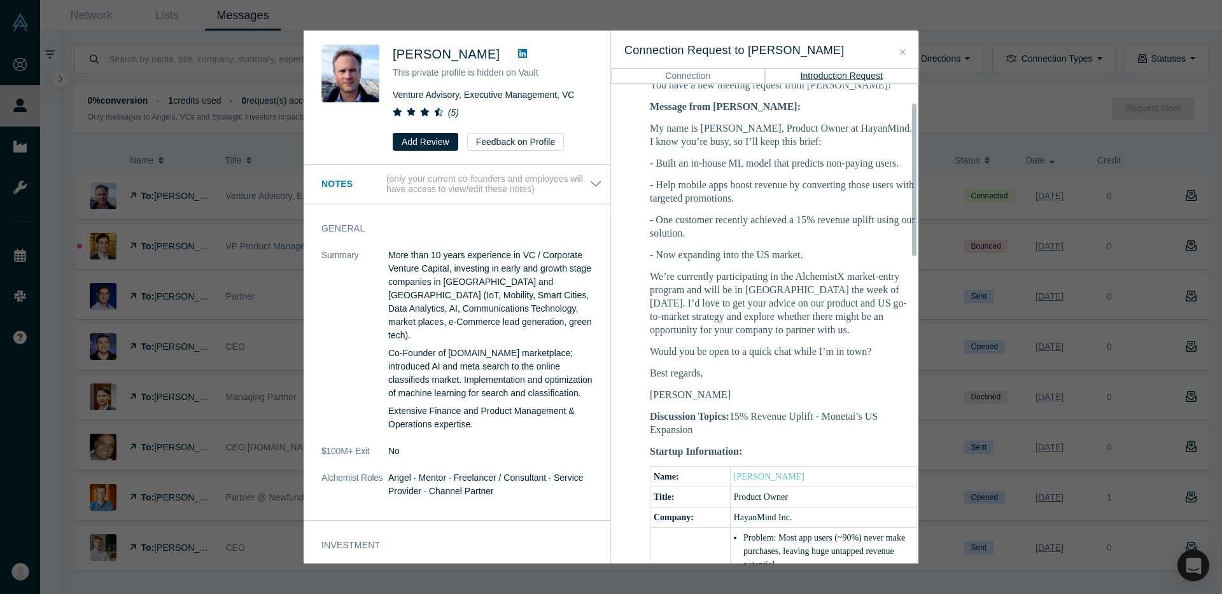
scroll to position [0, 0]
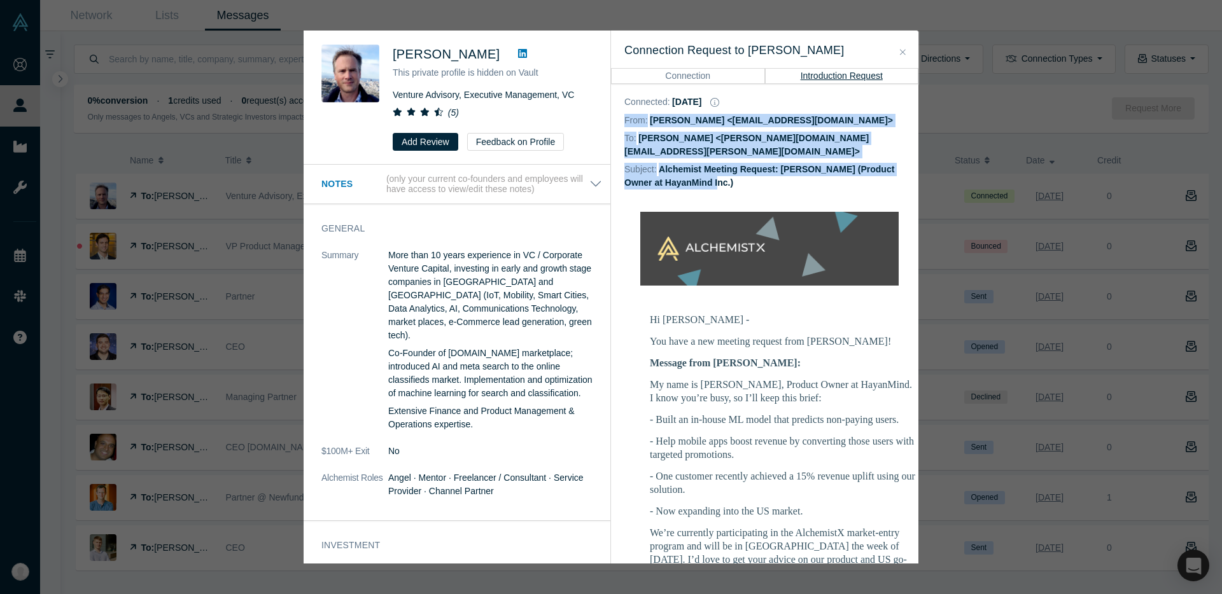
drag, startPoint x: 753, startPoint y: 111, endPoint x: 764, endPoint y: 176, distance: 65.8
click at [764, 176] on div "Connected : Sep 12, 2025 From: Mia Scott <mia@alchemistaccelerator.com> To: Tho…" at bounding box center [769, 138] width 317 height 108
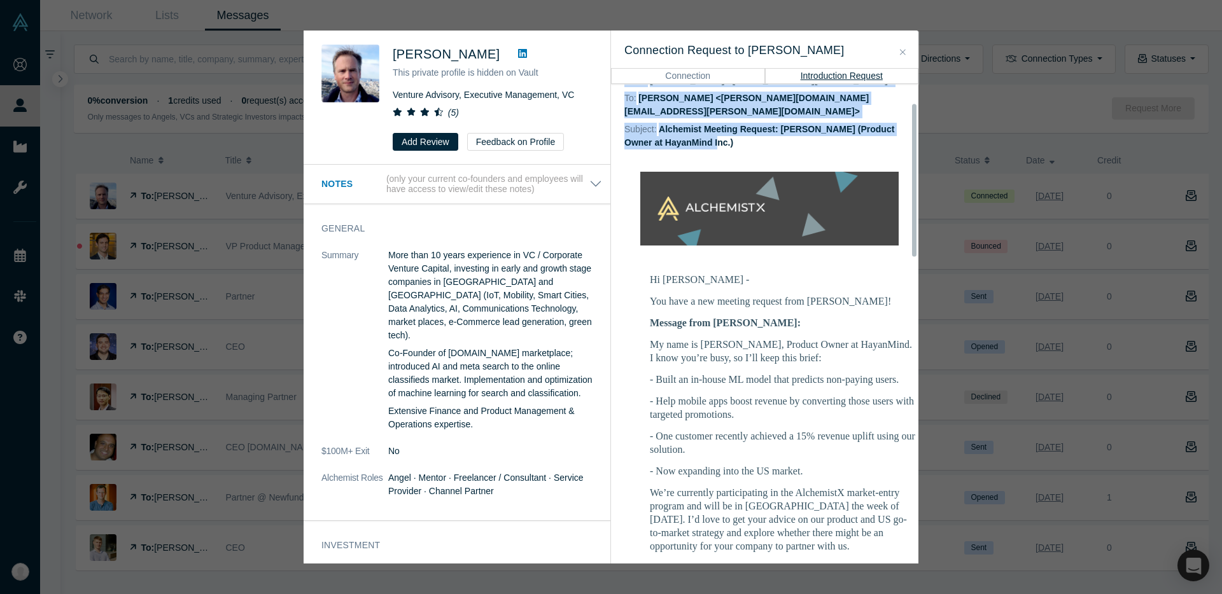
scroll to position [133, 0]
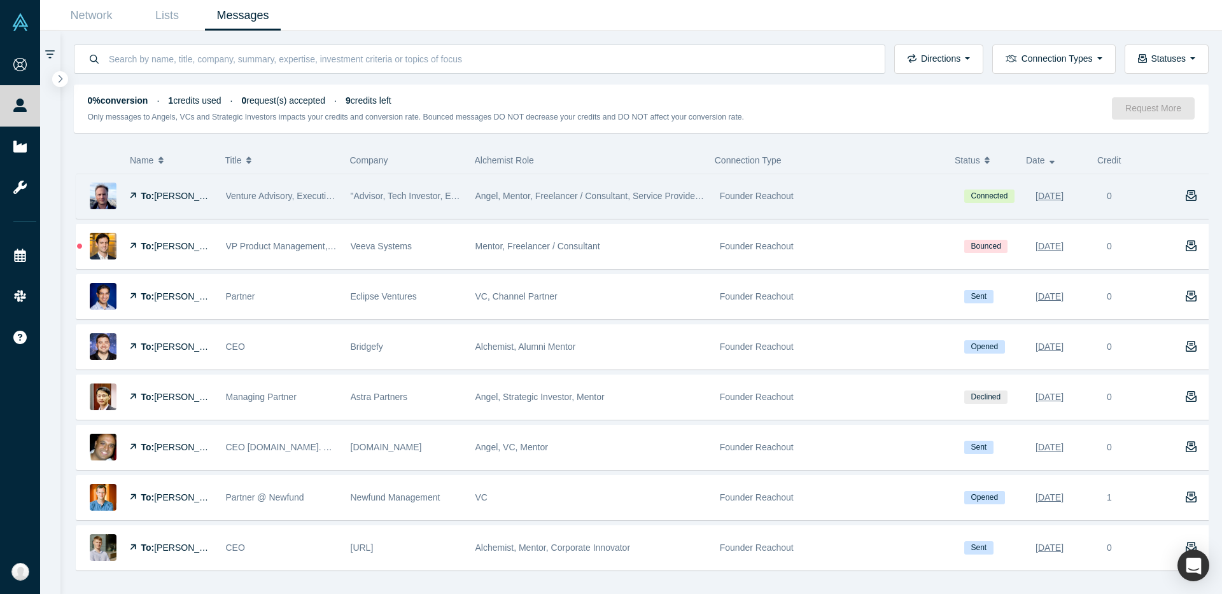
click at [713, 212] on div "Founder Reachout" at bounding box center [835, 196] width 244 height 44
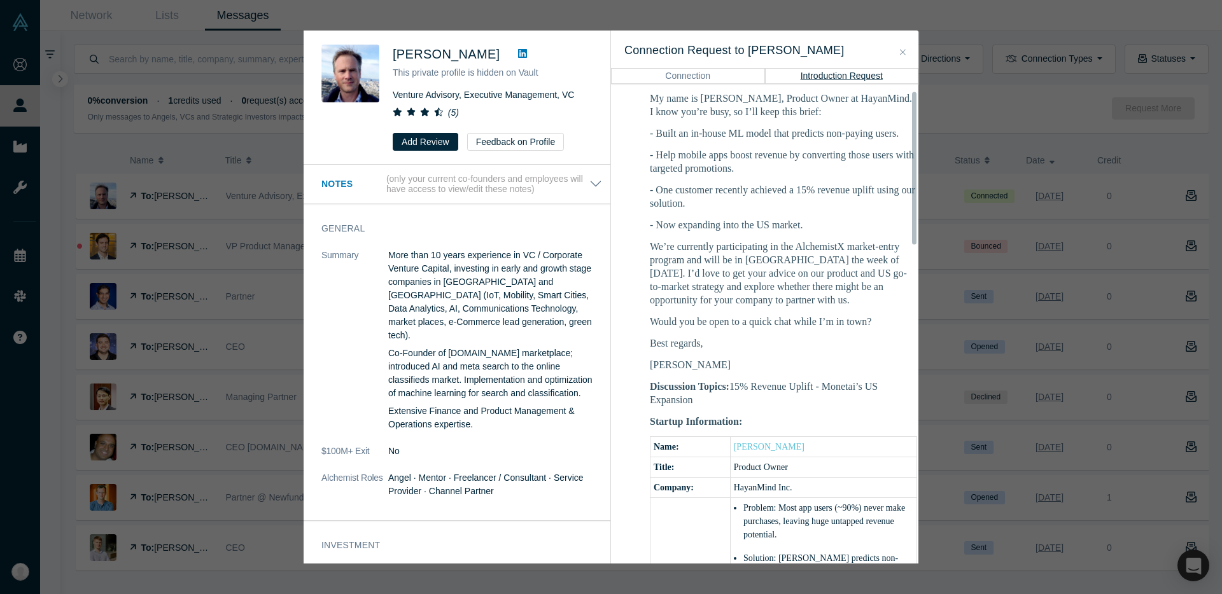
scroll to position [558, 0]
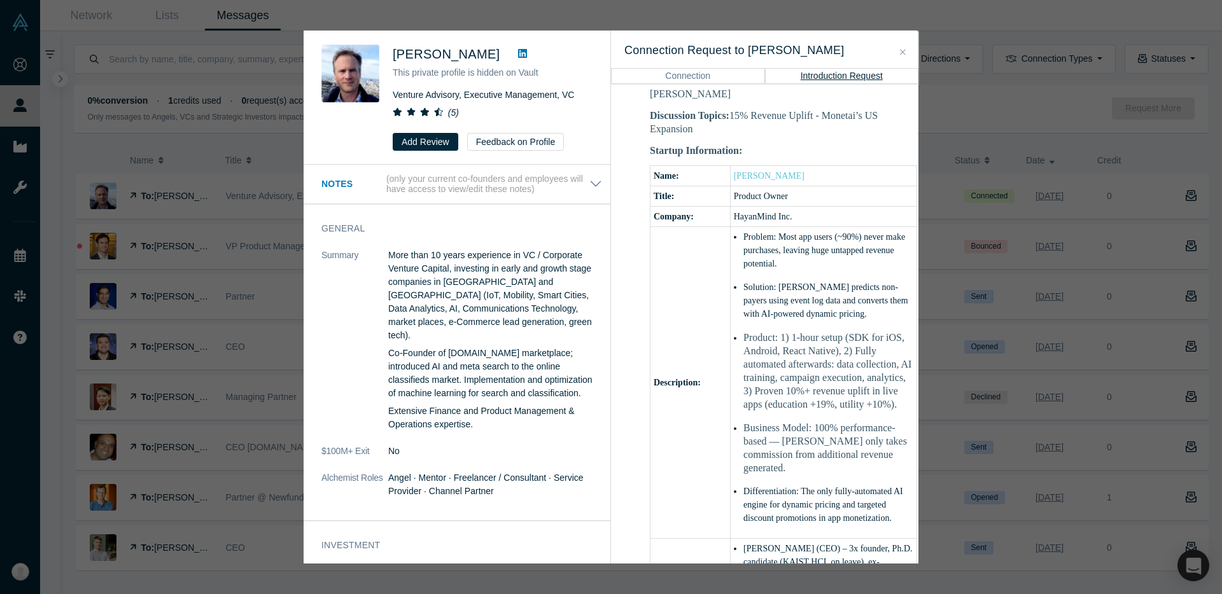
click at [907, 53] on button "Close" at bounding box center [902, 52] width 13 height 15
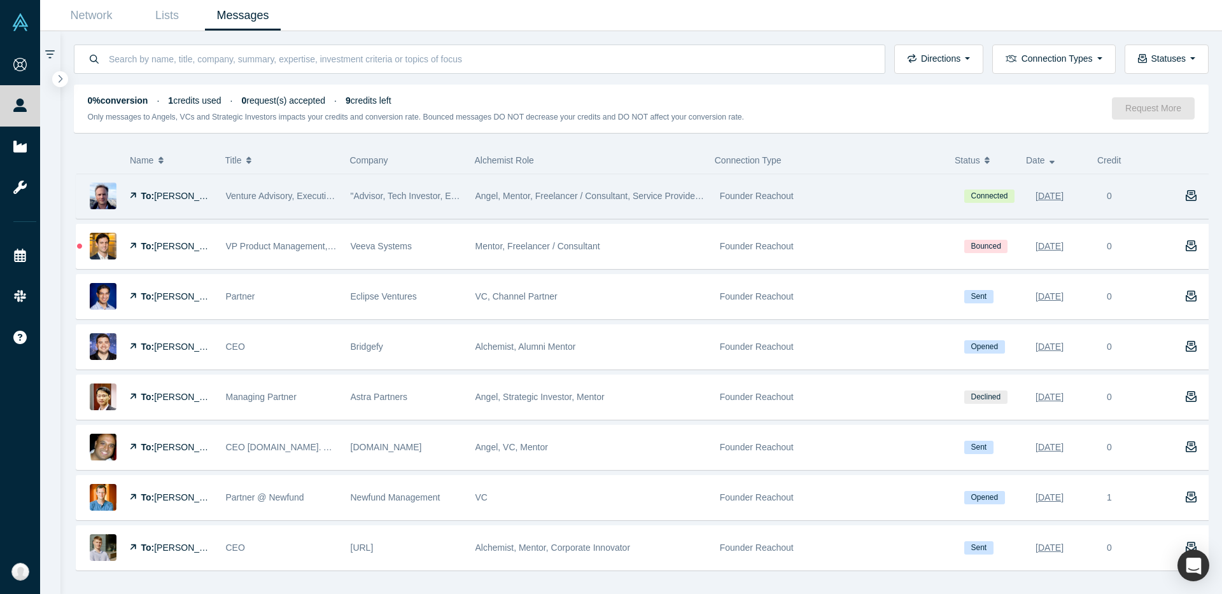
click at [529, 200] on span "Angel, Mentor, Freelancer / Consultant, Service Provider, Channel Partner" at bounding box center [621, 196] width 292 height 10
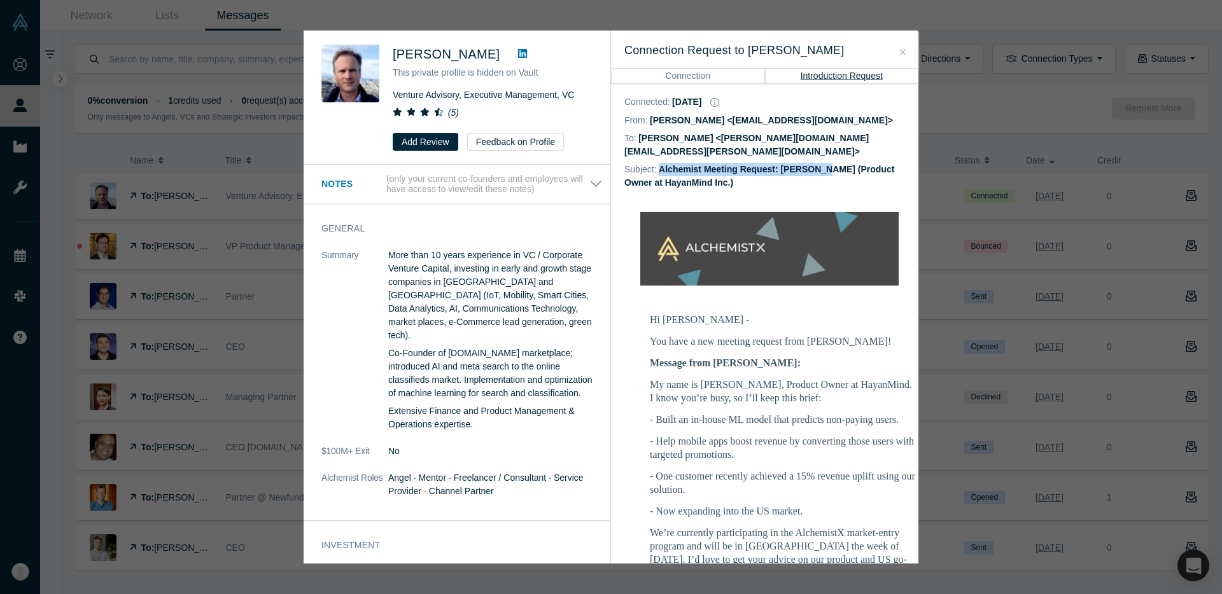
drag, startPoint x: 662, startPoint y: 155, endPoint x: 826, endPoint y: 162, distance: 163.7
click at [826, 164] on dd "Alchemist Meeting Request: [PERSON_NAME] (Product Owner at HayanMind Inc.)" at bounding box center [759, 176] width 270 height 24
copy dd "Alchemist Meeting Request: Suhan Lee"
click at [829, 75] on button "Introduction Request" at bounding box center [842, 75] width 154 height 15
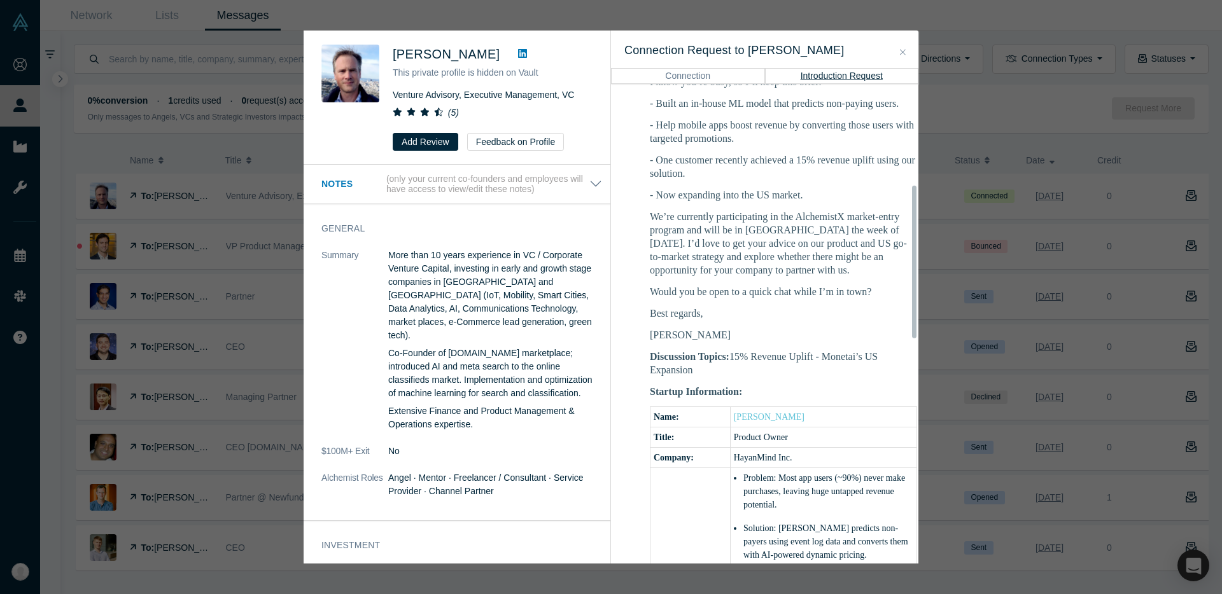
scroll to position [317, 0]
drag, startPoint x: 826, startPoint y: 342, endPoint x: 827, endPoint y: 349, distance: 7.3
click at [827, 349] on p "Discussion Topics: 15% Revenue Uplift - Monetai’s US Expansion" at bounding box center [783, 362] width 267 height 27
click at [827, 351] on p "Discussion Topics: 15% Revenue Uplift - Monetai’s US Expansion" at bounding box center [783, 362] width 267 height 27
click at [826, 328] on p "Suhan" at bounding box center [783, 334] width 267 height 13
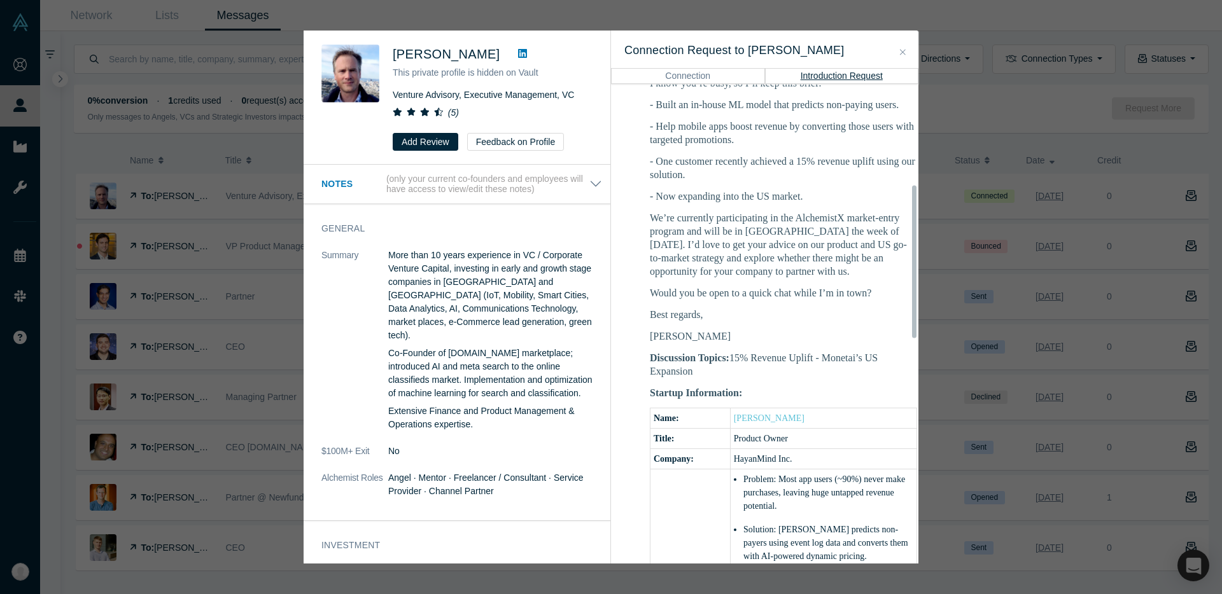
scroll to position [314, 0]
click at [826, 219] on p "We’re currently participating in the AlchemistX market-entry program and will b…" at bounding box center [783, 245] width 267 height 67
drag, startPoint x: 856, startPoint y: 233, endPoint x: 681, endPoint y: 242, distance: 175.3
click at [681, 242] on p "We’re currently participating in the AlchemistX market-entry program and will b…" at bounding box center [783, 245] width 267 height 67
copy p "go-to-market strategy"
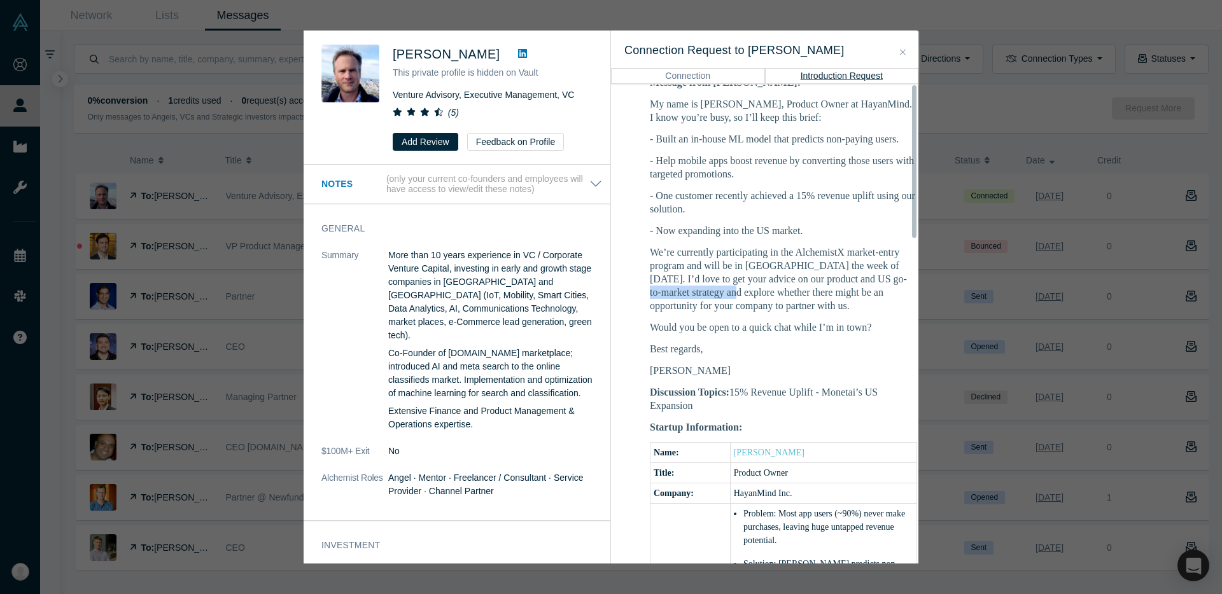
scroll to position [0, 0]
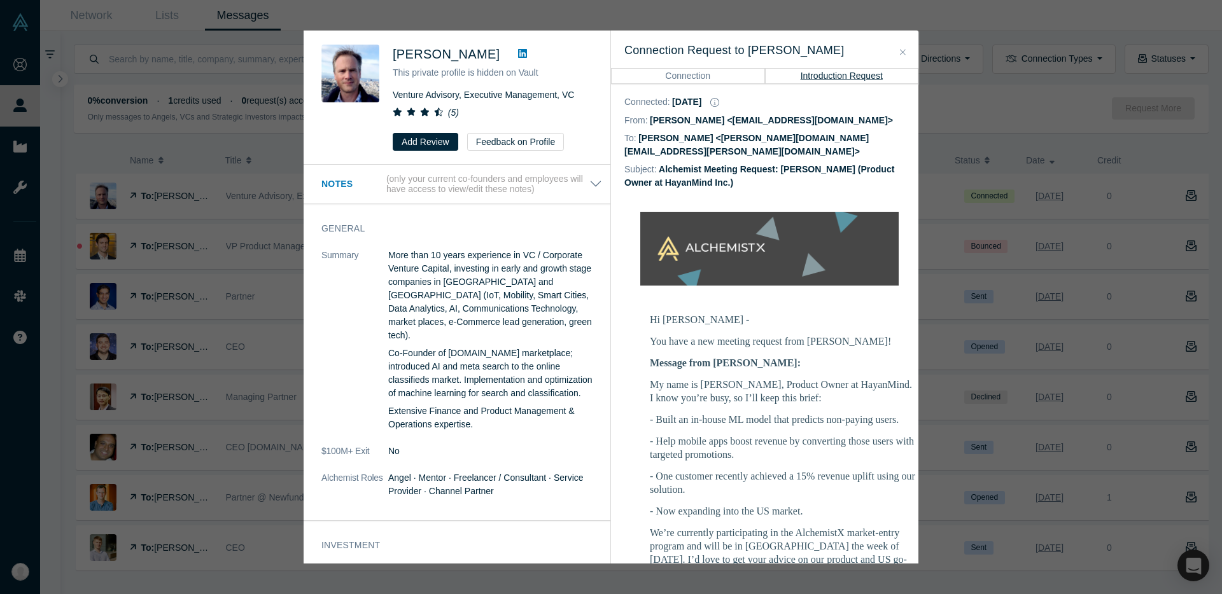
click at [731, 73] on button "Connection" at bounding box center [688, 75] width 154 height 15
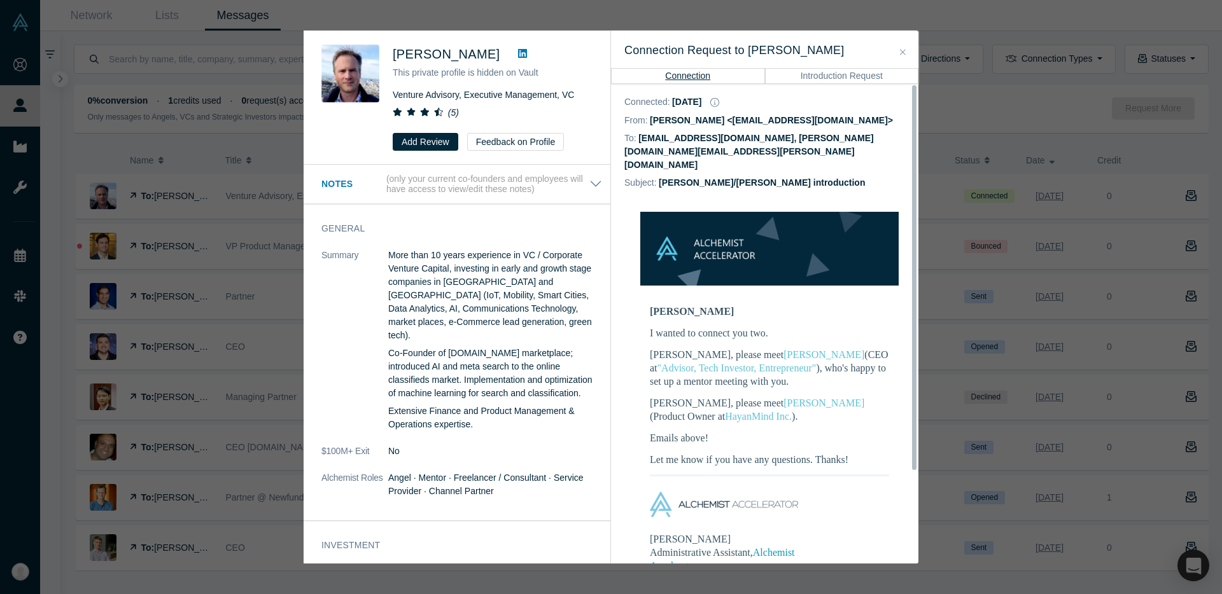
click at [841, 78] on button "Introduction Request" at bounding box center [842, 75] width 154 height 15
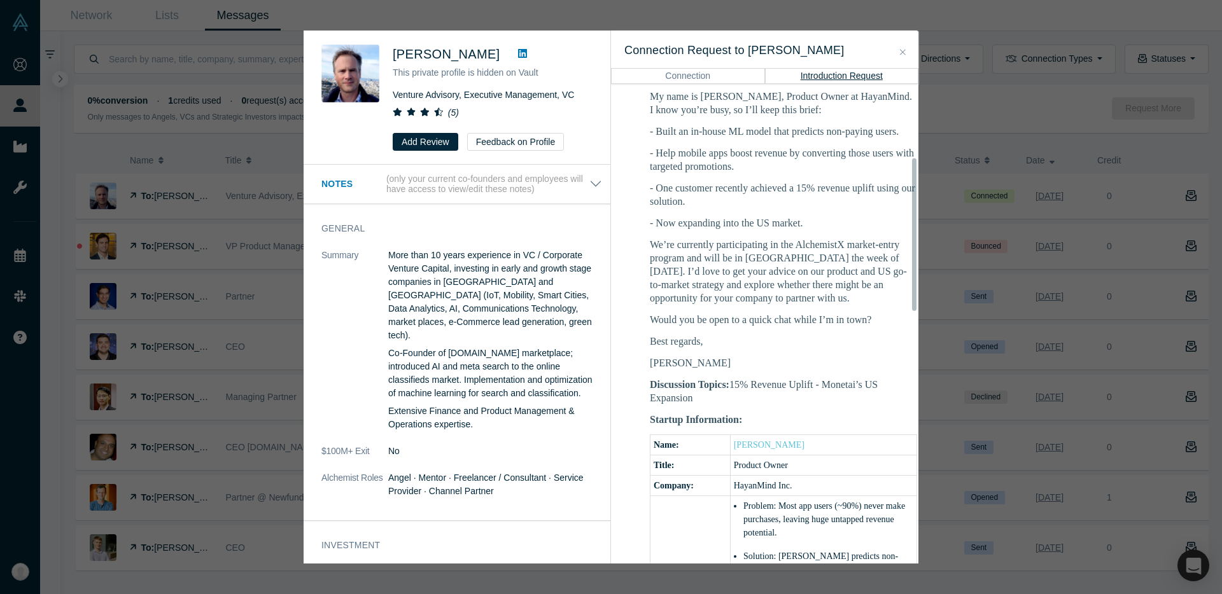
scroll to position [206, 0]
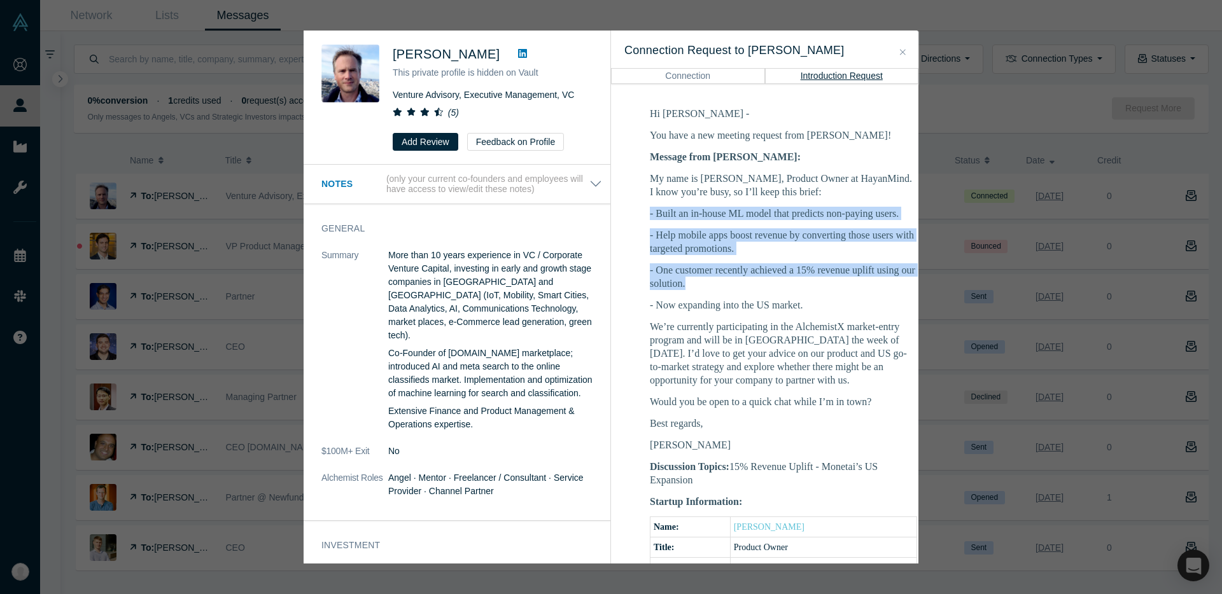
drag, startPoint x: 766, startPoint y: 187, endPoint x: 759, endPoint y: 270, distance: 83.1
click at [759, 270] on div "My name is Suhan, Product Owner at HayanMind. I know you’re busy, so I’ll keep …" at bounding box center [783, 312] width 267 height 280
click at [759, 270] on p "- One customer recently achieved a 15% revenue uplift using our solution." at bounding box center [783, 277] width 267 height 27
drag, startPoint x: 758, startPoint y: 269, endPoint x: 646, endPoint y: 199, distance: 132.4
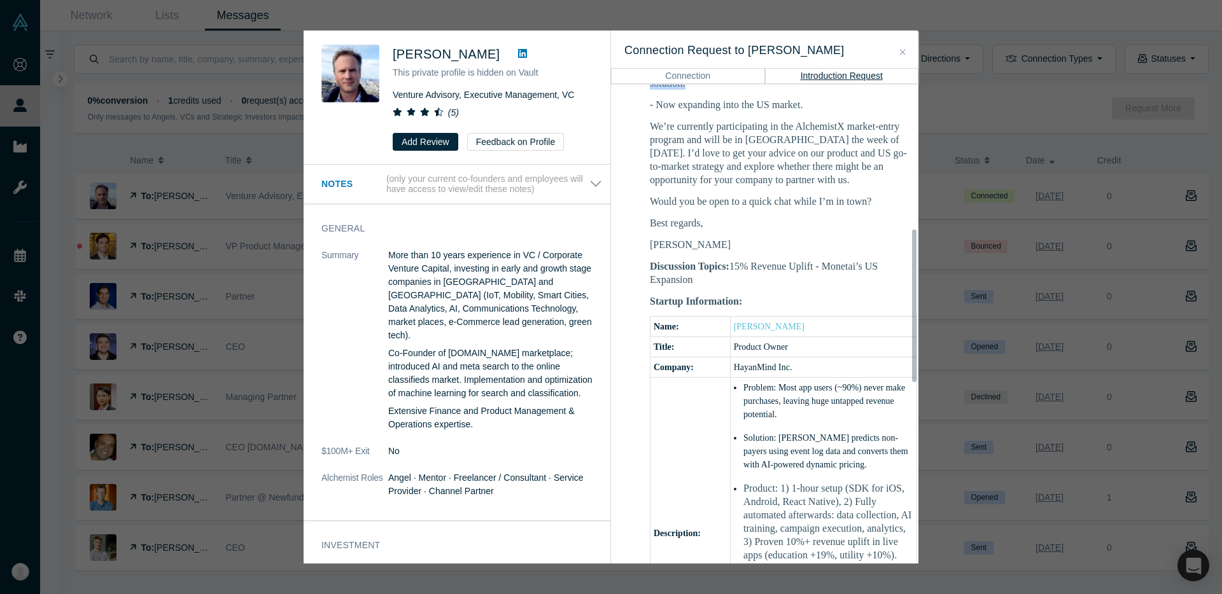
scroll to position [391, 0]
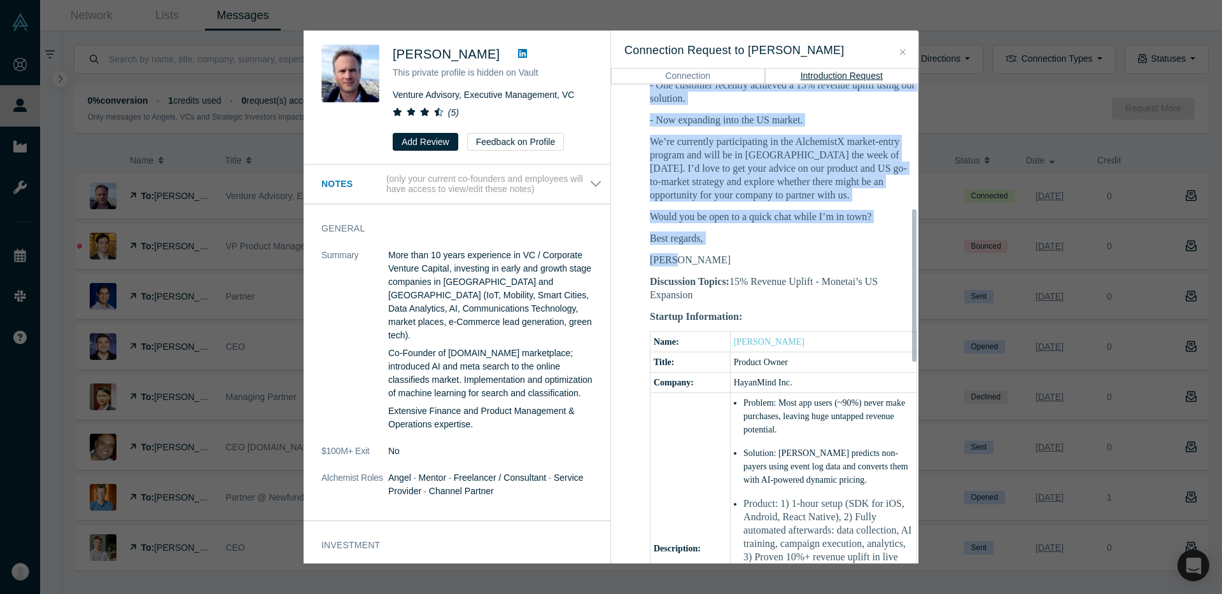
drag, startPoint x: 807, startPoint y: 247, endPoint x: 946, endPoint y: 255, distance: 139.0
click at [946, 255] on div "Thomas Vogel This private profile is hidden on Vault Venture Advisory, Executiv…" at bounding box center [611, 297] width 1222 height 594
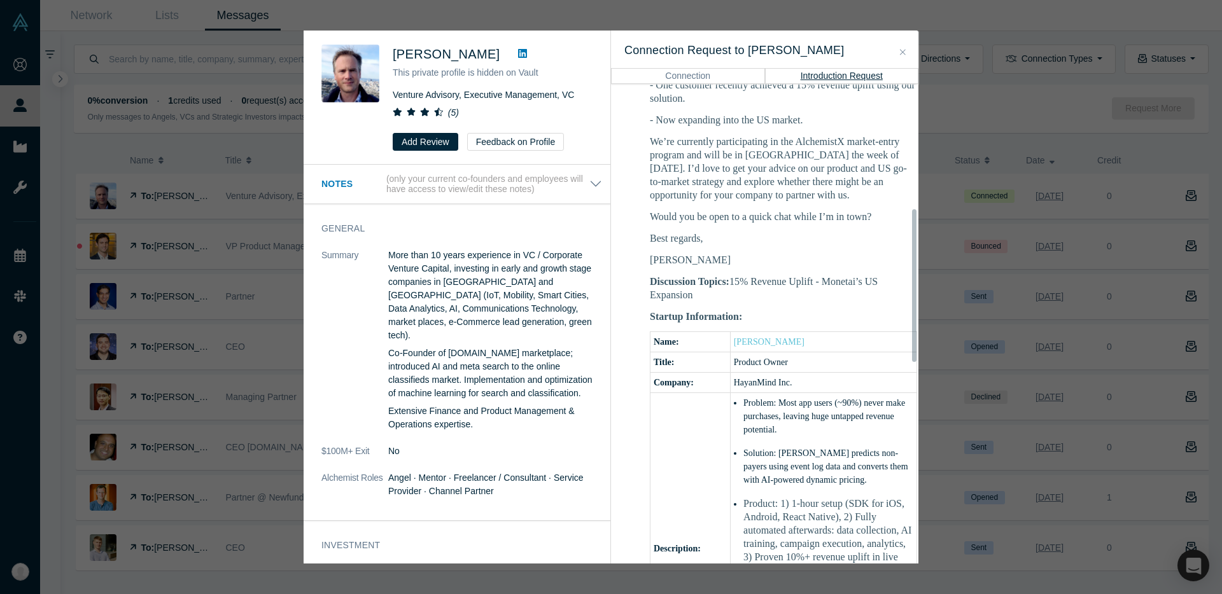
click at [834, 275] on p "Discussion Topics: 15% Revenue Uplift - Monetai’s US Expansion" at bounding box center [783, 288] width 267 height 27
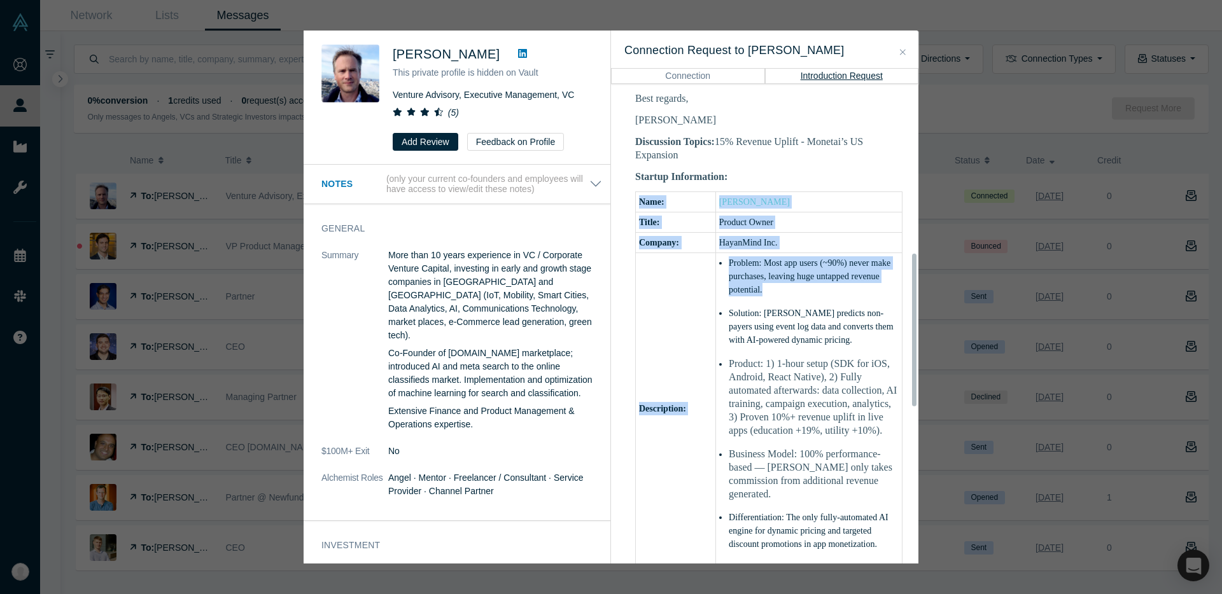
drag, startPoint x: 834, startPoint y: 276, endPoint x: 833, endPoint y: 384, distance: 108.2
click at [896, 393] on td "Hi Thomas - You have a new meeting request from Suhan Lee! Message from Suhan: …" at bounding box center [769, 312] width 318 height 1079
click at [799, 379] on p "Product: 1) 1-hour setup (SDK for iOS, Android, React Native), 2) Fully automat…" at bounding box center [814, 397] width 170 height 80
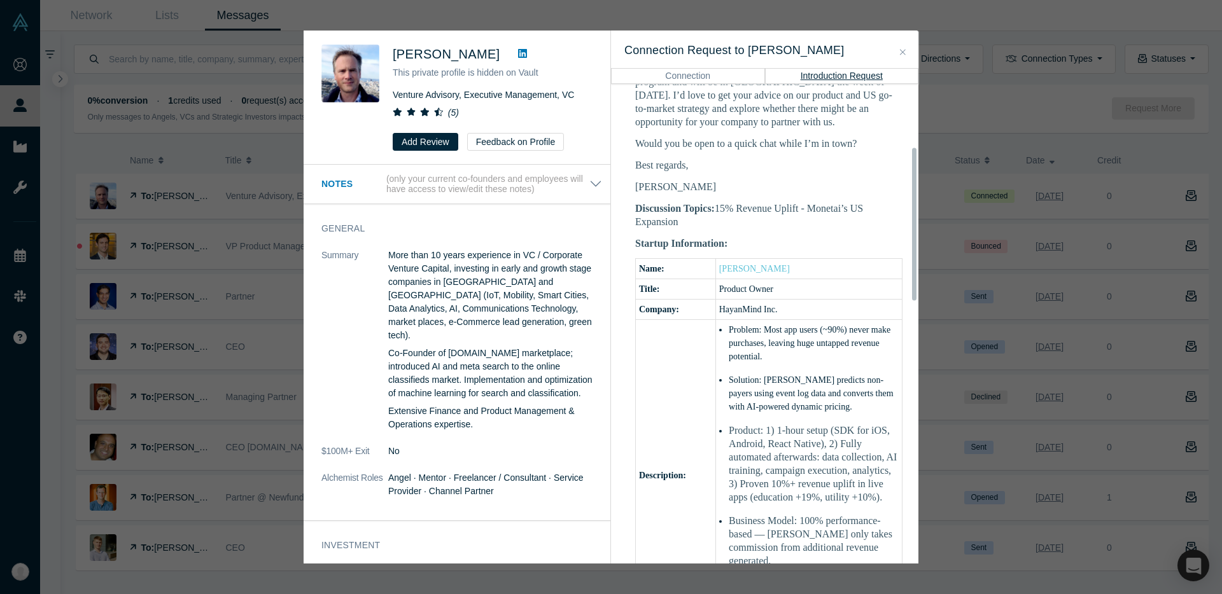
scroll to position [198, 24]
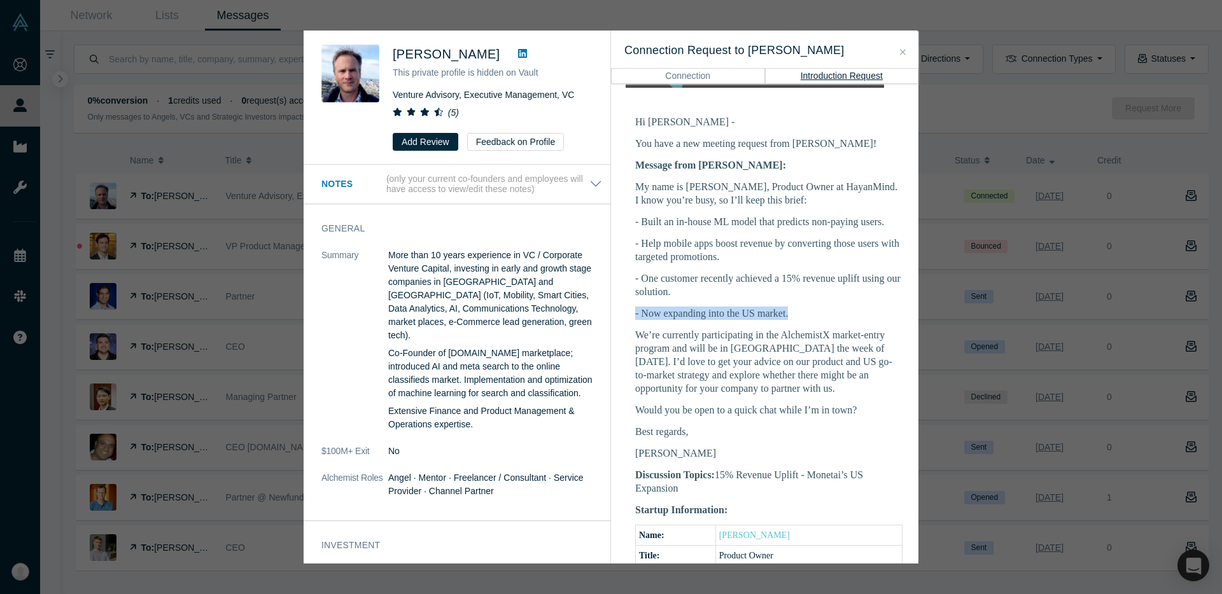
drag, startPoint x: 787, startPoint y: 305, endPoint x: 630, endPoint y: 293, distance: 157.6
click at [635, 307] on p "- Now expanding into the US market." at bounding box center [768, 313] width 267 height 13
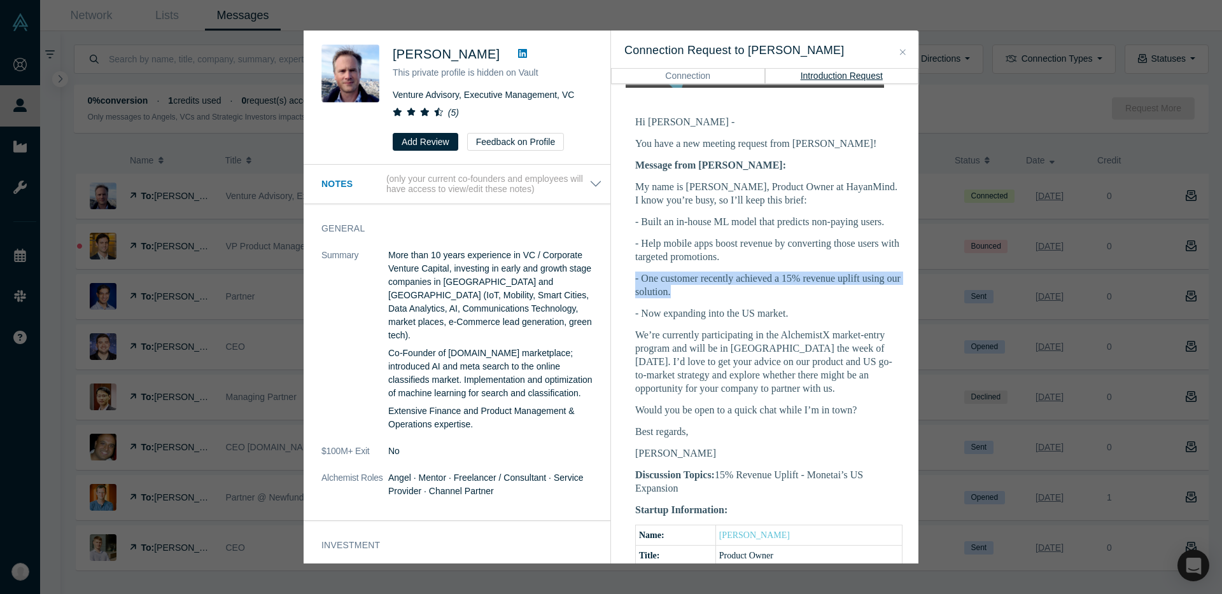
drag, startPoint x: 666, startPoint y: 276, endPoint x: 626, endPoint y: 260, distance: 43.4
click at [635, 272] on p "- One customer recently achieved a 15% revenue uplift using our solution." at bounding box center [768, 285] width 267 height 27
click at [643, 237] on p "- Help mobile apps boost revenue by converting those users with targeted promot…" at bounding box center [768, 250] width 267 height 27
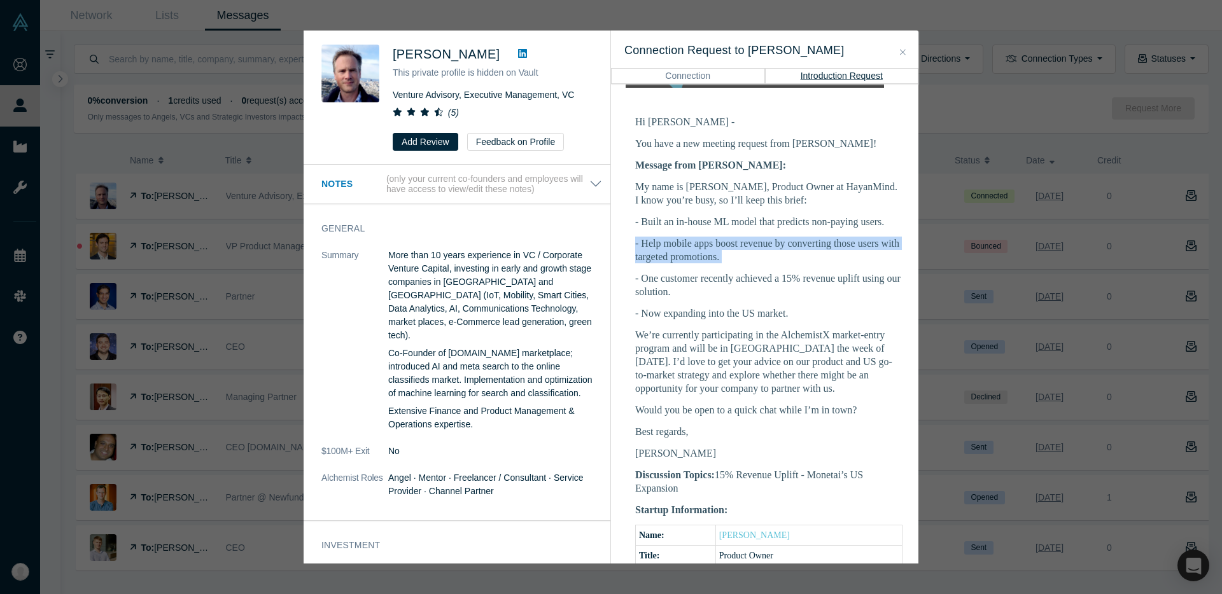
click at [643, 237] on p "- Help mobile apps boost revenue by converting those users with targeted promot…" at bounding box center [768, 250] width 267 height 27
click at [645, 241] on p "- Help mobile apps boost revenue by converting those users with targeted promot…" at bounding box center [768, 250] width 267 height 27
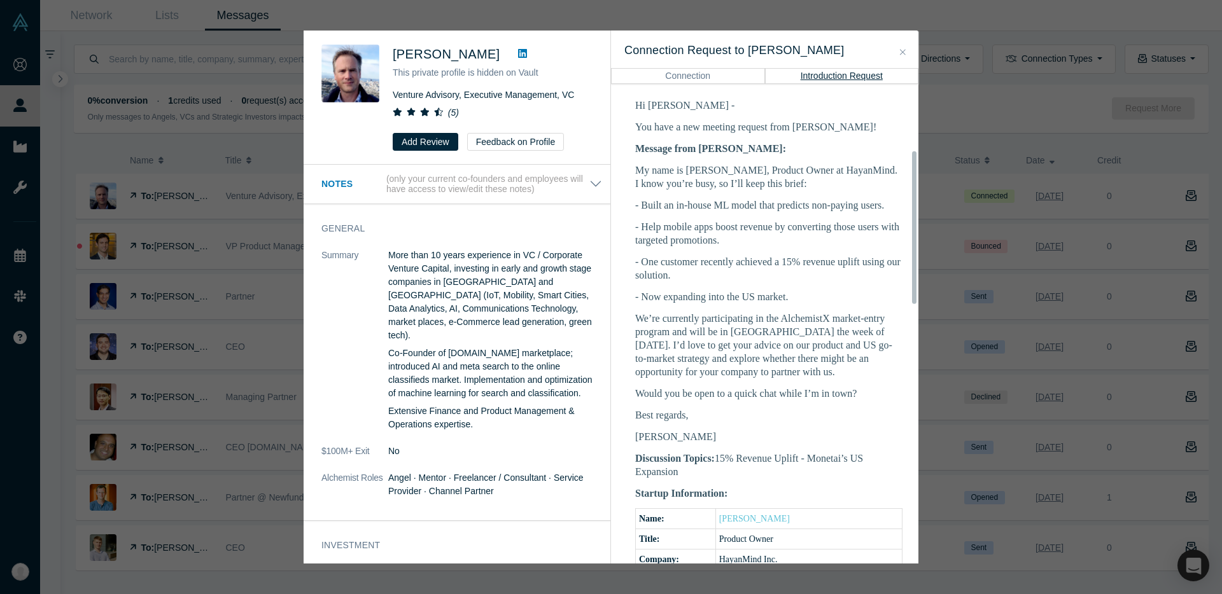
scroll to position [232, 24]
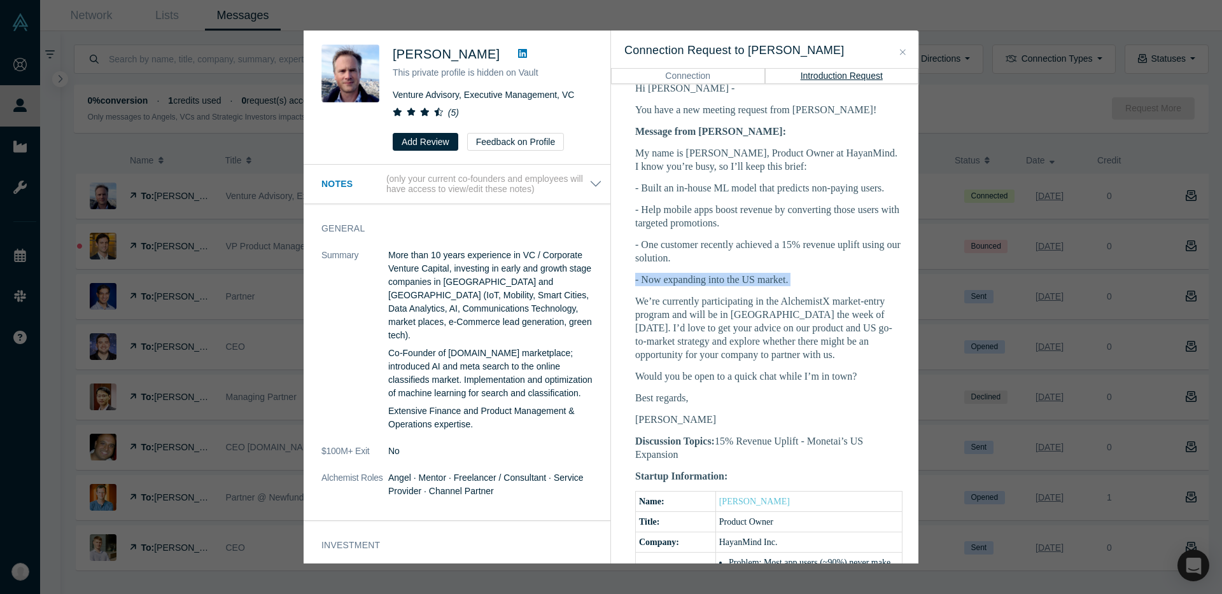
drag, startPoint x: 649, startPoint y: 257, endPoint x: 634, endPoint y: 279, distance: 26.1
click at [635, 279] on div "My name is Suhan, Product Owner at HayanMind. I know you’re busy, so I’ll keep …" at bounding box center [768, 286] width 267 height 280
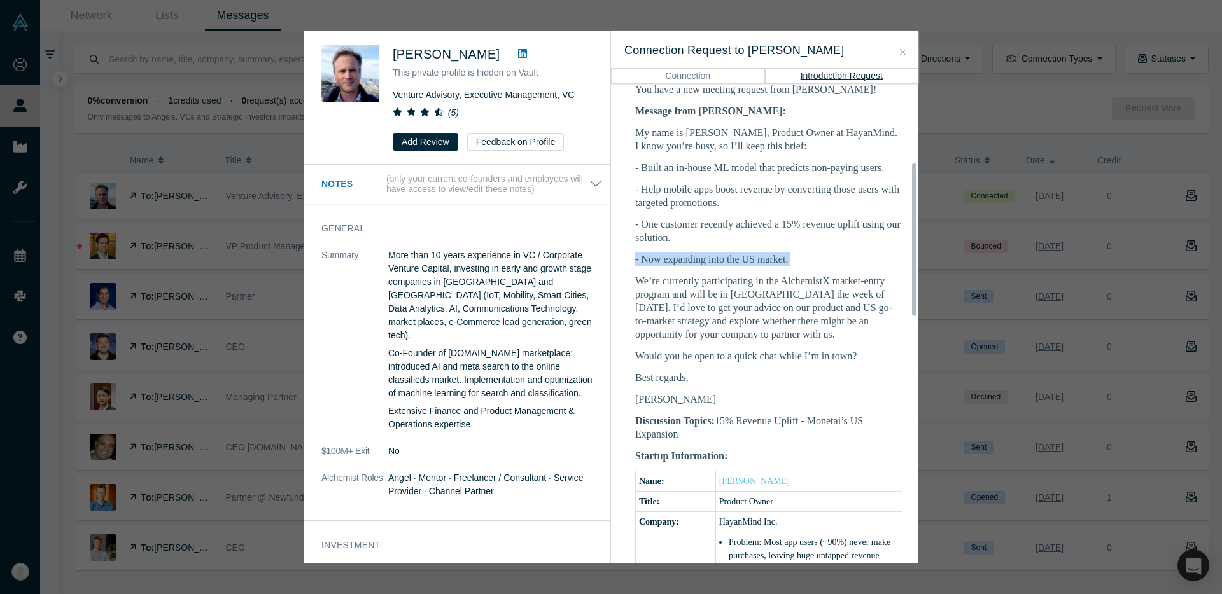
scroll to position [253, 24]
click at [747, 296] on p "We’re currently participating in the AlchemistX market-entry program and will b…" at bounding box center [768, 307] width 267 height 67
drag, startPoint x: 738, startPoint y: 292, endPoint x: 764, endPoint y: 307, distance: 30.8
click at [738, 295] on p "We’re currently participating in the AlchemistX market-entry program and will b…" at bounding box center [768, 307] width 267 height 67
drag, startPoint x: 820, startPoint y: 309, endPoint x: 756, endPoint y: 323, distance: 65.7
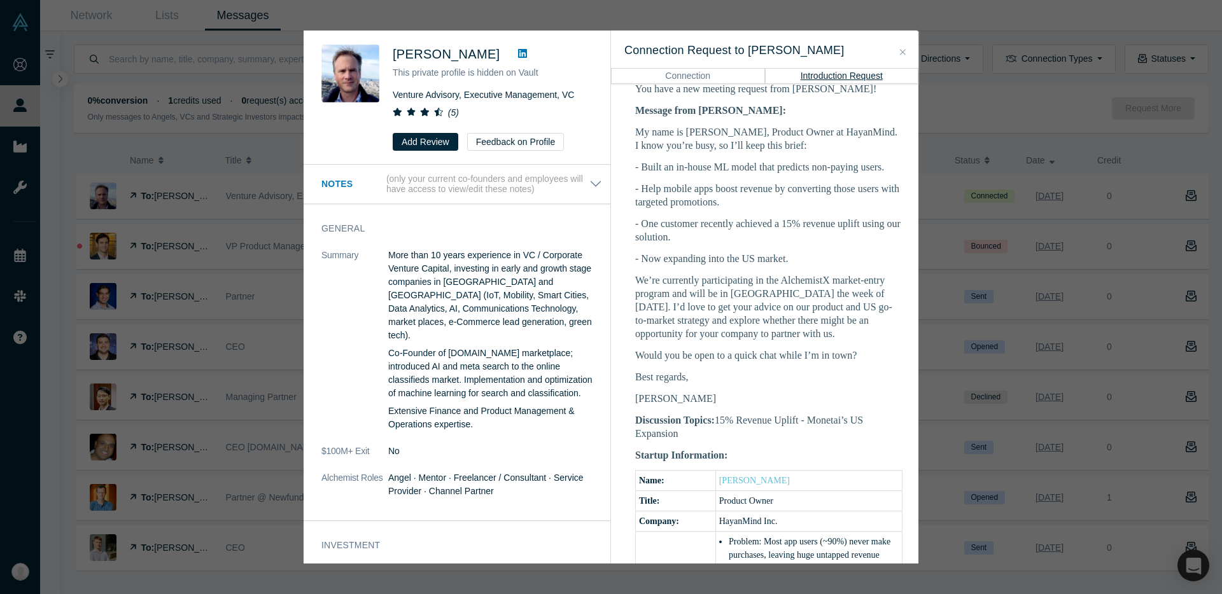
click at [756, 323] on p "We’re currently participating in the AlchemistX market-entry program and will b…" at bounding box center [768, 307] width 267 height 67
copy p "opportunity for your company to partner with u"
click at [635, 252] on p "- Now expanding into the US market." at bounding box center [768, 258] width 267 height 13
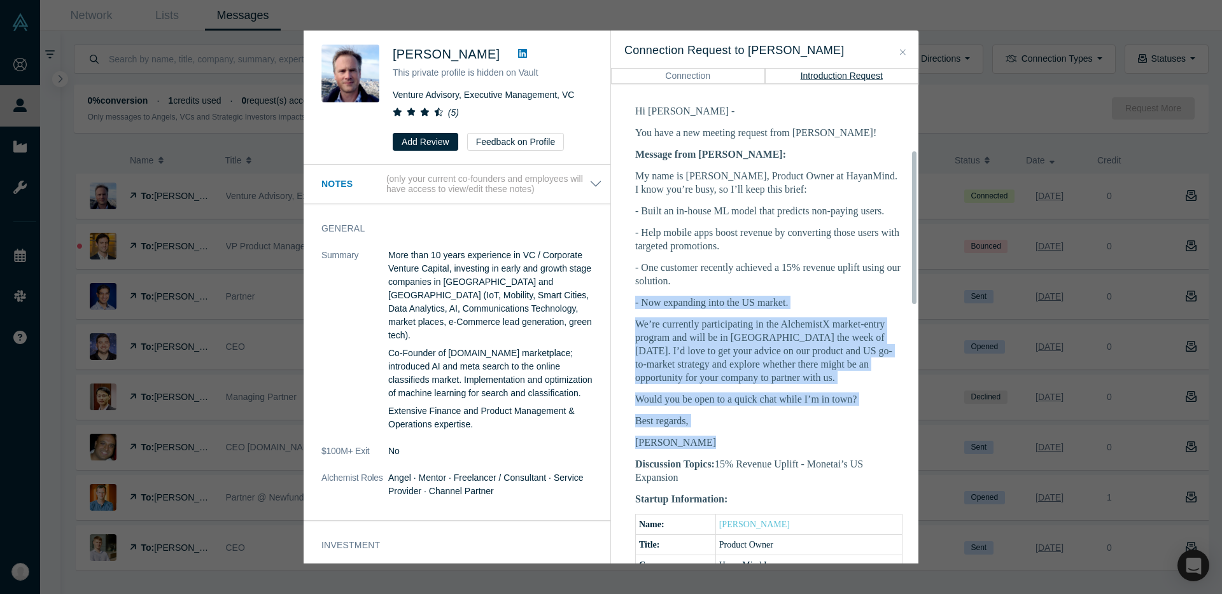
scroll to position [198, 24]
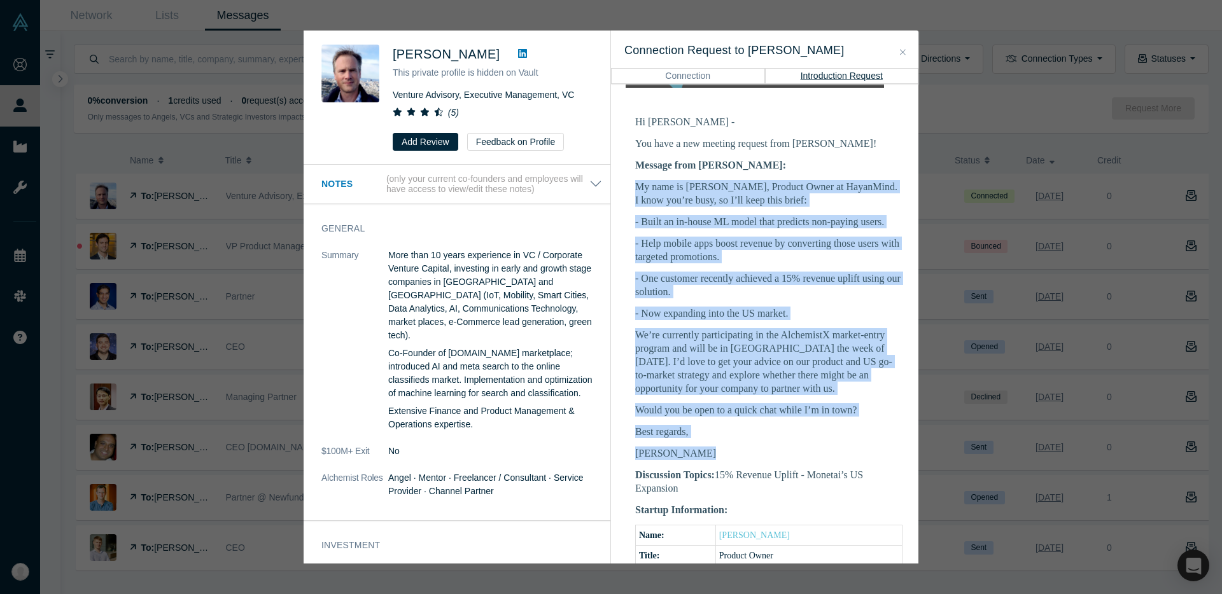
drag, startPoint x: 821, startPoint y: 393, endPoint x: 628, endPoint y: 174, distance: 291.7
copy div "My name is Suhan, Product Owner at HayanMind. I know you’re busy, so I’ll keep …"
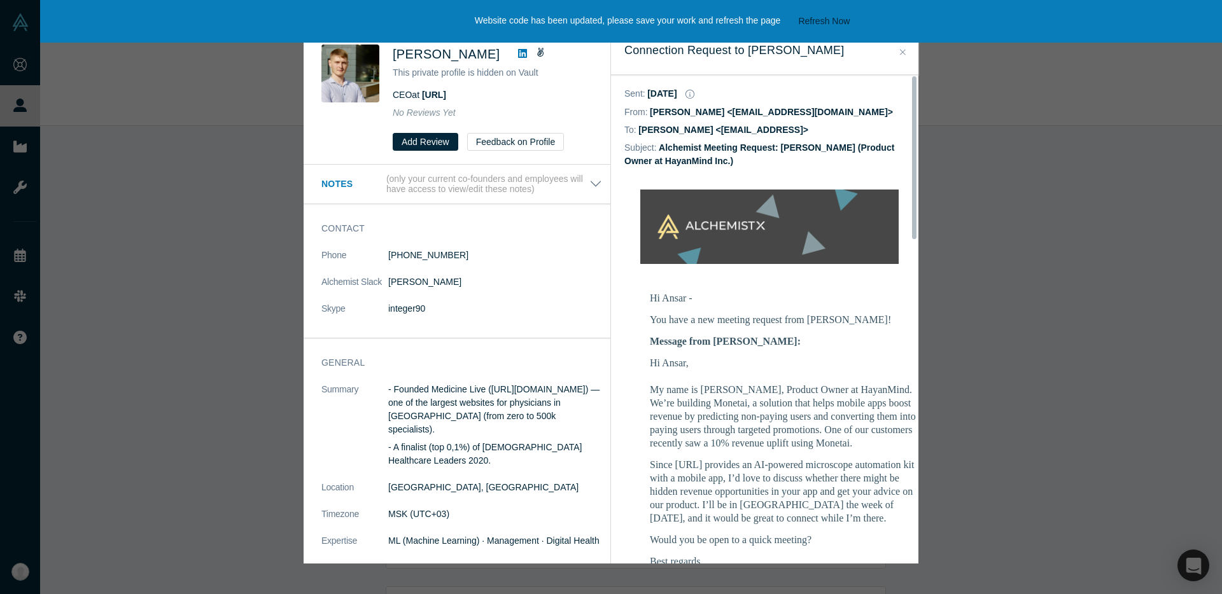
click at [789, 360] on p "Hi Ansar, My name is Suhan, Product Owner at HayanMind. We’re building Monetai,…" at bounding box center [783, 403] width 267 height 94
click at [677, 148] on dd "Alchemist Meeting Request: Suhan Lee (Product Owner at HayanMind Inc.)" at bounding box center [759, 155] width 270 height 24
drag, startPoint x: 661, startPoint y: 150, endPoint x: 774, endPoint y: 151, distance: 112.7
click at [774, 151] on dd "Alchemist Meeting Request: Suhan Lee (Product Owner at HayanMind Inc.)" at bounding box center [759, 155] width 270 height 24
copy dd "Alchemist Meeting Reques"
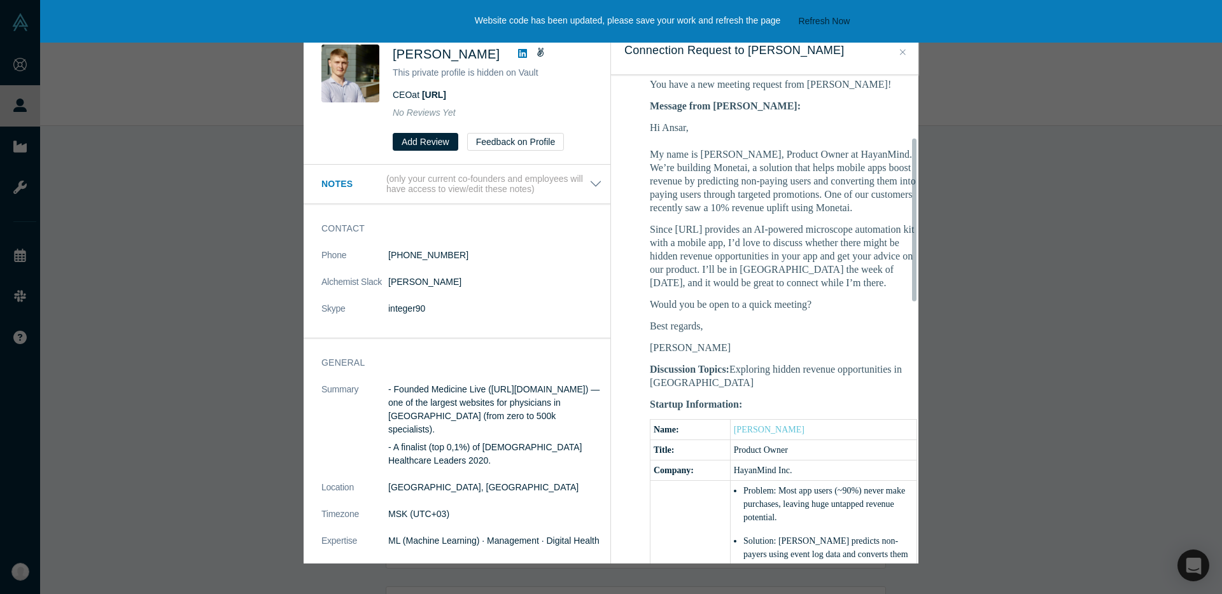
scroll to position [172, 0]
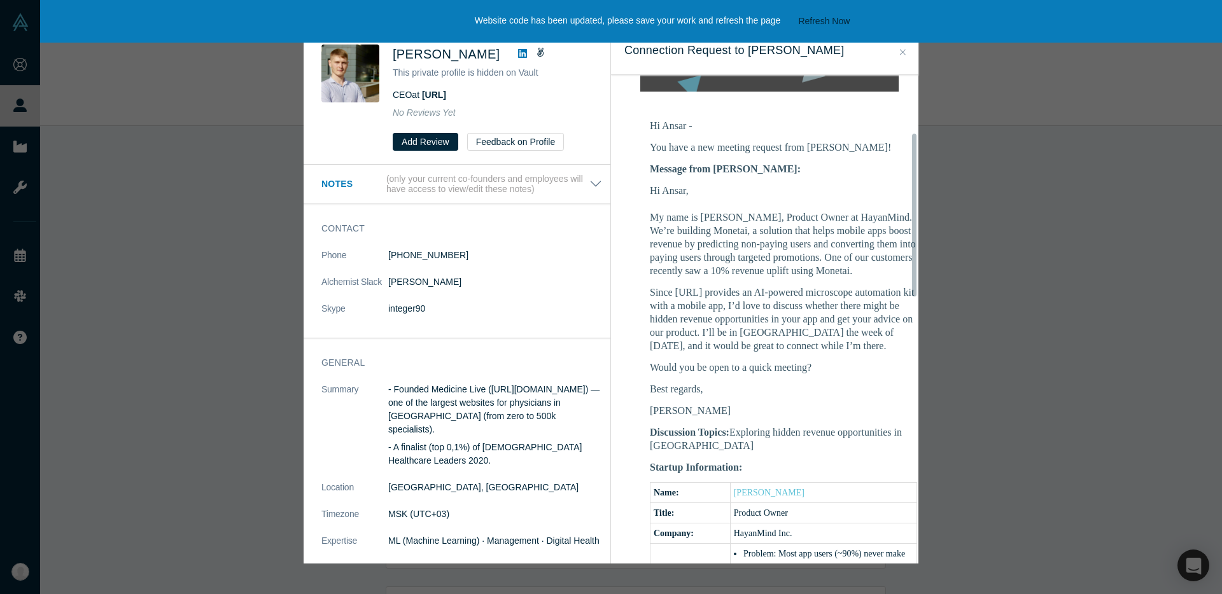
click at [1017, 198] on div "Ansar Zhalyalov This private profile is hidden on Vault CEO at Celly.AI No Revi…" at bounding box center [611, 297] width 1222 height 594
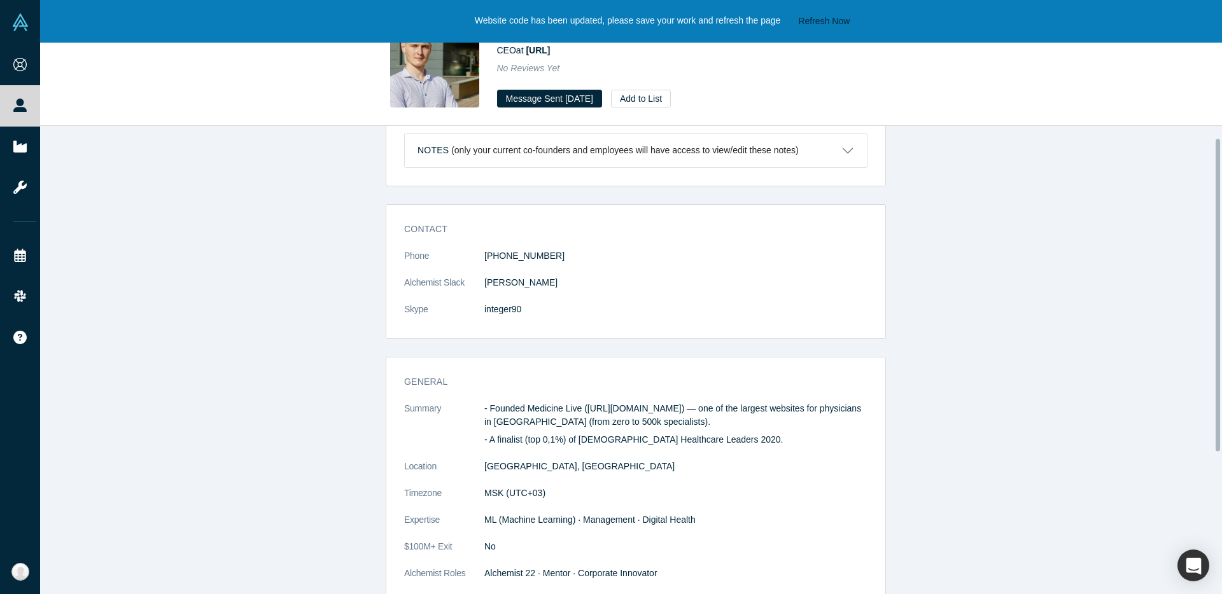
scroll to position [0, 0]
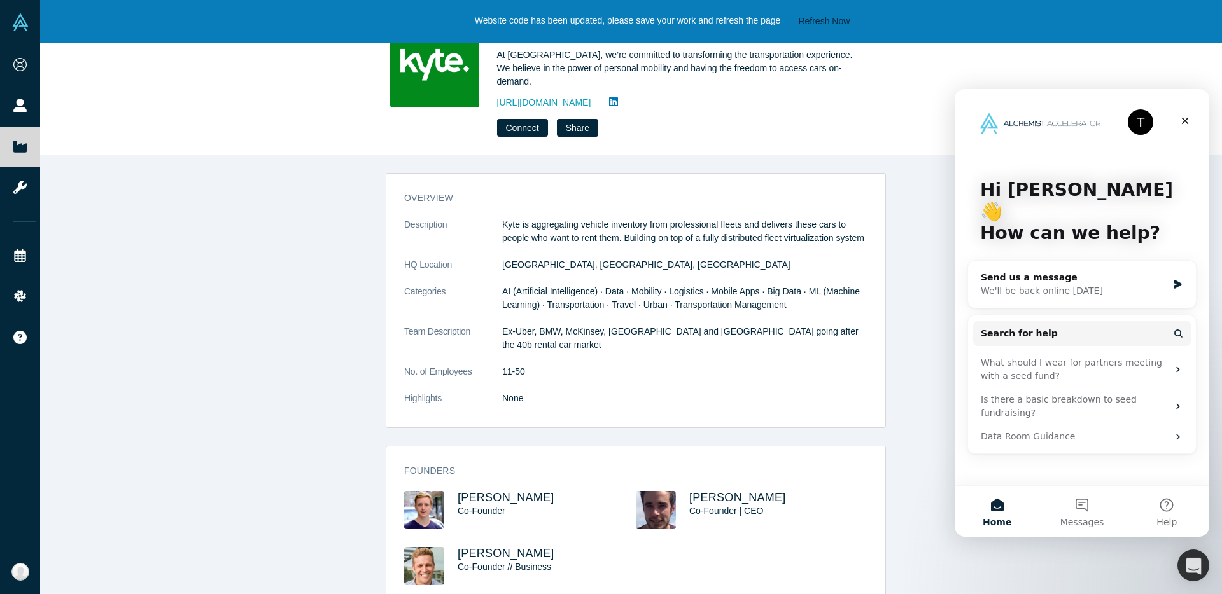
click at [657, 218] on p "Kyte is aggregating vehicle inventory from professional fleets and delivers the…" at bounding box center [684, 231] width 365 height 27
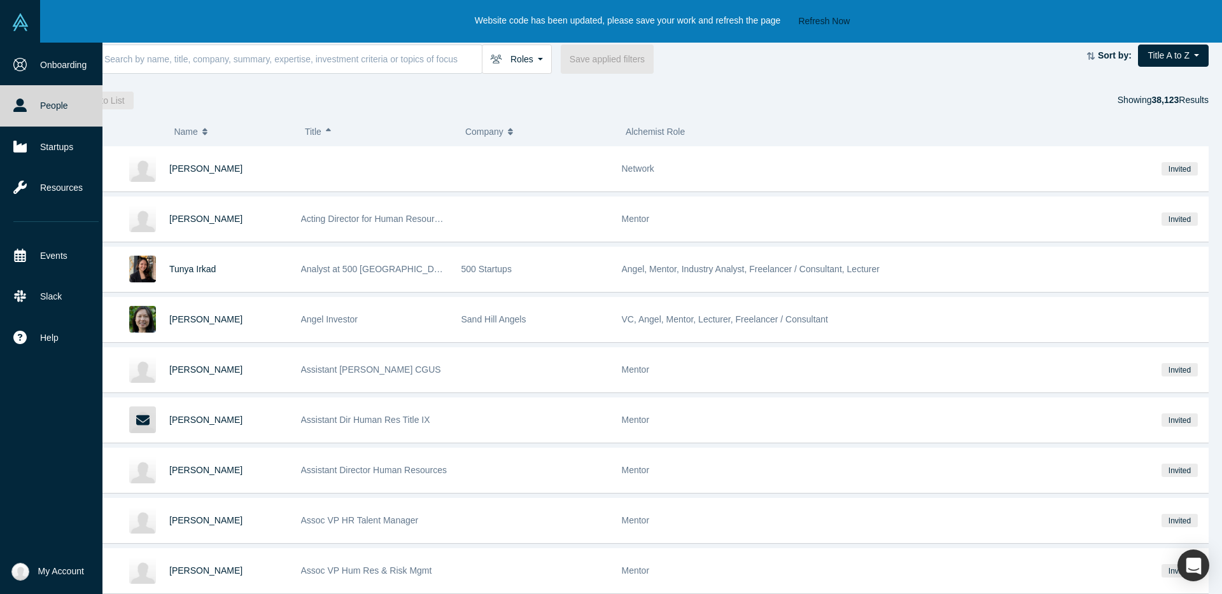
click at [24, 99] on icon at bounding box center [19, 105] width 13 height 13
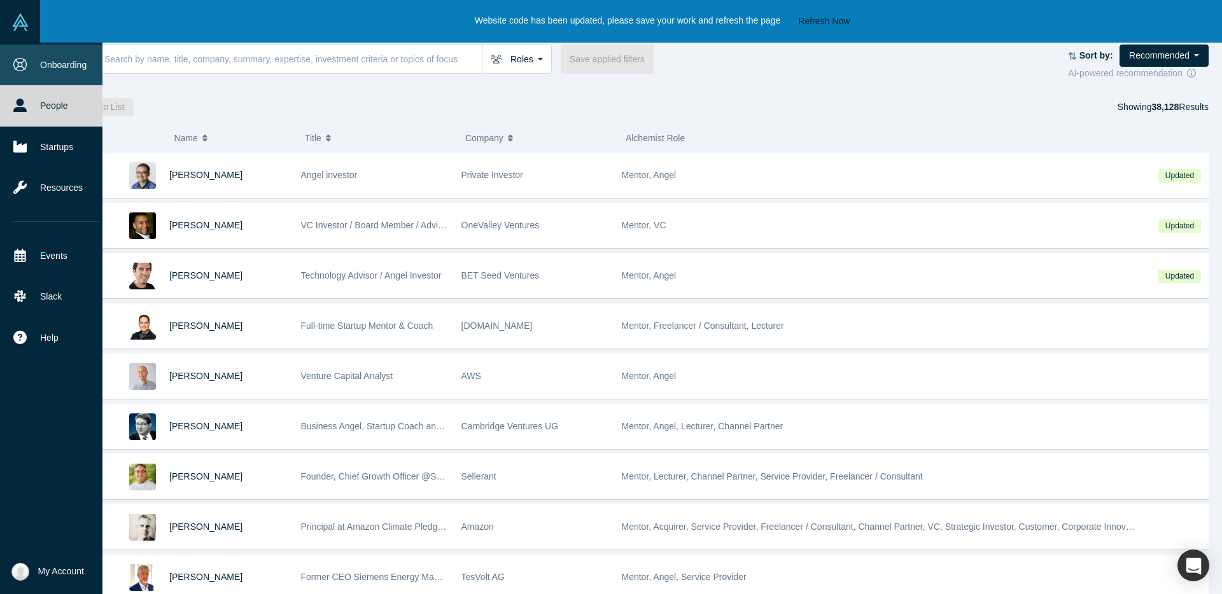
click at [30, 60] on link "Onboarding" at bounding box center [56, 65] width 112 height 41
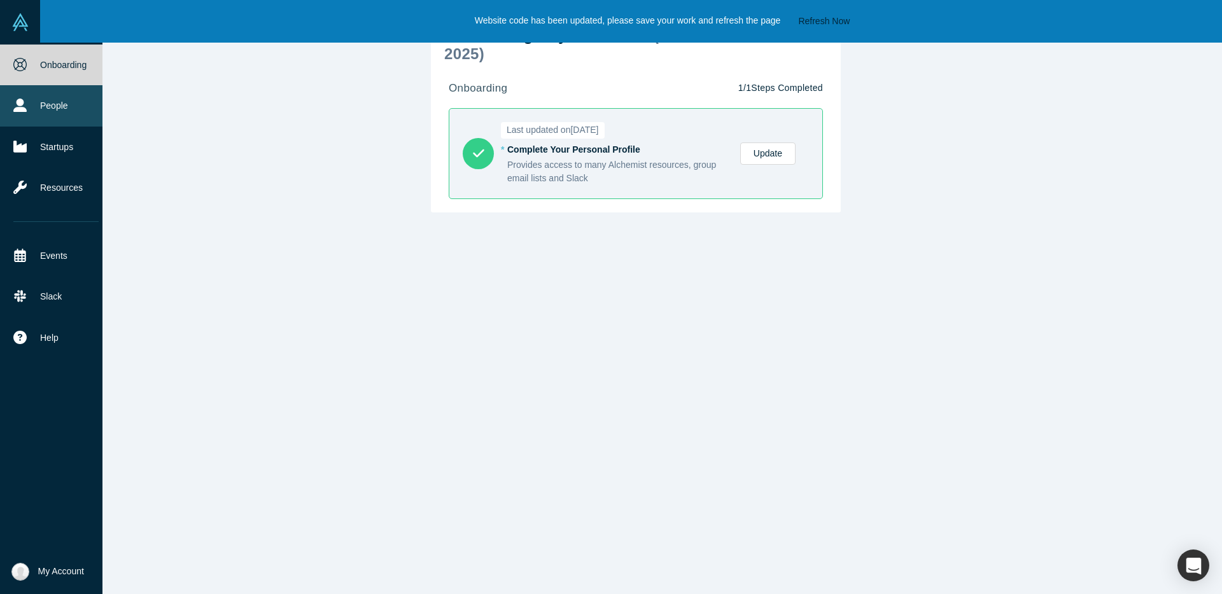
click at [22, 102] on icon at bounding box center [19, 105] width 13 height 13
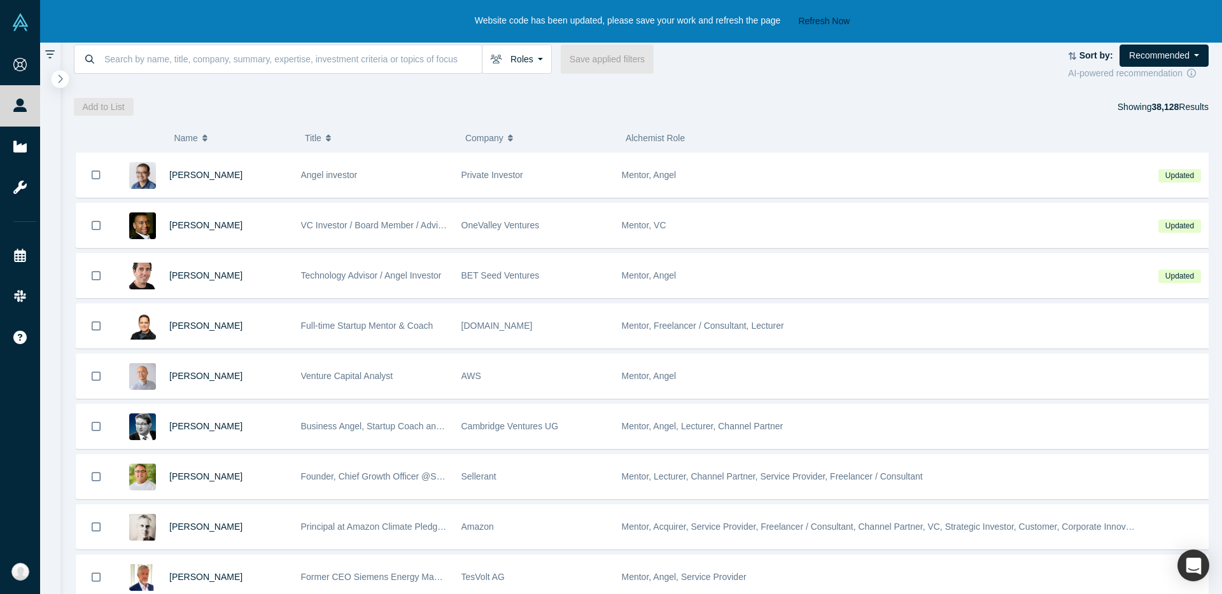
click at [64, 84] on button "button" at bounding box center [60, 79] width 17 height 17
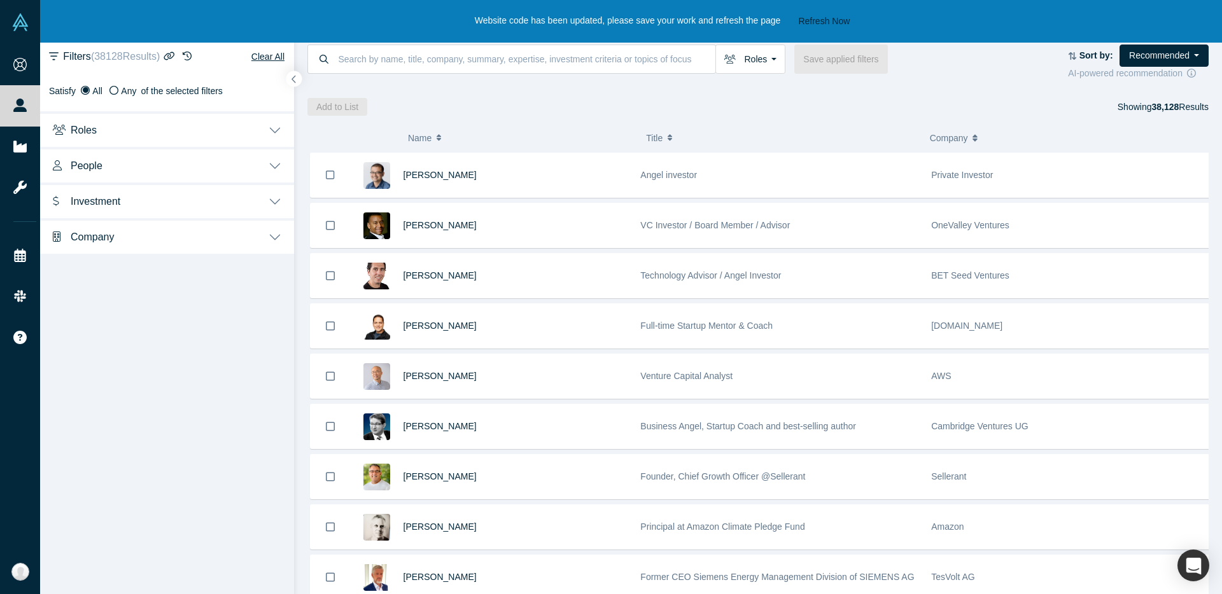
click at [302, 73] on div "Roles Founders Mentors Angels VCs Corporate Innovator Service Providers Press S…" at bounding box center [758, 73] width 928 height 85
click at [299, 74] on button "button" at bounding box center [294, 79] width 17 height 17
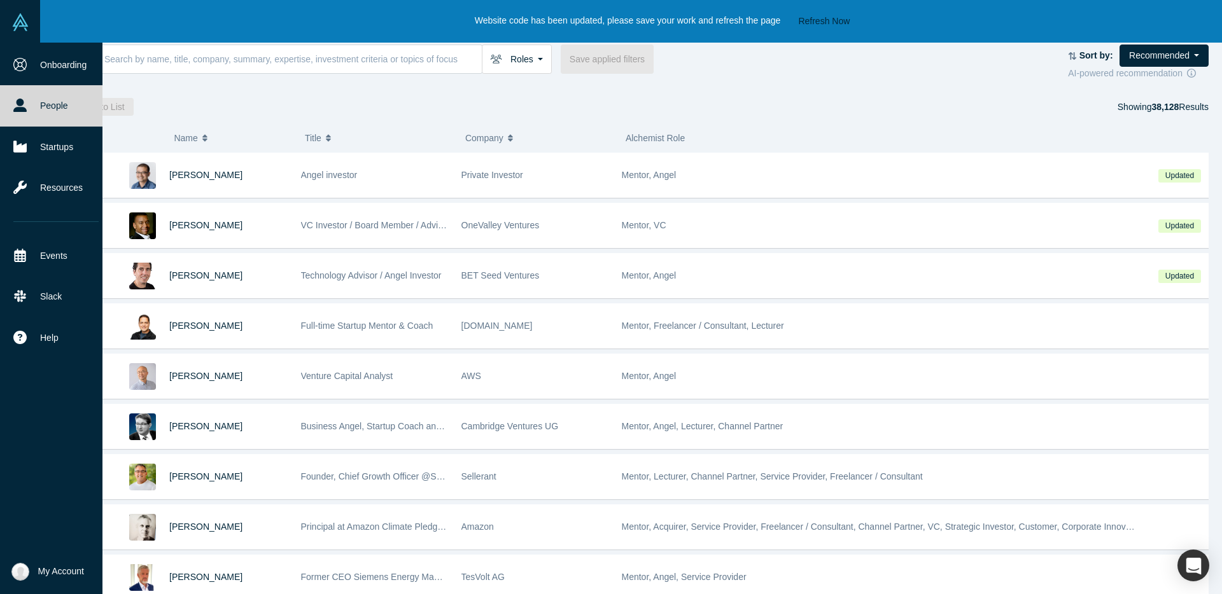
click at [42, 111] on link "People" at bounding box center [56, 105] width 112 height 41
